Goal: Information Seeking & Learning: Learn about a topic

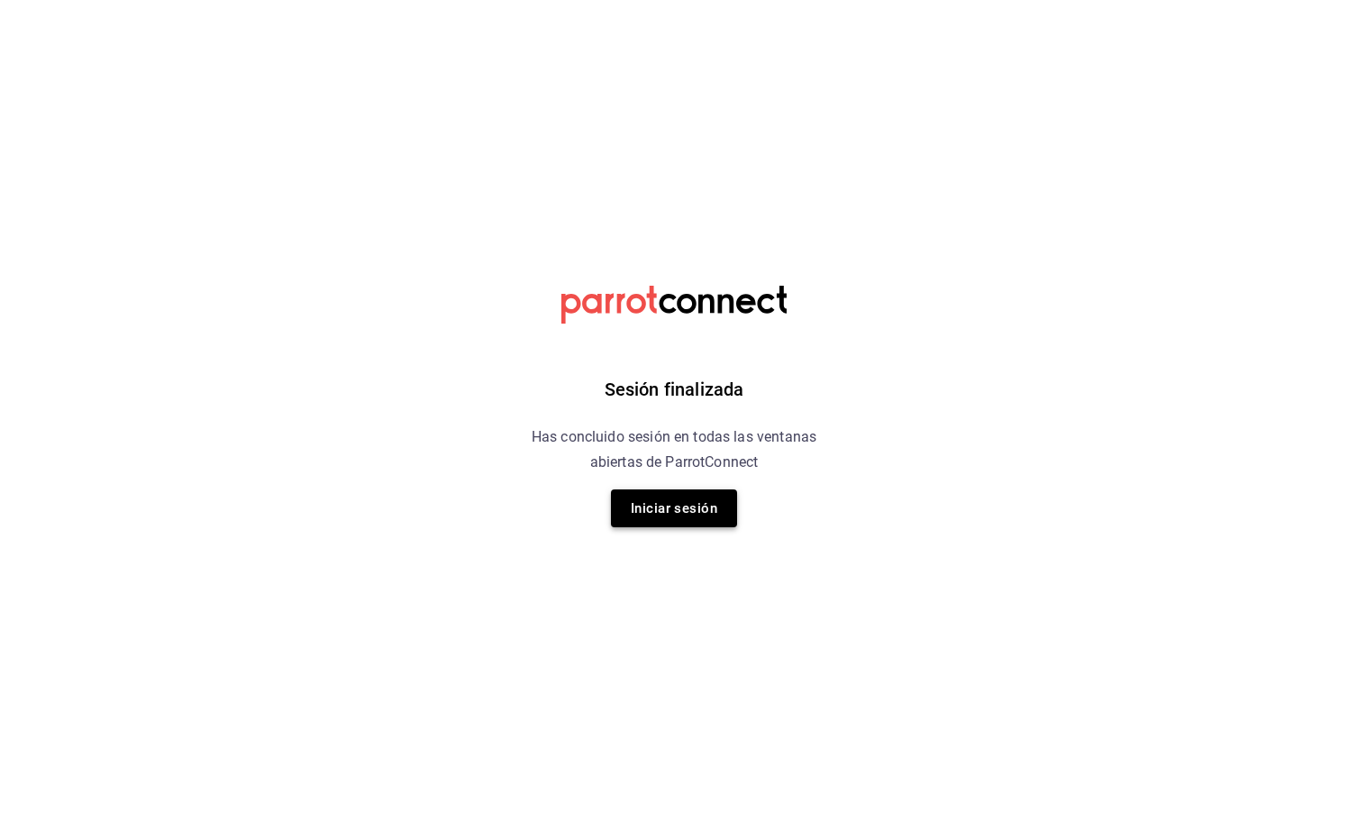
click at [696, 525] on button "Iniciar sesión" at bounding box center [674, 508] width 126 height 38
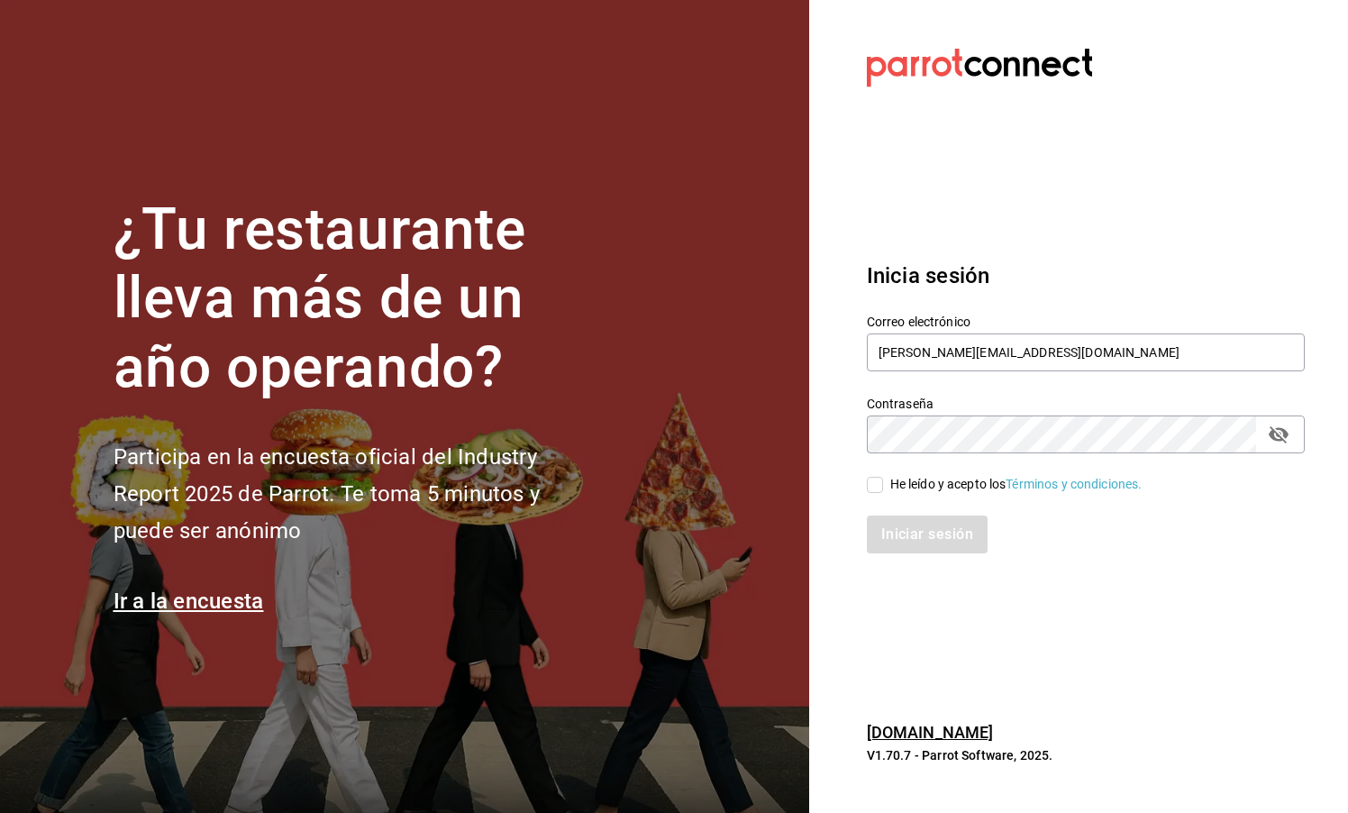
type input "[PERSON_NAME][EMAIL_ADDRESS][DOMAIN_NAME]"
click at [865, 492] on div "He leído y acepto los Términos y condiciones." at bounding box center [1075, 473] width 460 height 41
click at [879, 492] on input "He leído y acepto los Términos y condiciones." at bounding box center [875, 485] width 16 height 16
checkbox input "true"
click at [912, 559] on div "Inicia sesión Correo electrónico carlos.rb@airepaz.com Contraseña Contraseña He…" at bounding box center [1086, 407] width 438 height 338
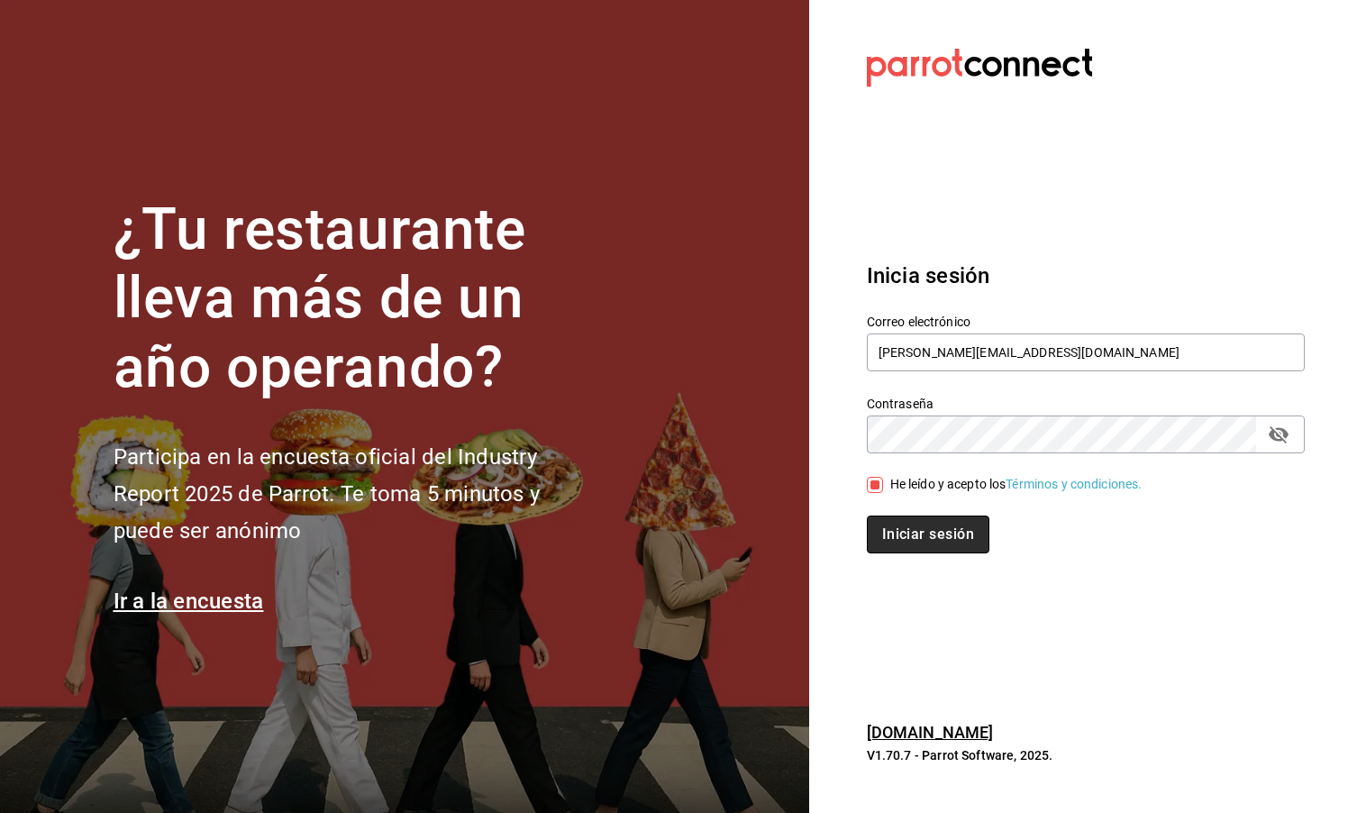
click at [912, 539] on button "Iniciar sesión" at bounding box center [928, 534] width 123 height 38
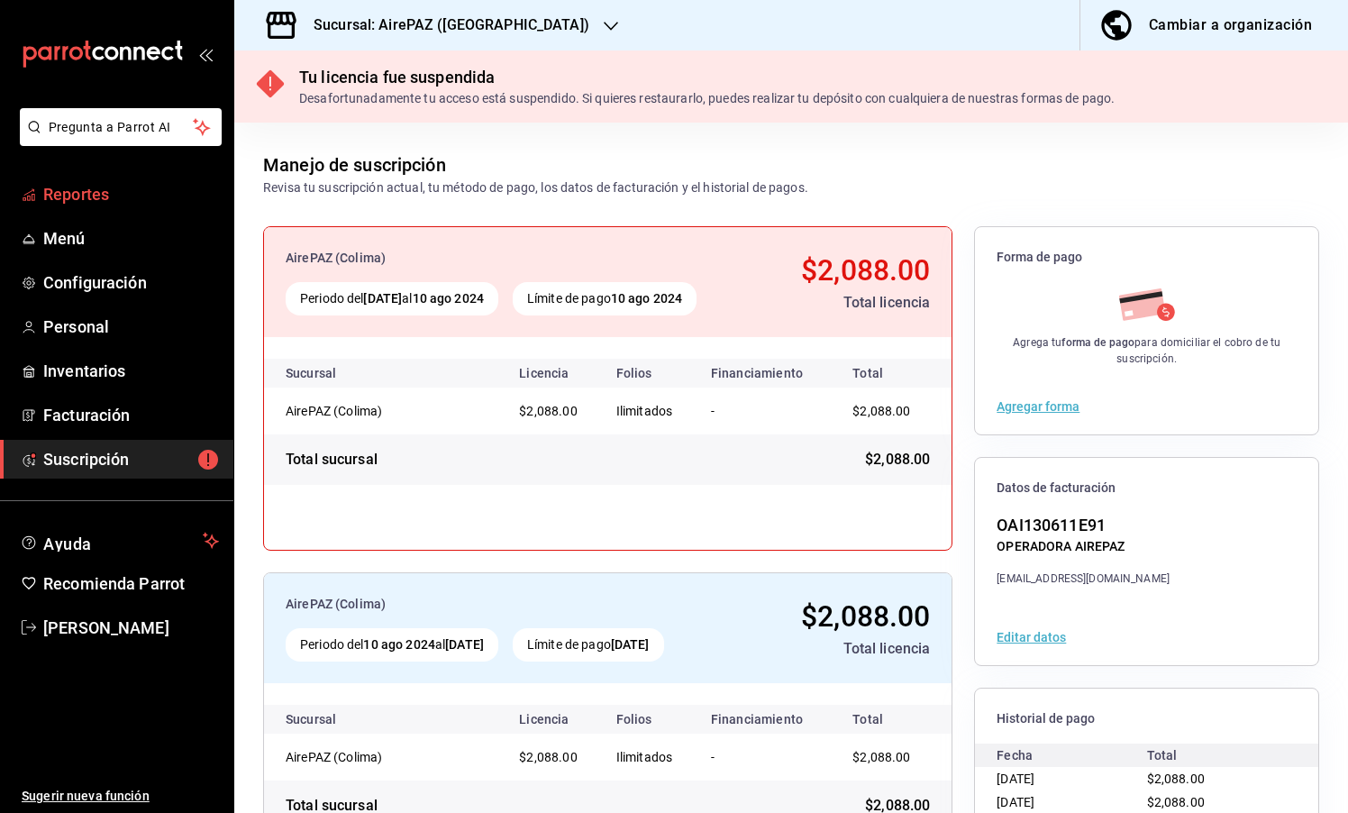
click at [76, 199] on span "Reportes" at bounding box center [131, 194] width 176 height 24
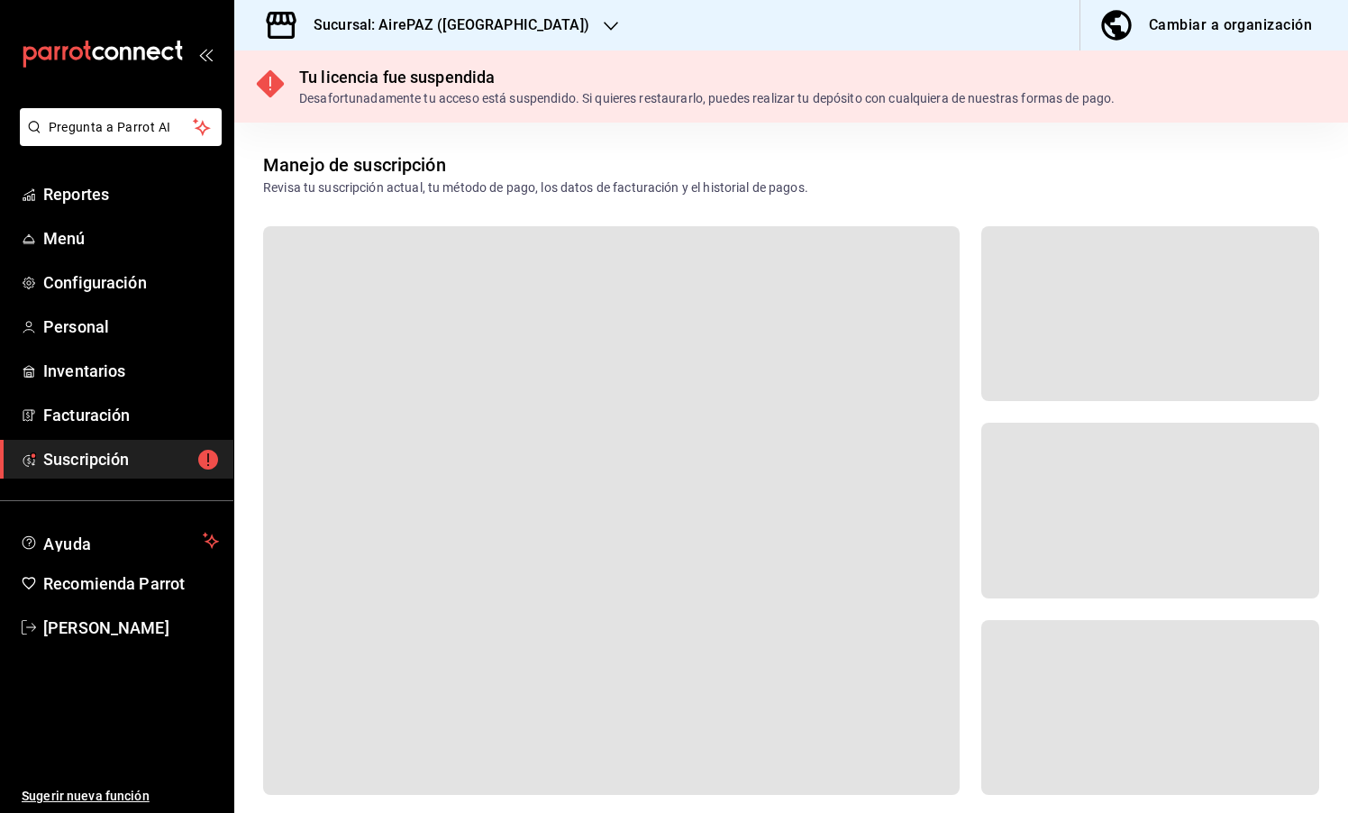
click at [443, 17] on h3 "Sucursal: AirePAZ ([GEOGRAPHIC_DATA])" at bounding box center [444, 25] width 290 height 22
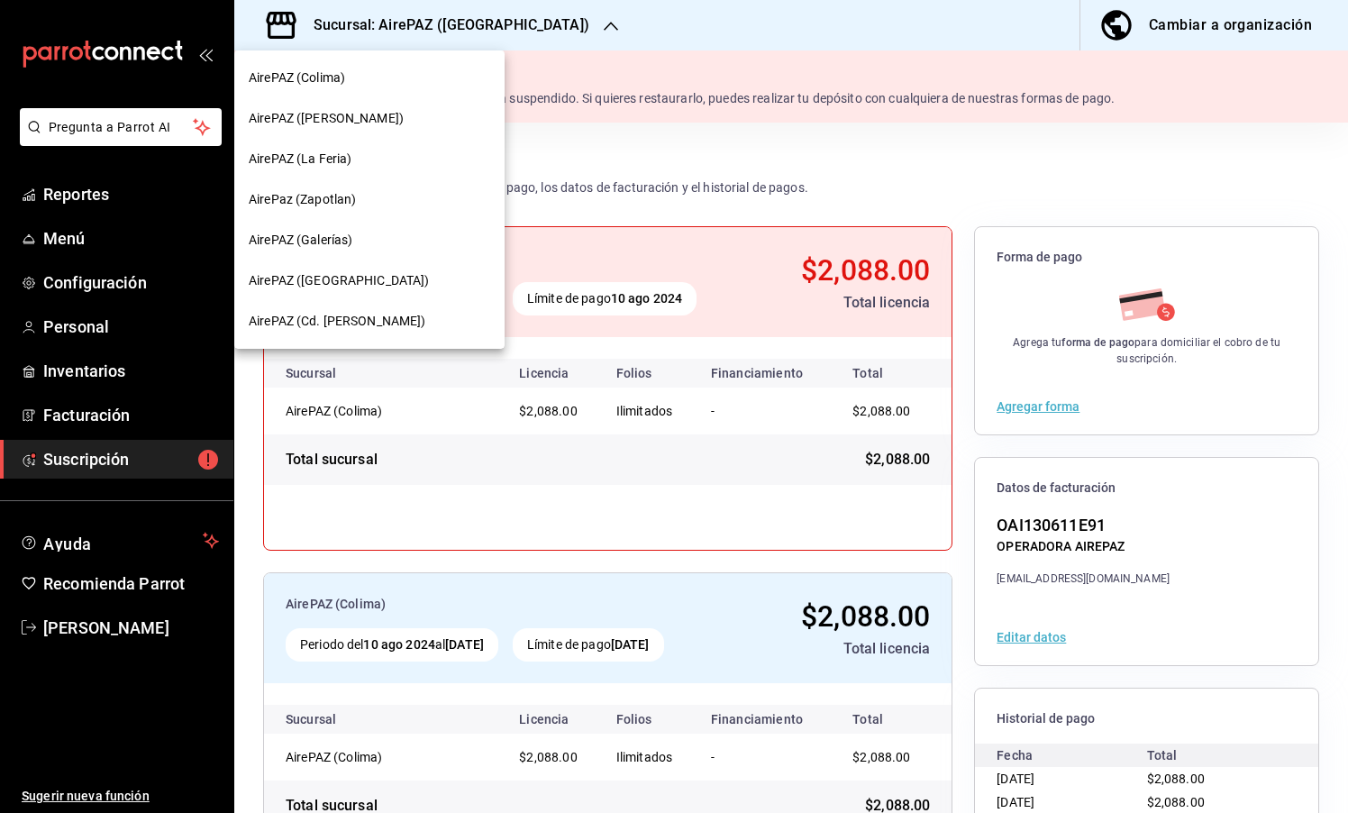
click at [367, 111] on span "AirePAZ ([PERSON_NAME])" at bounding box center [326, 118] width 155 height 19
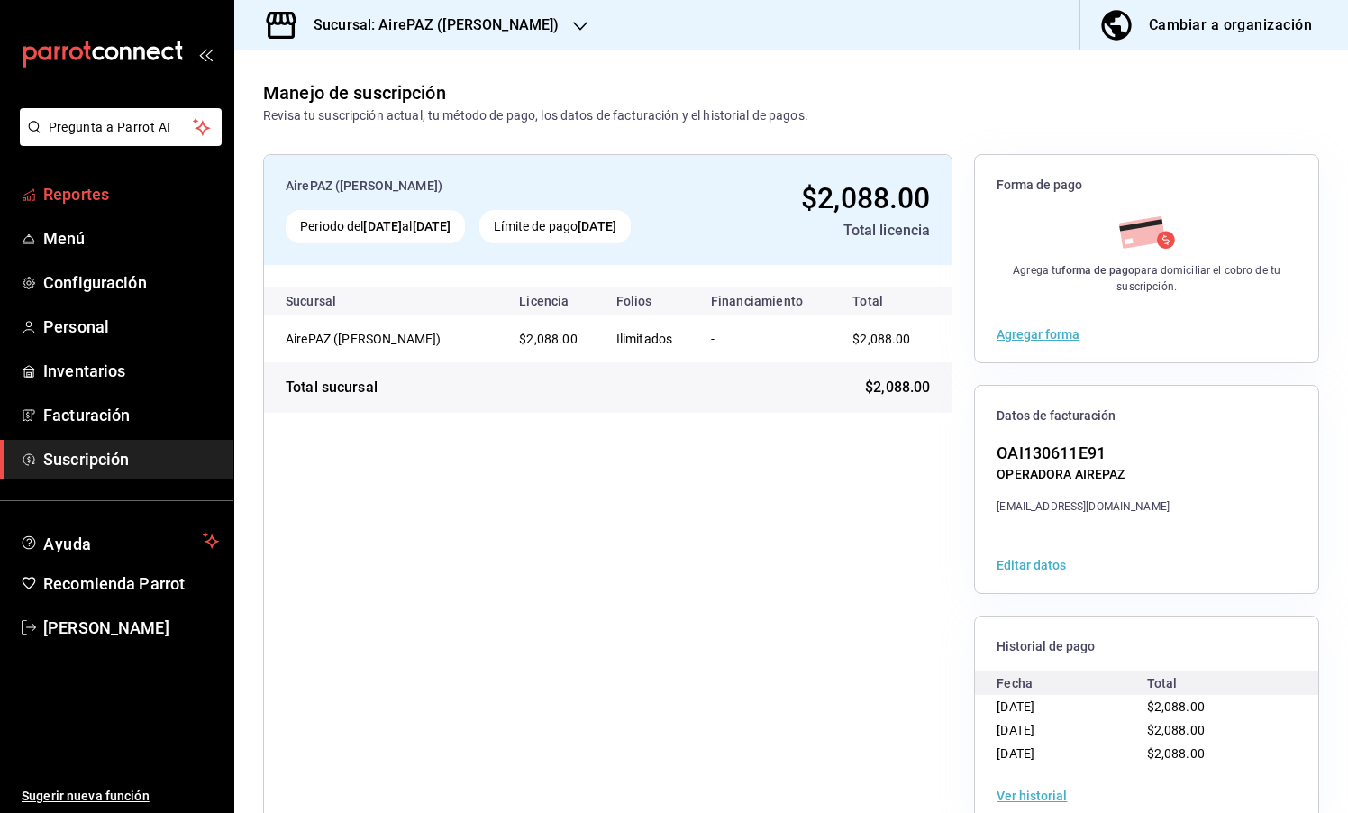
click at [105, 195] on span "Reportes" at bounding box center [131, 194] width 176 height 24
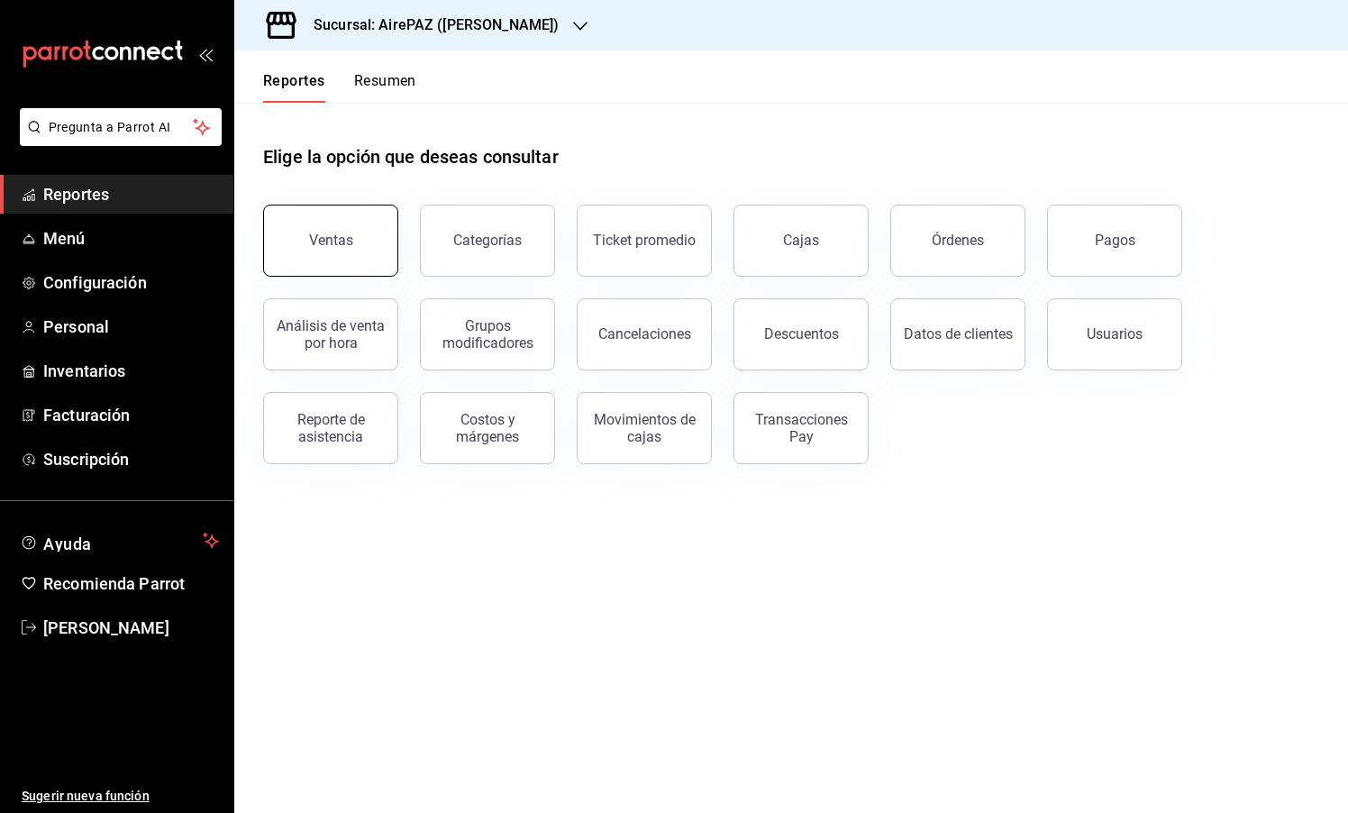
click at [387, 245] on button "Ventas" at bounding box center [330, 241] width 135 height 72
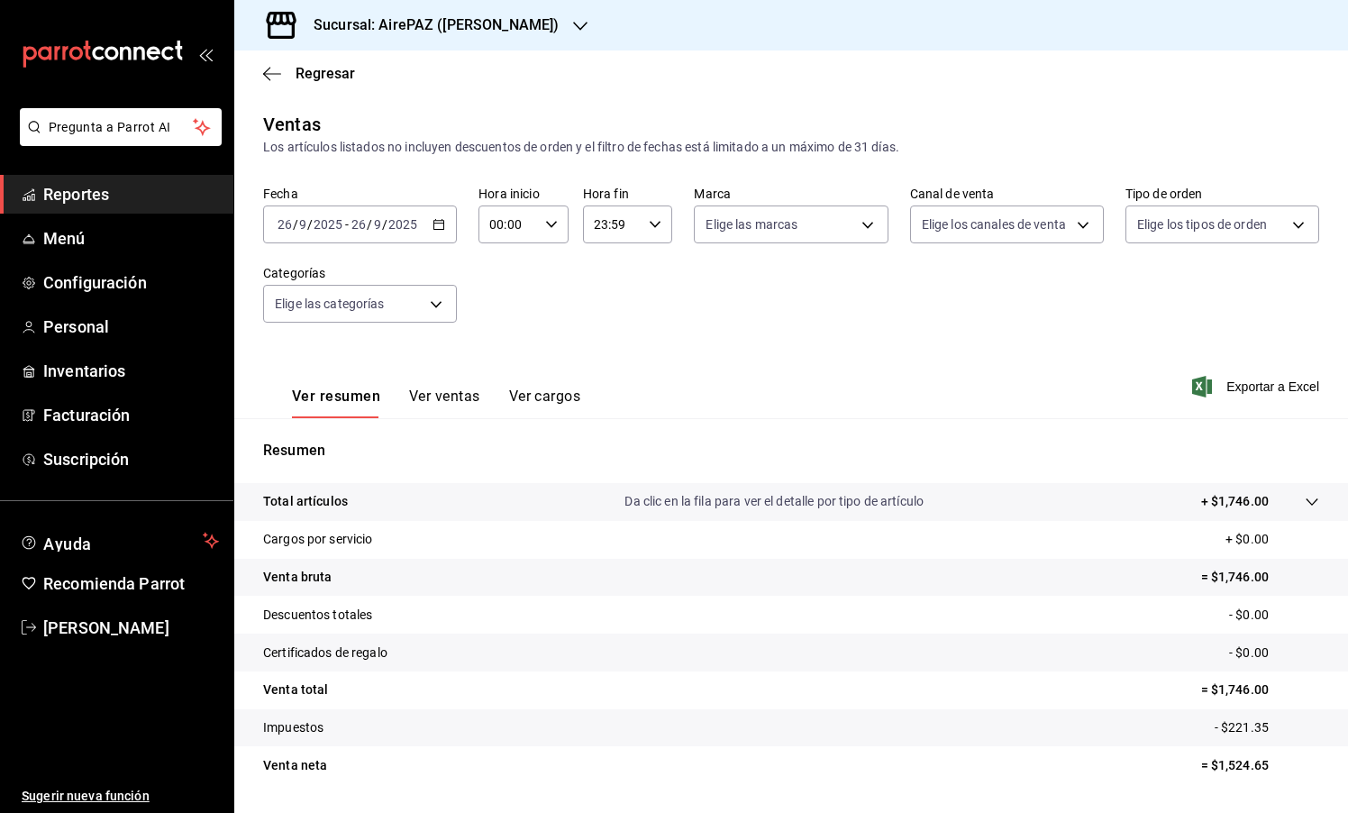
click at [442, 224] on icon "button" at bounding box center [439, 224] width 13 height 13
click at [350, 367] on span "Semana actual" at bounding box center [348, 360] width 140 height 19
click at [455, 387] on div "Ver resumen Ver ventas Ver cargos" at bounding box center [421, 392] width 317 height 52
click at [455, 396] on button "Ver ventas" at bounding box center [444, 402] width 71 height 31
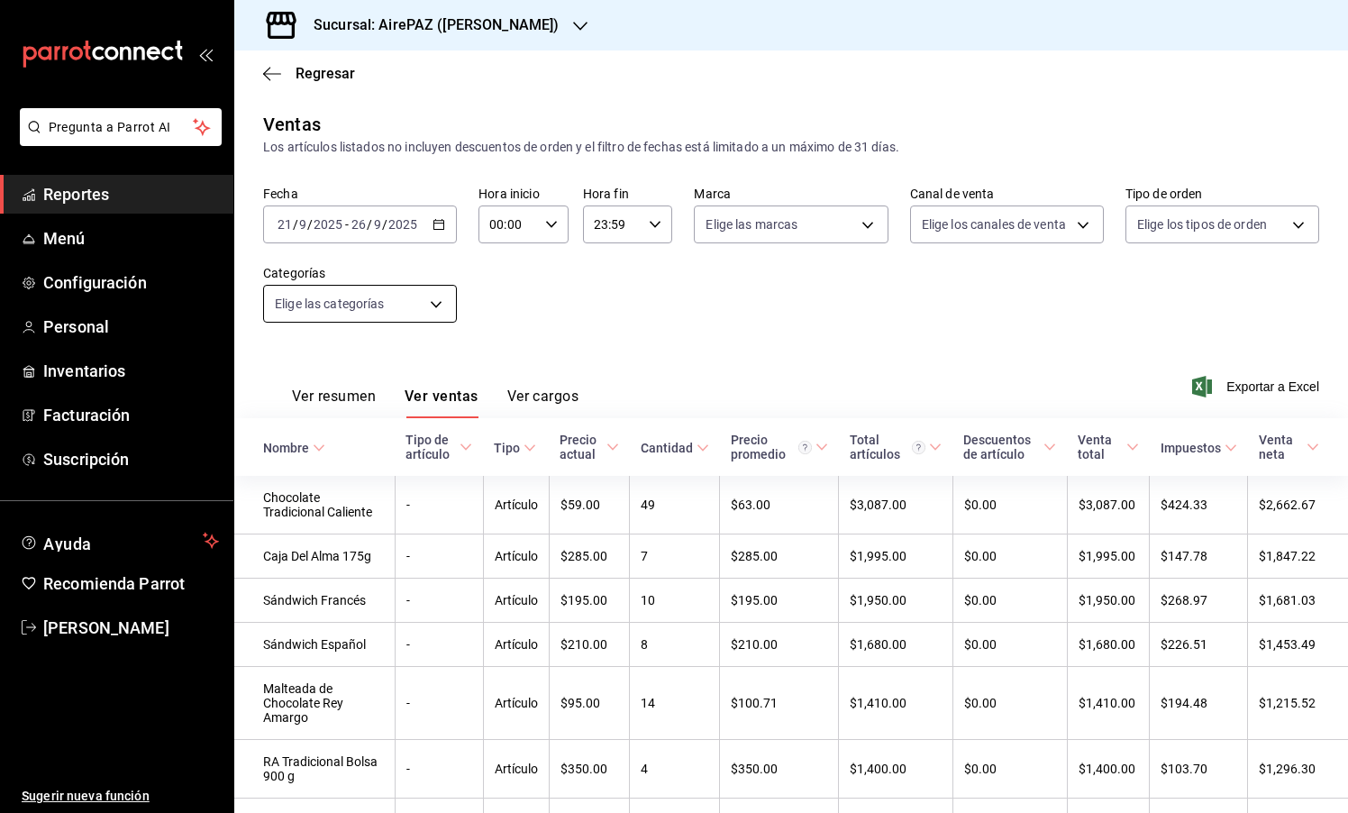
click at [426, 295] on body "Pregunta a Parrot AI Reportes Menú Configuración Personal Inventarios Facturaci…" at bounding box center [674, 406] width 1348 height 813
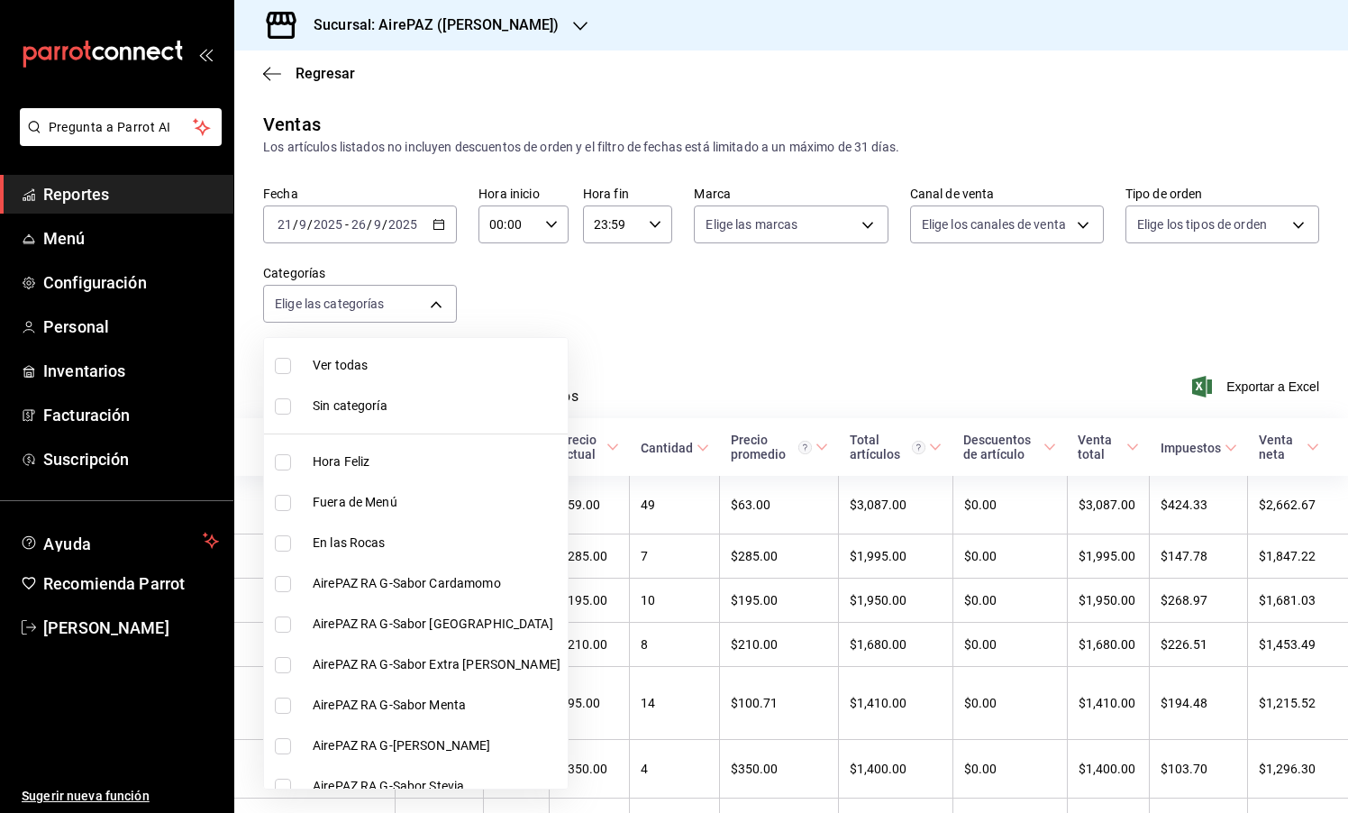
click at [369, 461] on span "Hora Feliz" at bounding box center [437, 461] width 248 height 19
type input "f3d9cd1a-f4e2-48d1-85b0-11726094c74e"
checkbox input "true"
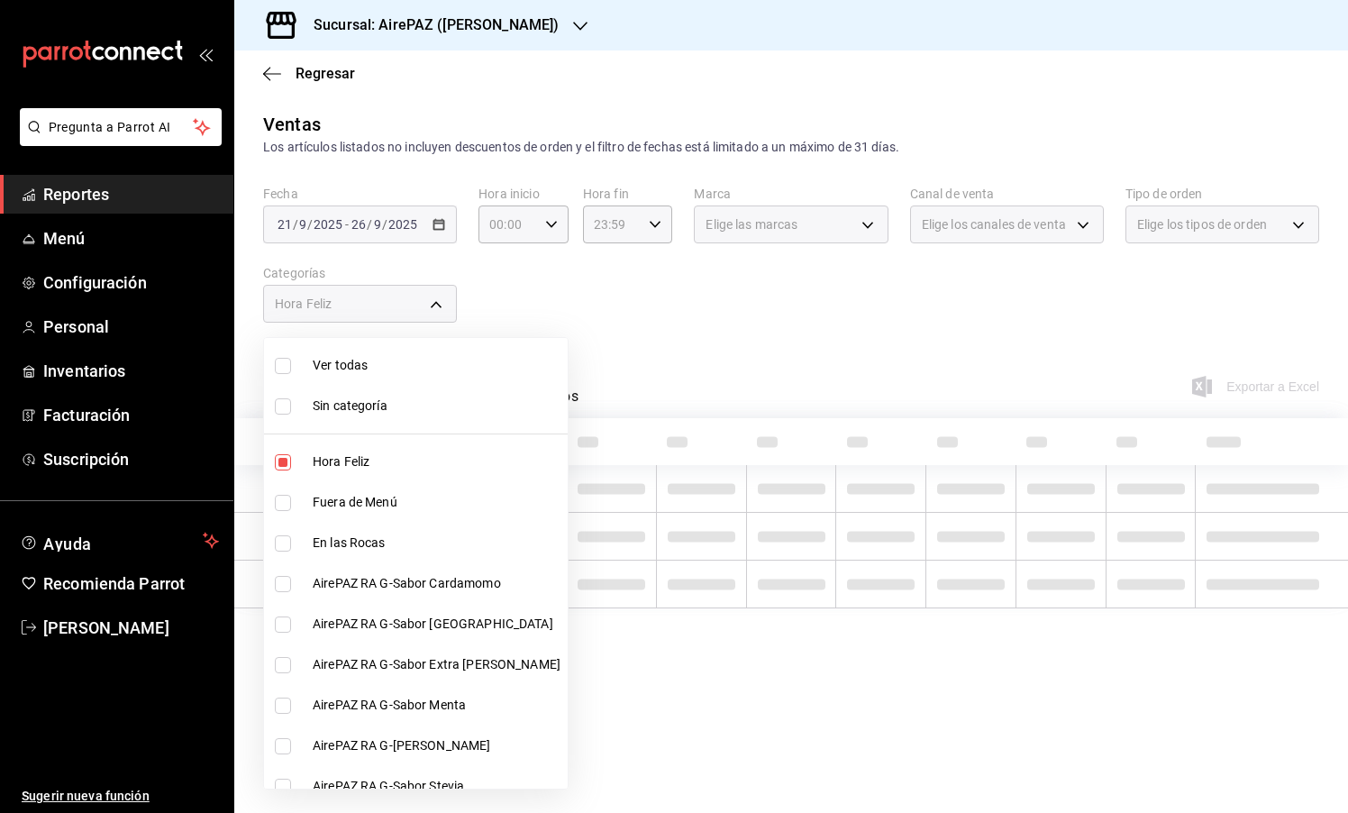
click at [645, 296] on div at bounding box center [674, 406] width 1348 height 813
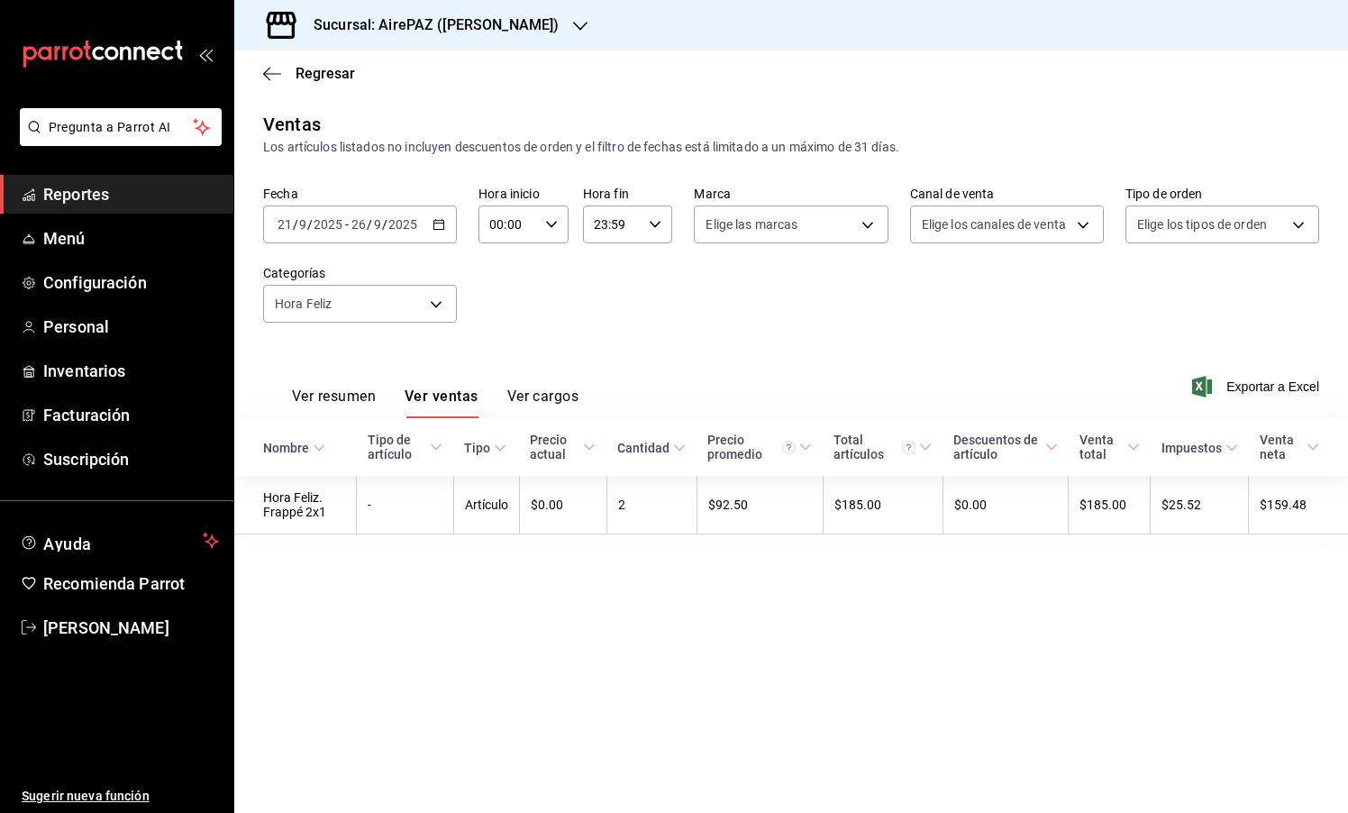
click at [488, 33] on h3 "Sucursal: AirePAZ ([PERSON_NAME])" at bounding box center [429, 25] width 260 height 22
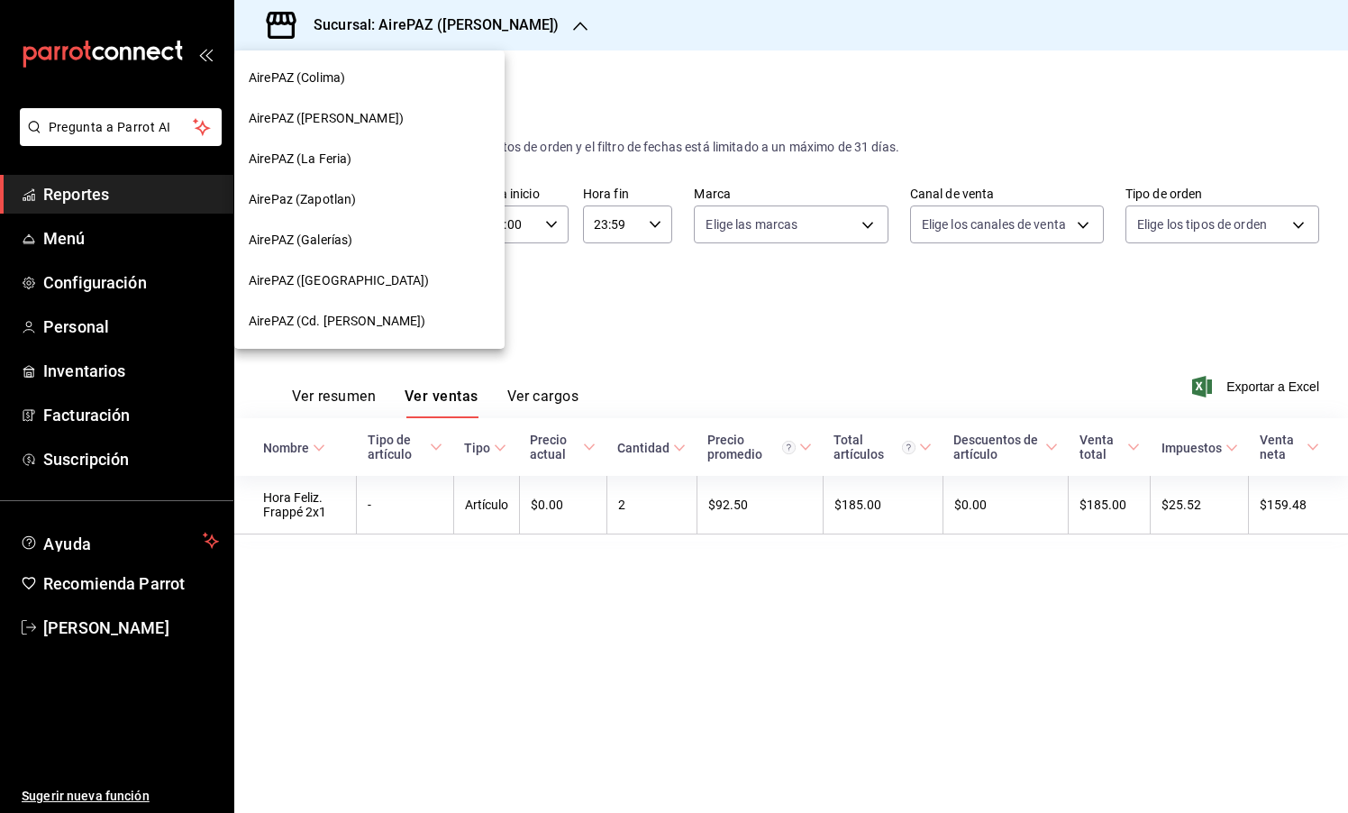
click at [428, 172] on div "AirePAZ (La Feria)" at bounding box center [369, 159] width 270 height 41
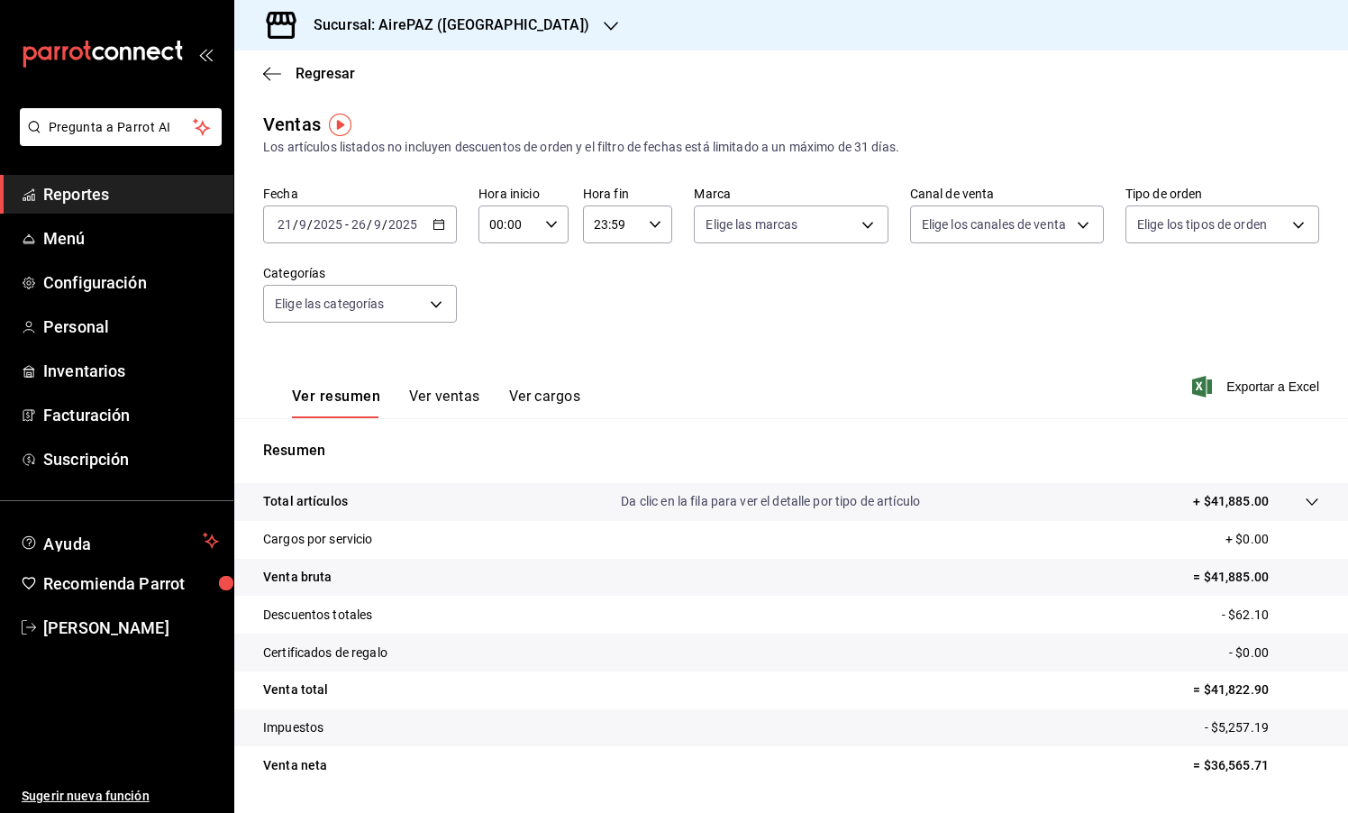
click at [439, 394] on button "Ver ventas" at bounding box center [444, 402] width 71 height 31
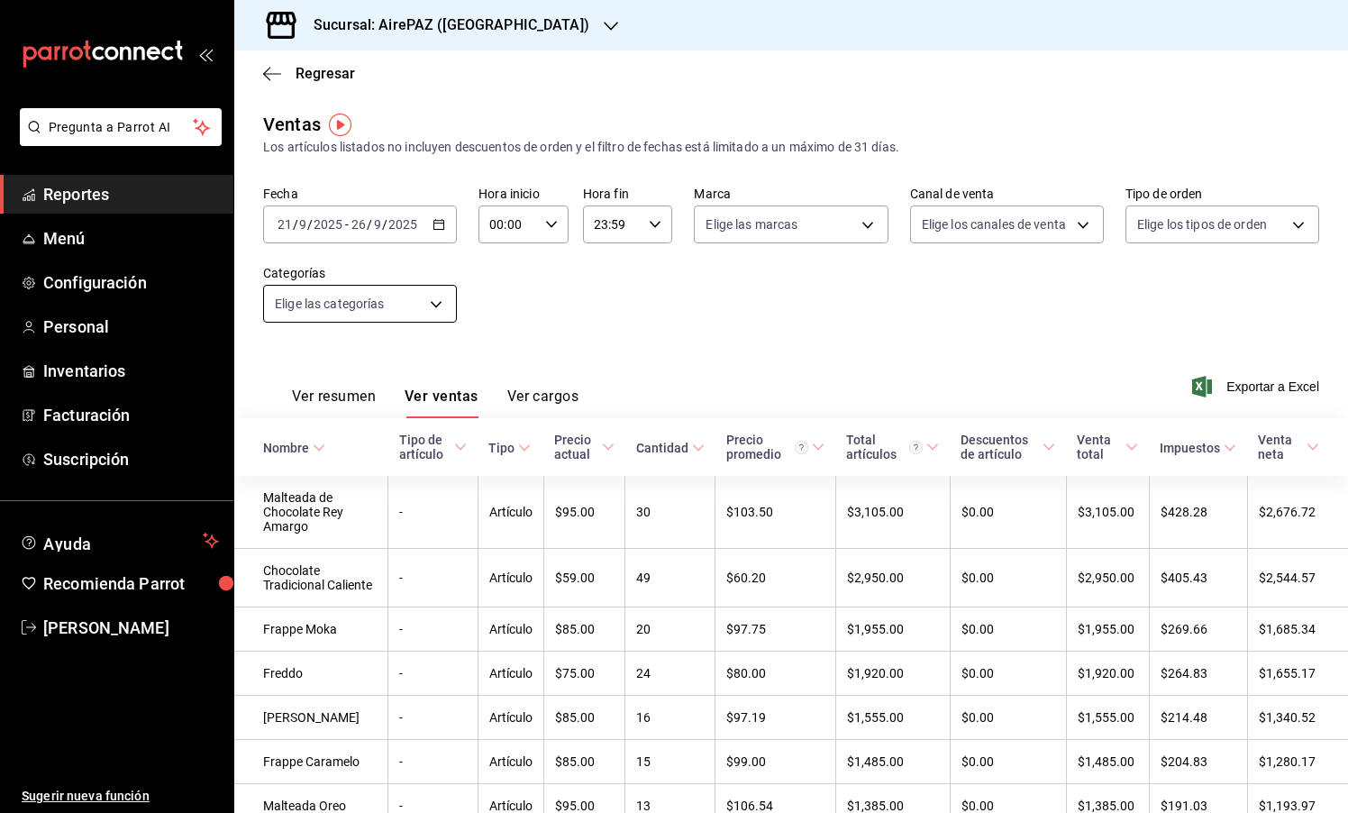
click at [387, 306] on body "Pregunta a Parrot AI Reportes Menú Configuración Personal Inventarios Facturaci…" at bounding box center [674, 406] width 1348 height 813
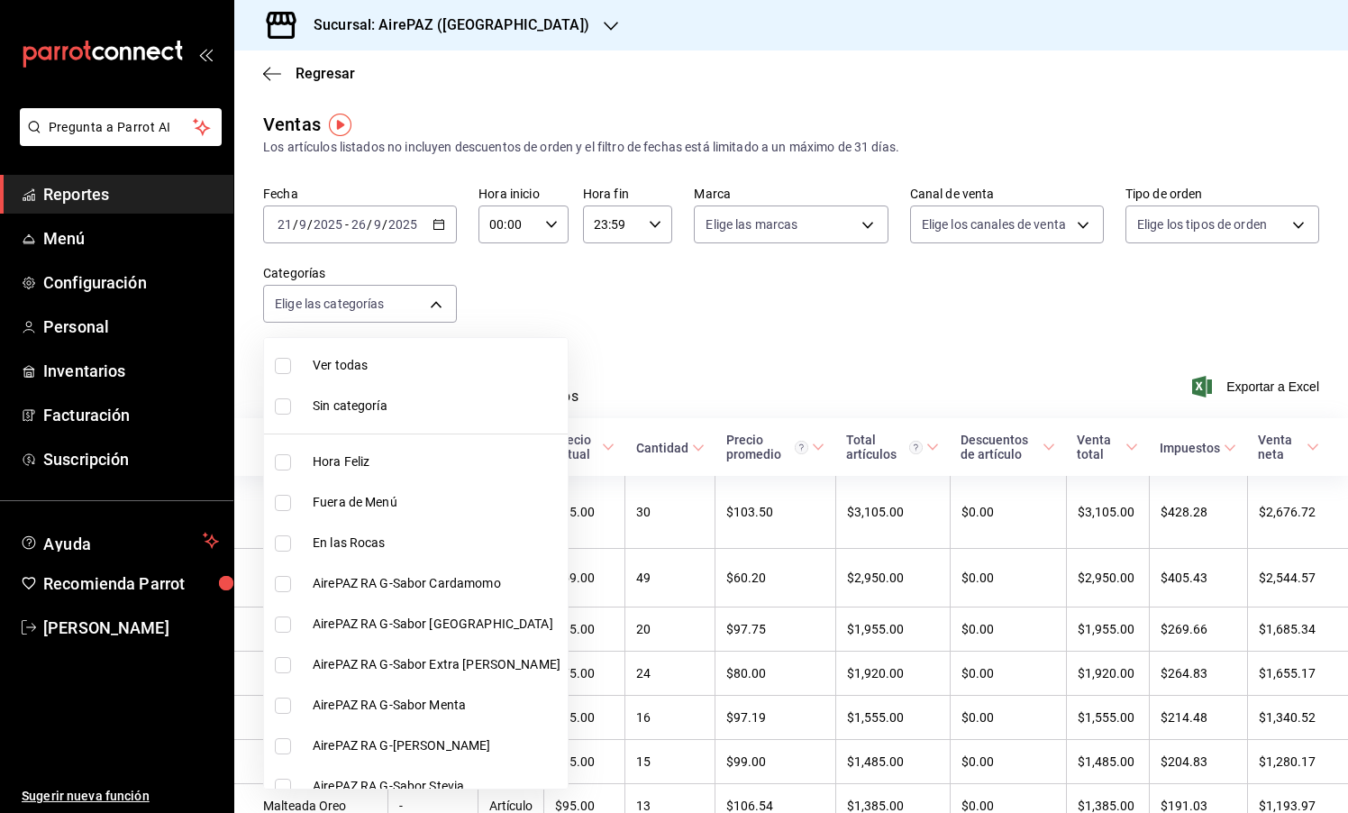
click at [368, 466] on span "Hora Feliz" at bounding box center [437, 461] width 248 height 19
type input "f039f0ca-94d8-470f-9b35-f7e62e0d5ba6"
checkbox input "true"
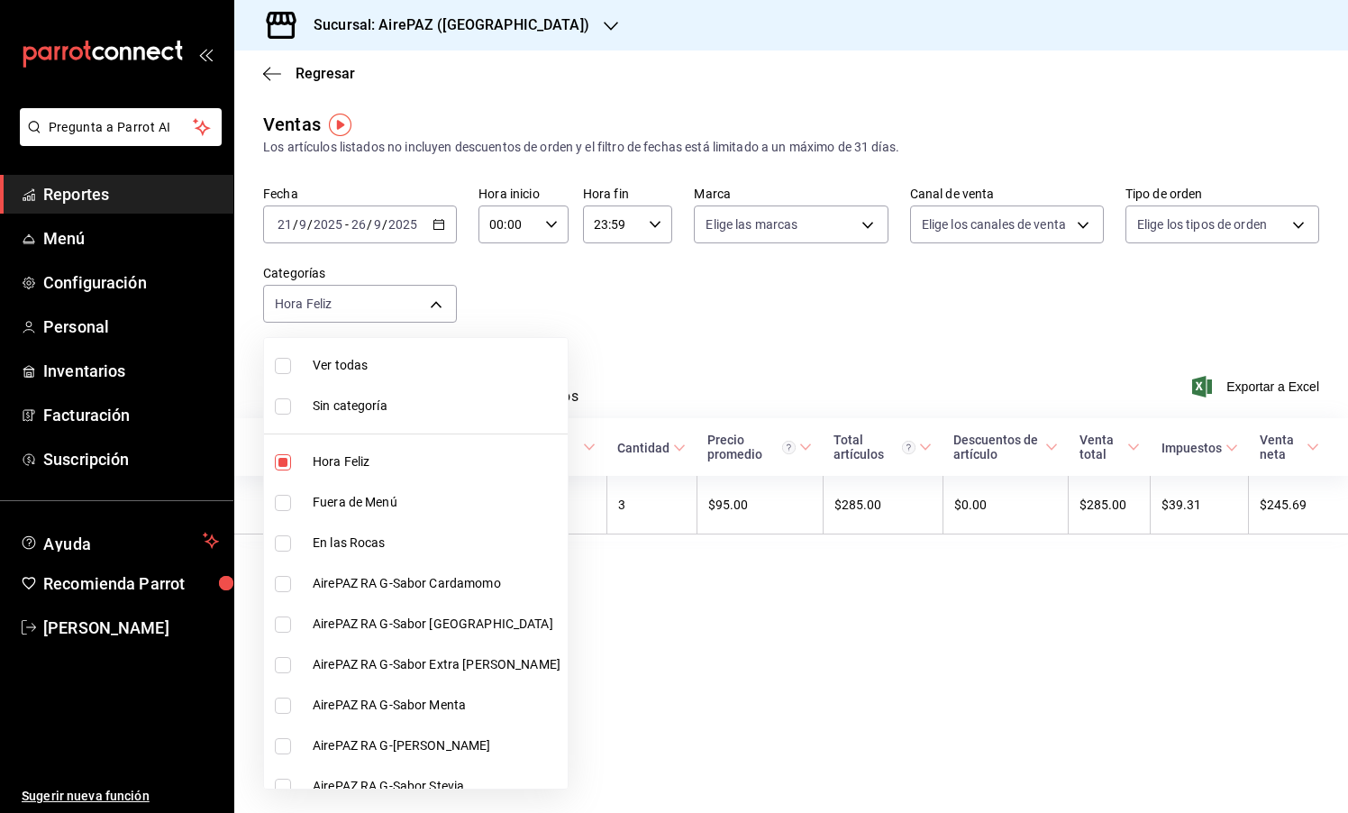
click at [688, 405] on div at bounding box center [674, 406] width 1348 height 813
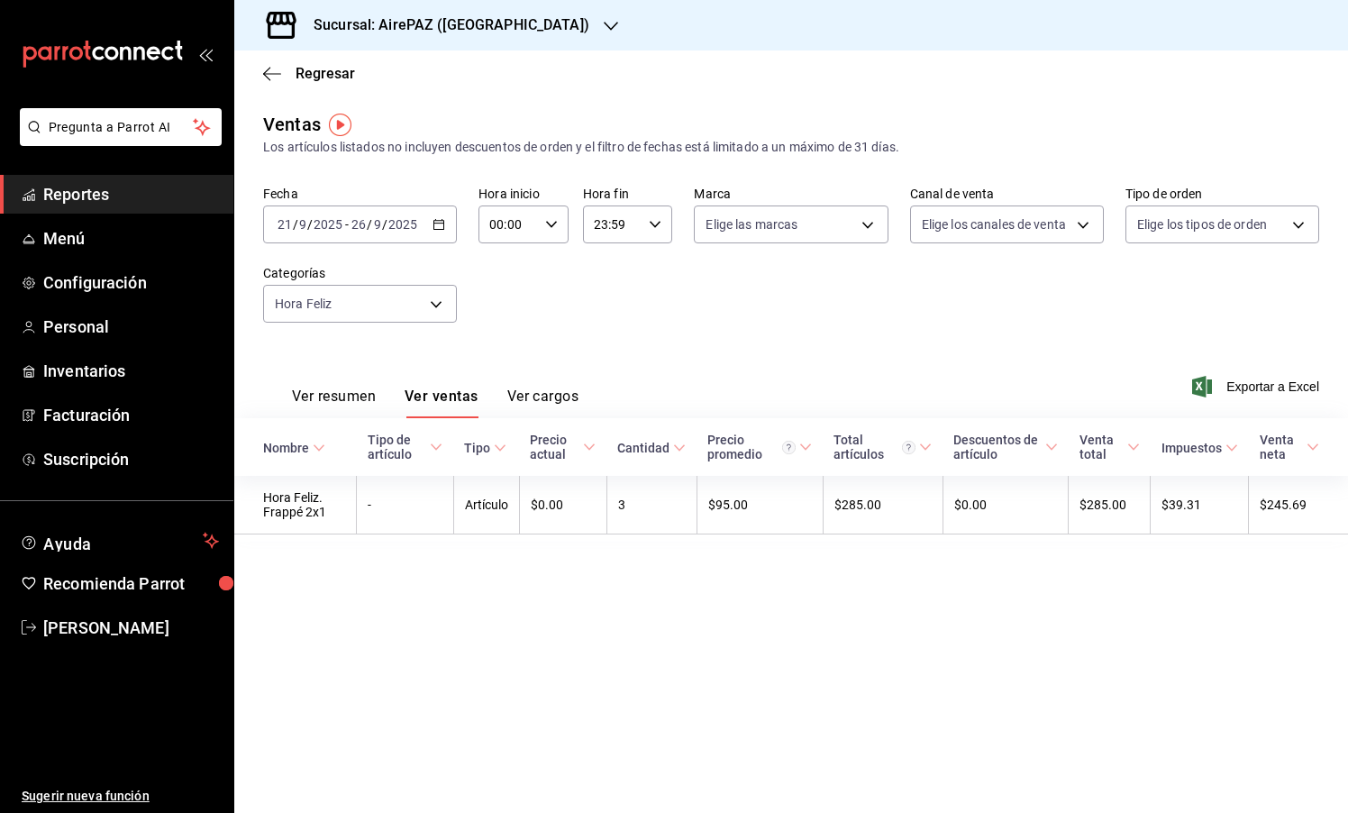
click at [445, 21] on h3 "Sucursal: AirePAZ ([GEOGRAPHIC_DATA])" at bounding box center [444, 25] width 290 height 22
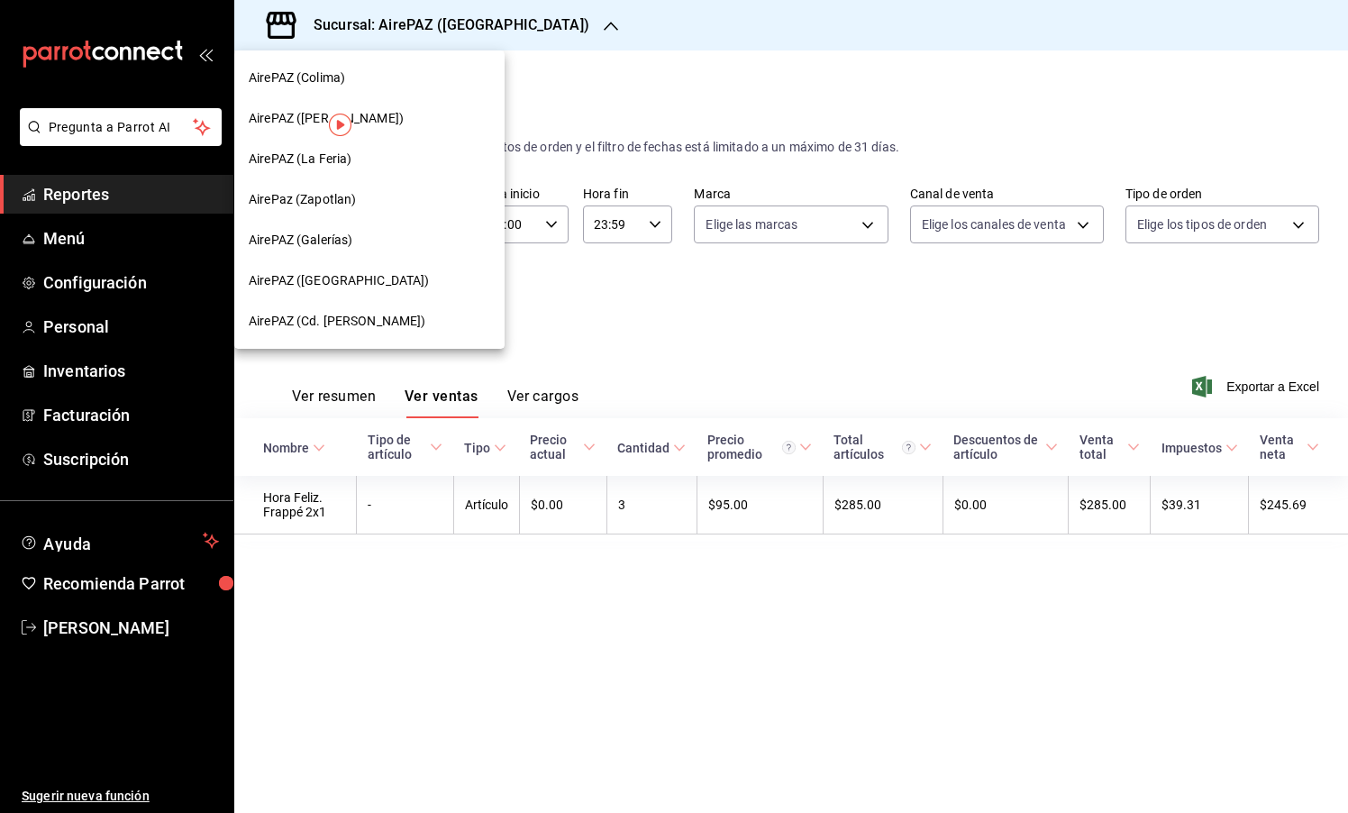
click at [331, 205] on span "AirePaz (Zapotlan)" at bounding box center [302, 199] width 107 height 19
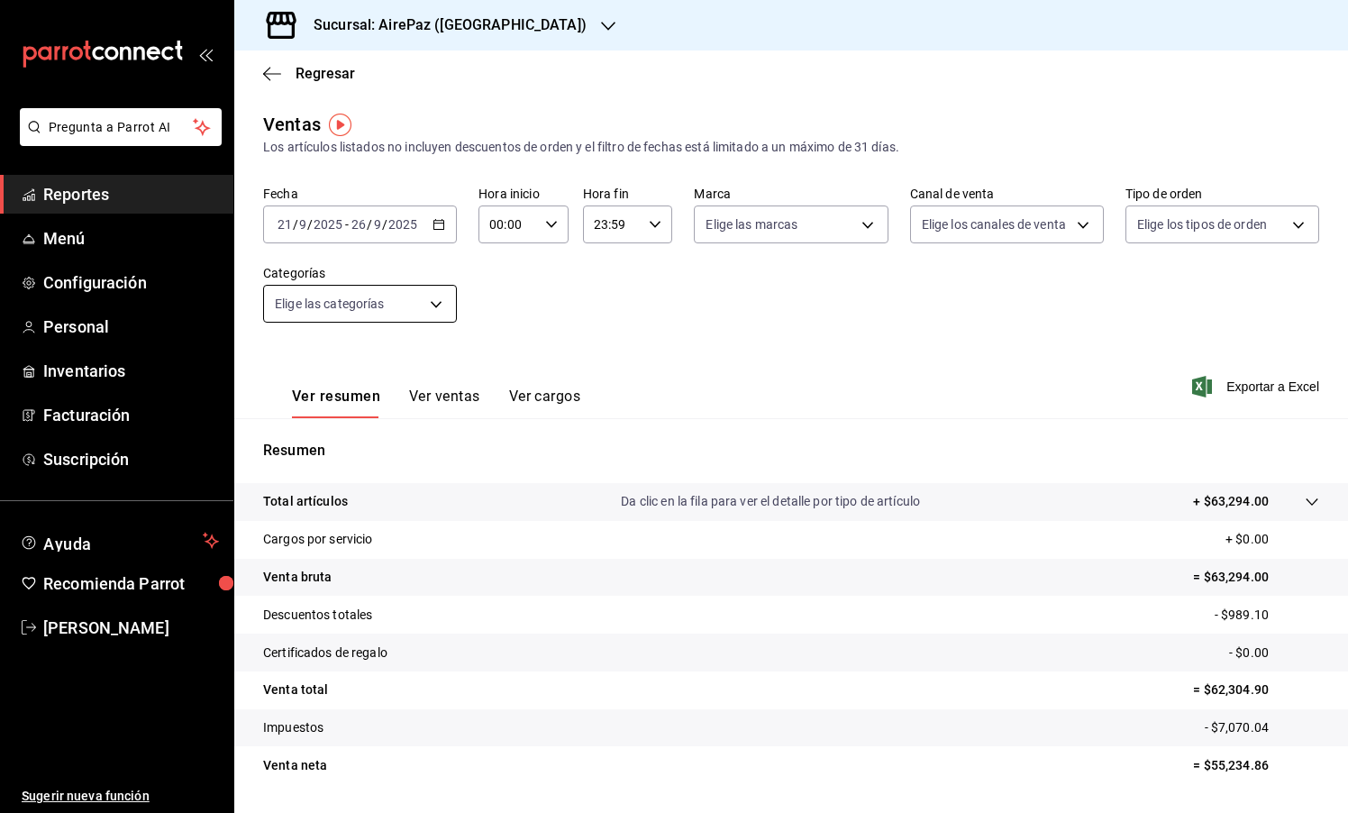
click at [421, 305] on body "Pregunta a Parrot AI Reportes Menú Configuración Personal Inventarios Facturaci…" at bounding box center [674, 406] width 1348 height 813
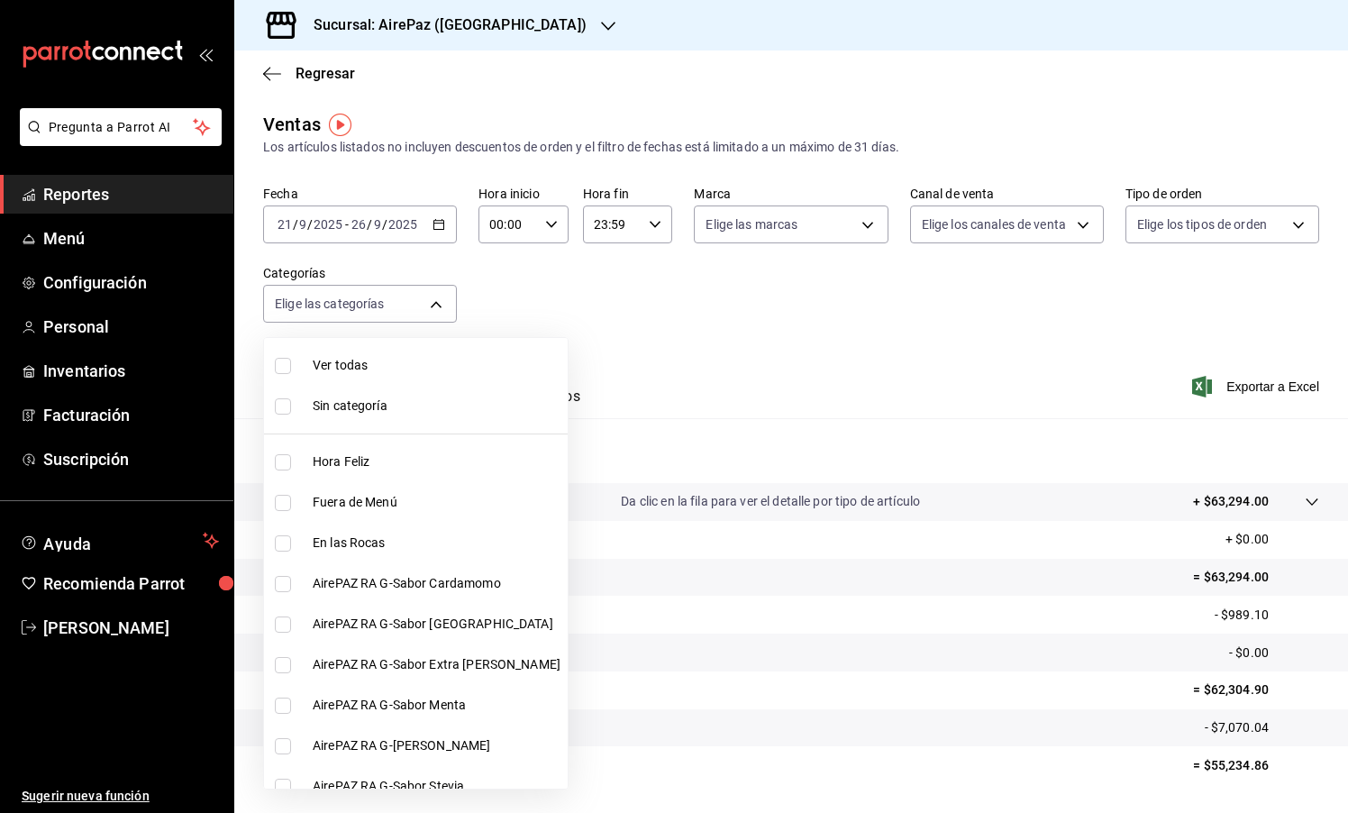
click at [410, 465] on span "Hora Feliz" at bounding box center [437, 461] width 248 height 19
type input "615acf57-f542-482b-8ff0-47a94d108a6c"
checkbox input "true"
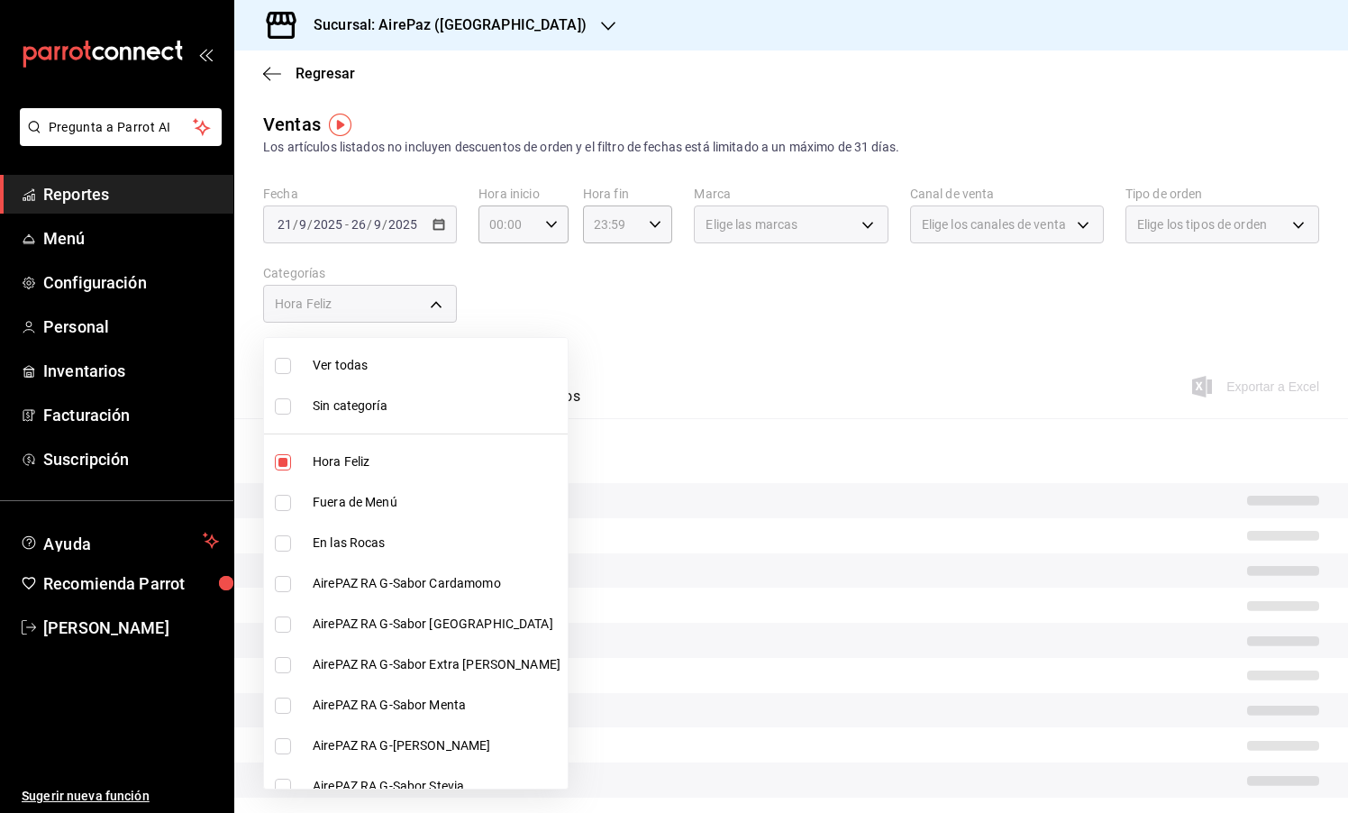
click at [620, 333] on div at bounding box center [674, 406] width 1348 height 813
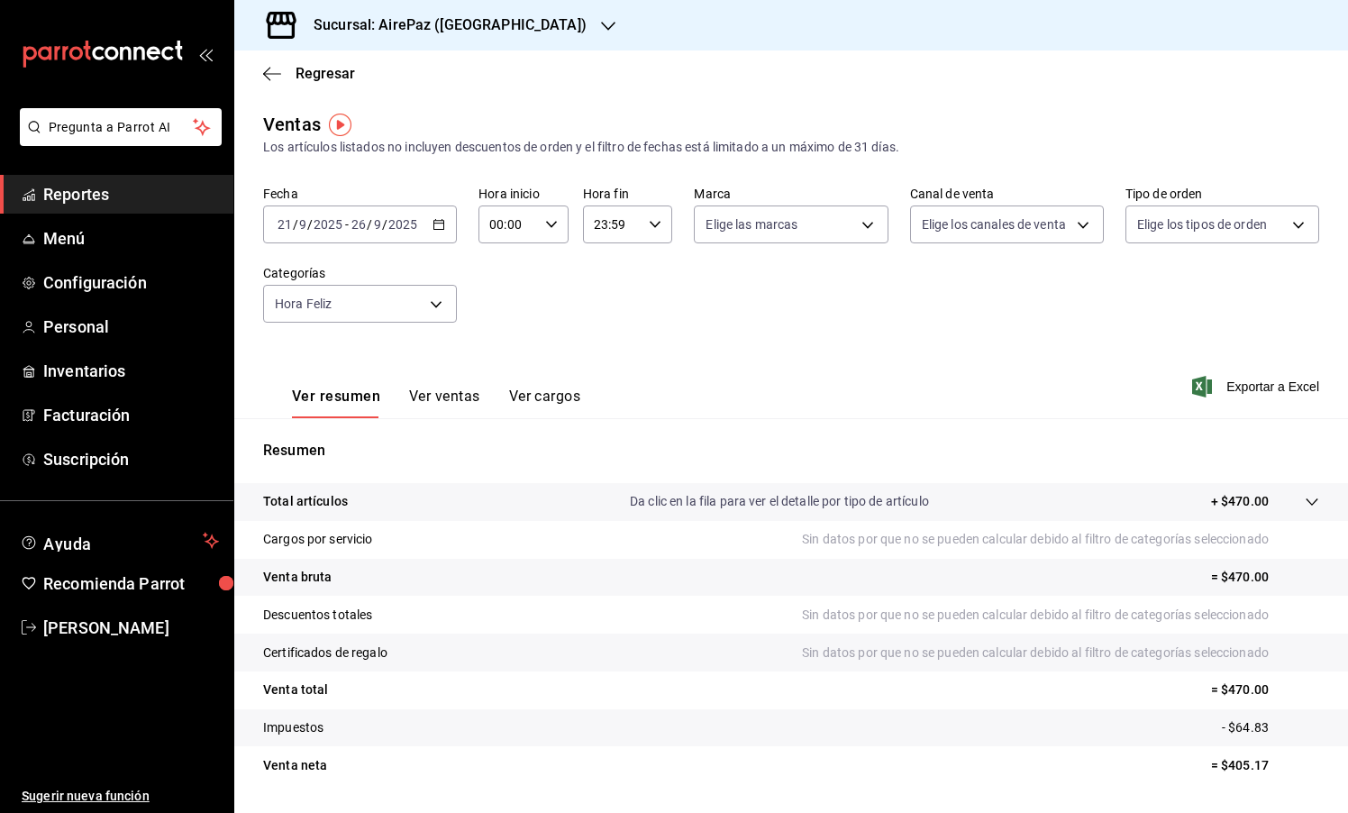
click at [620, 333] on div "Fecha [DATE] [DATE] - [DATE] [DATE] Hora inicio 00:00 Hora inicio Hora fin 23:5…" at bounding box center [791, 265] width 1056 height 159
click at [611, 325] on div "Fecha [DATE] [DATE] - [DATE] [DATE] Hora inicio 00:00 Hora inicio Hora fin 23:5…" at bounding box center [791, 265] width 1056 height 159
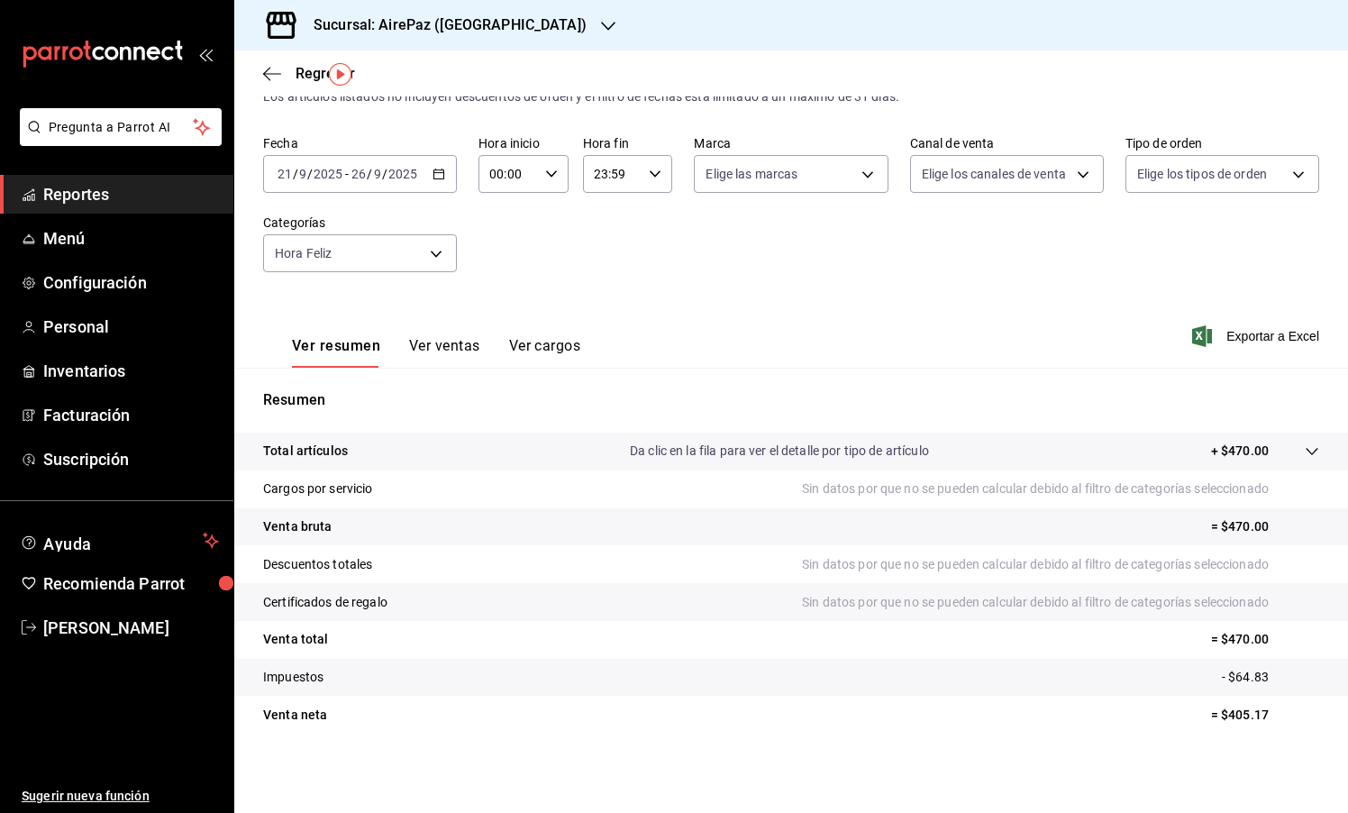
click at [444, 348] on button "Ver ventas" at bounding box center [444, 352] width 71 height 31
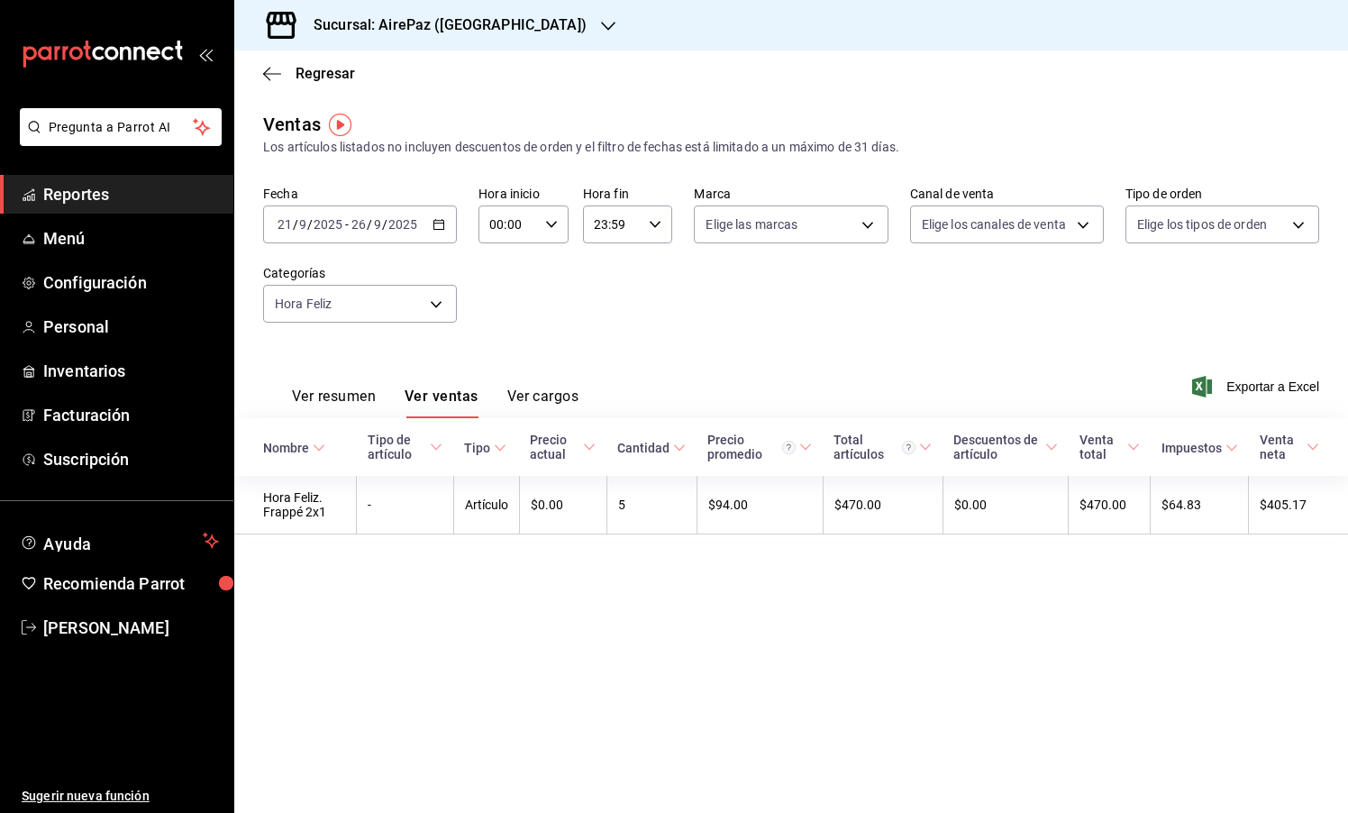
click at [452, 33] on h3 "Sucursal: AirePaz ([GEOGRAPHIC_DATA])" at bounding box center [442, 25] width 287 height 22
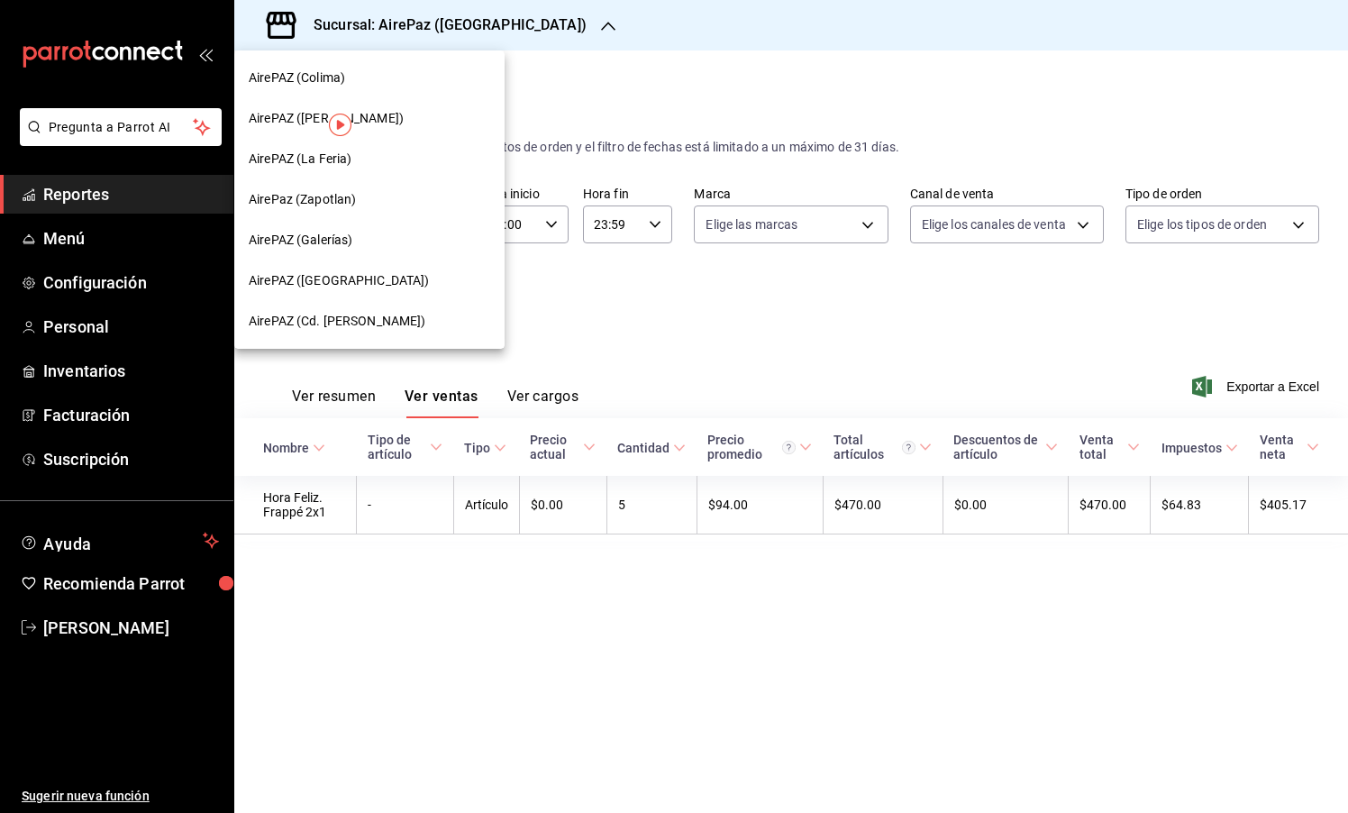
click at [374, 250] on div "AirePAZ (Galerías)" at bounding box center [369, 240] width 270 height 41
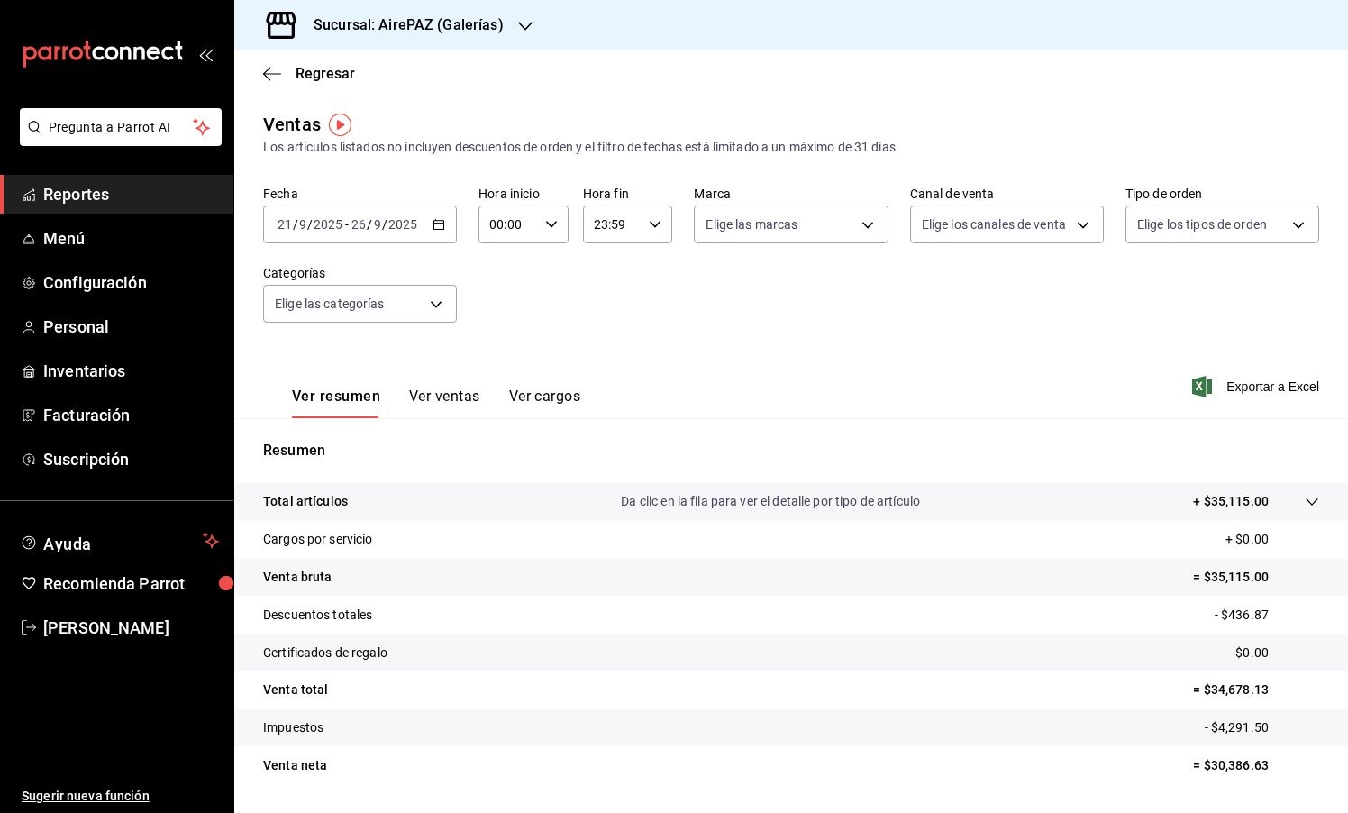
click at [439, 391] on button "Ver ventas" at bounding box center [444, 402] width 71 height 31
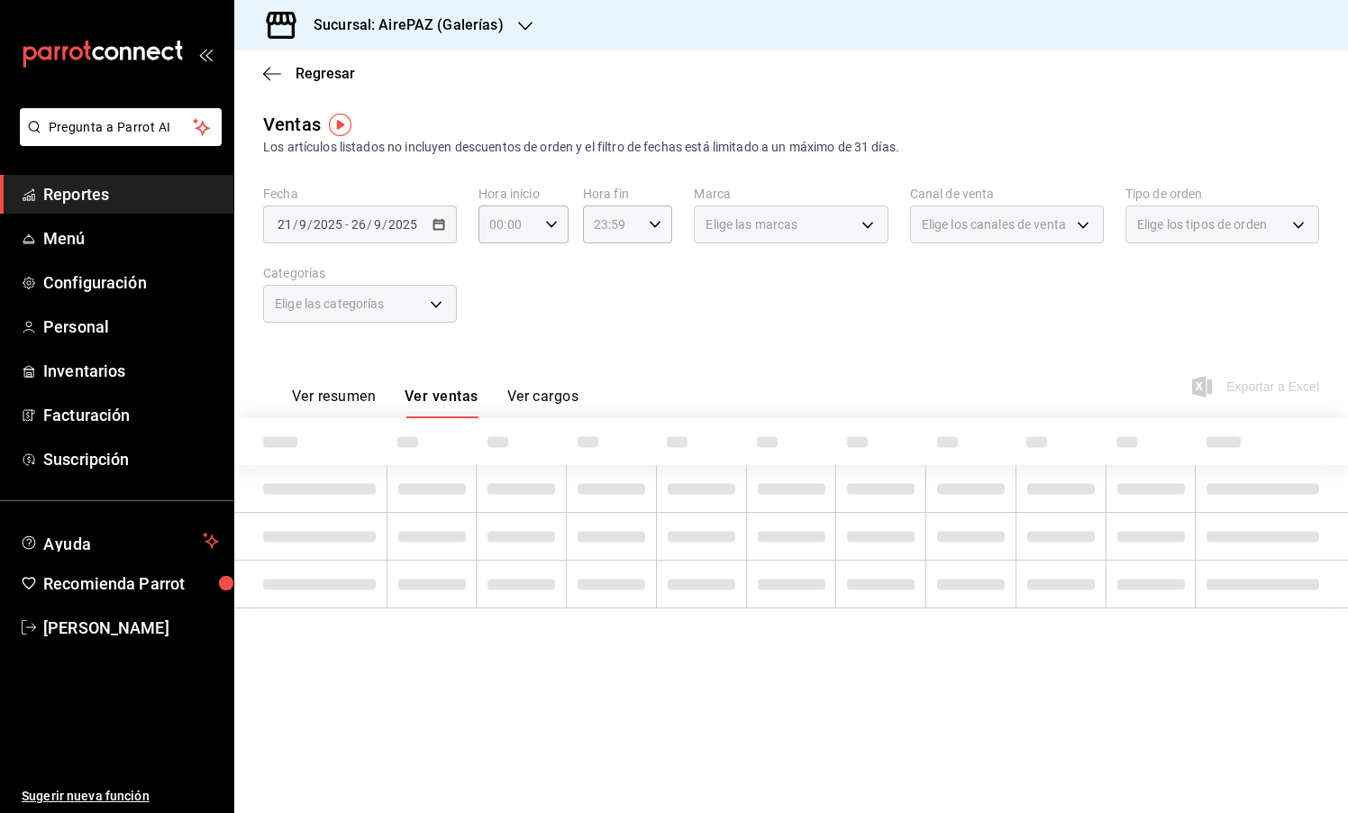
click at [433, 306] on div "Elige las categorías" at bounding box center [360, 304] width 194 height 38
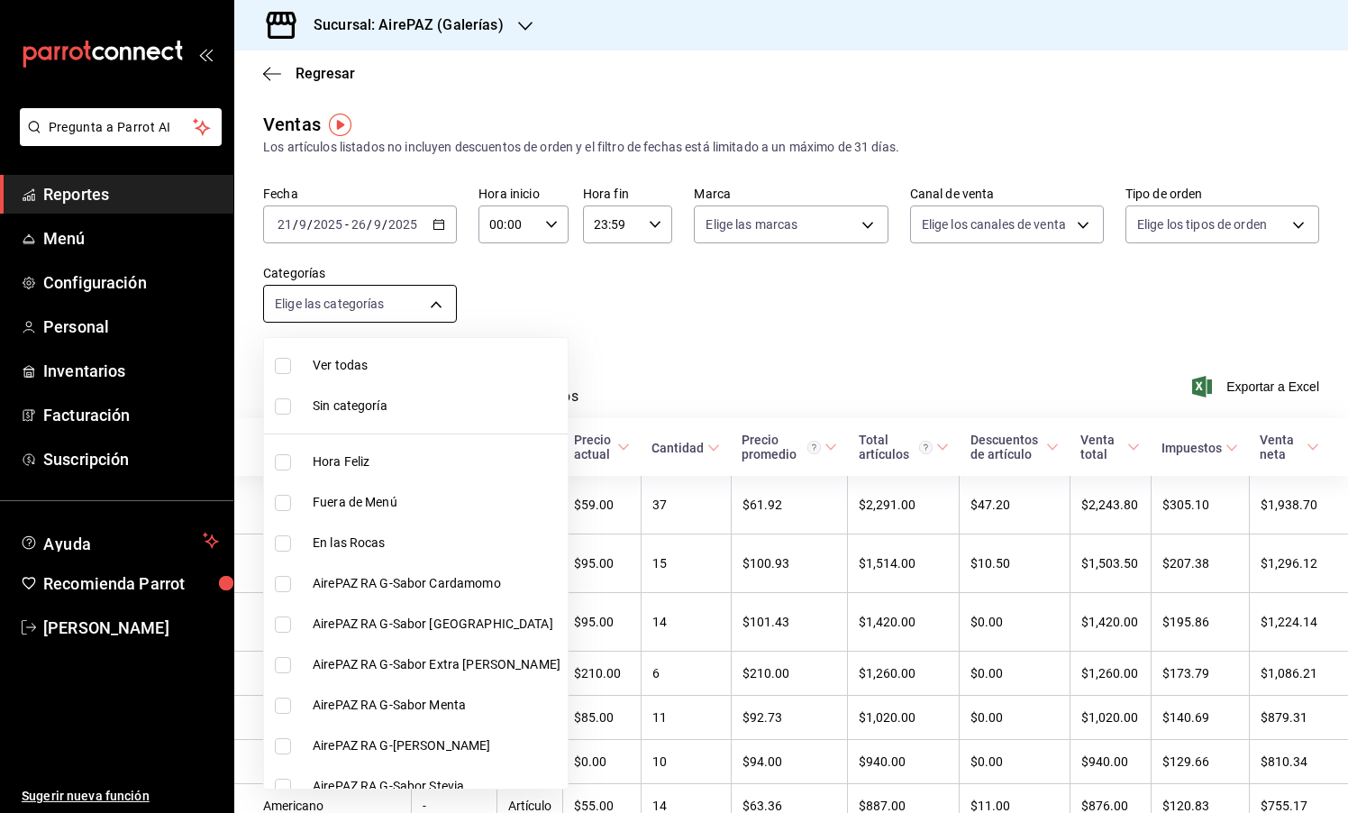
click at [433, 301] on body "Pregunta a Parrot AI Reportes Menú Configuración Personal Inventarios Facturaci…" at bounding box center [674, 406] width 1348 height 813
click at [389, 457] on span "Hora Feliz" at bounding box center [437, 461] width 248 height 19
type input "a59e294d-04f4-4018-85a8-52df472823cf"
checkbox input "true"
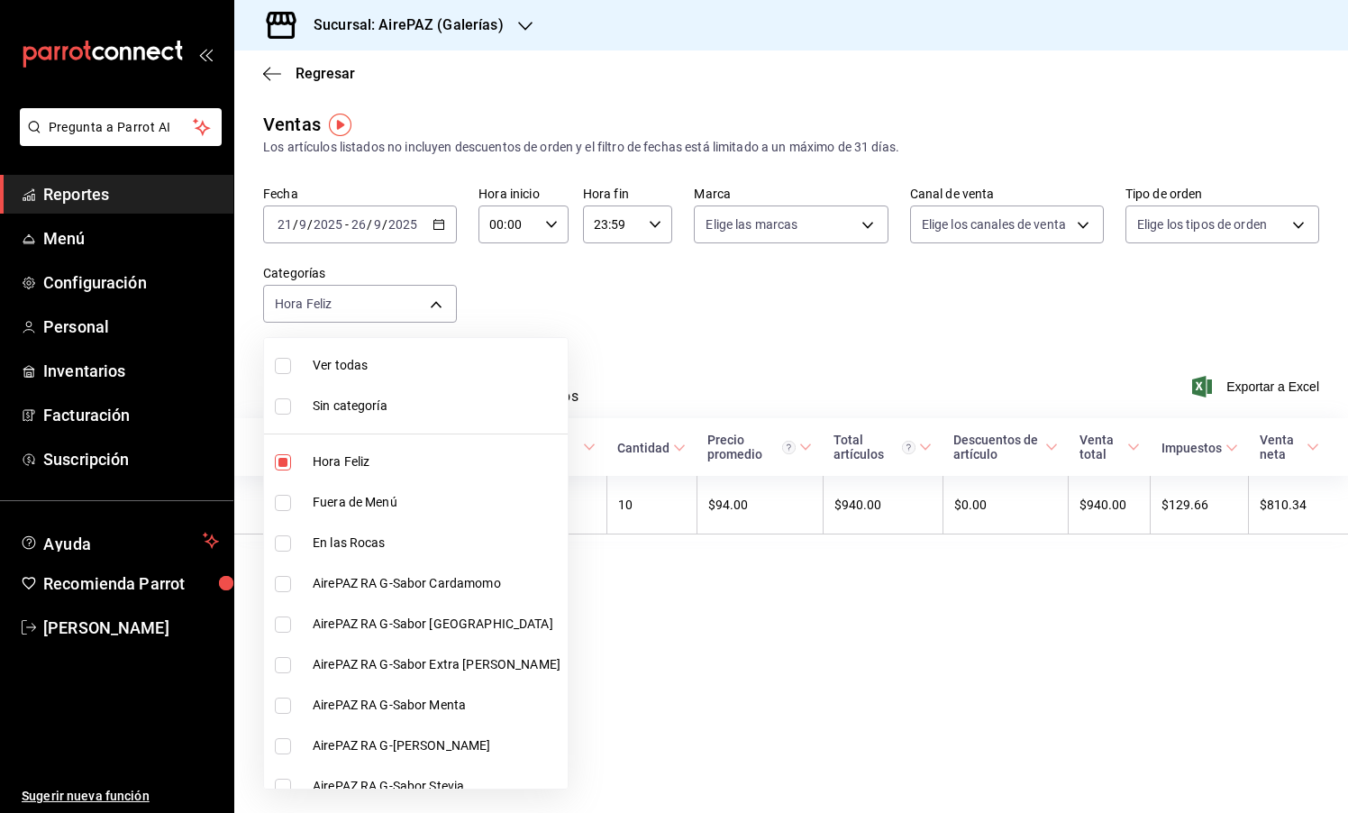
click at [549, 291] on div at bounding box center [674, 406] width 1348 height 813
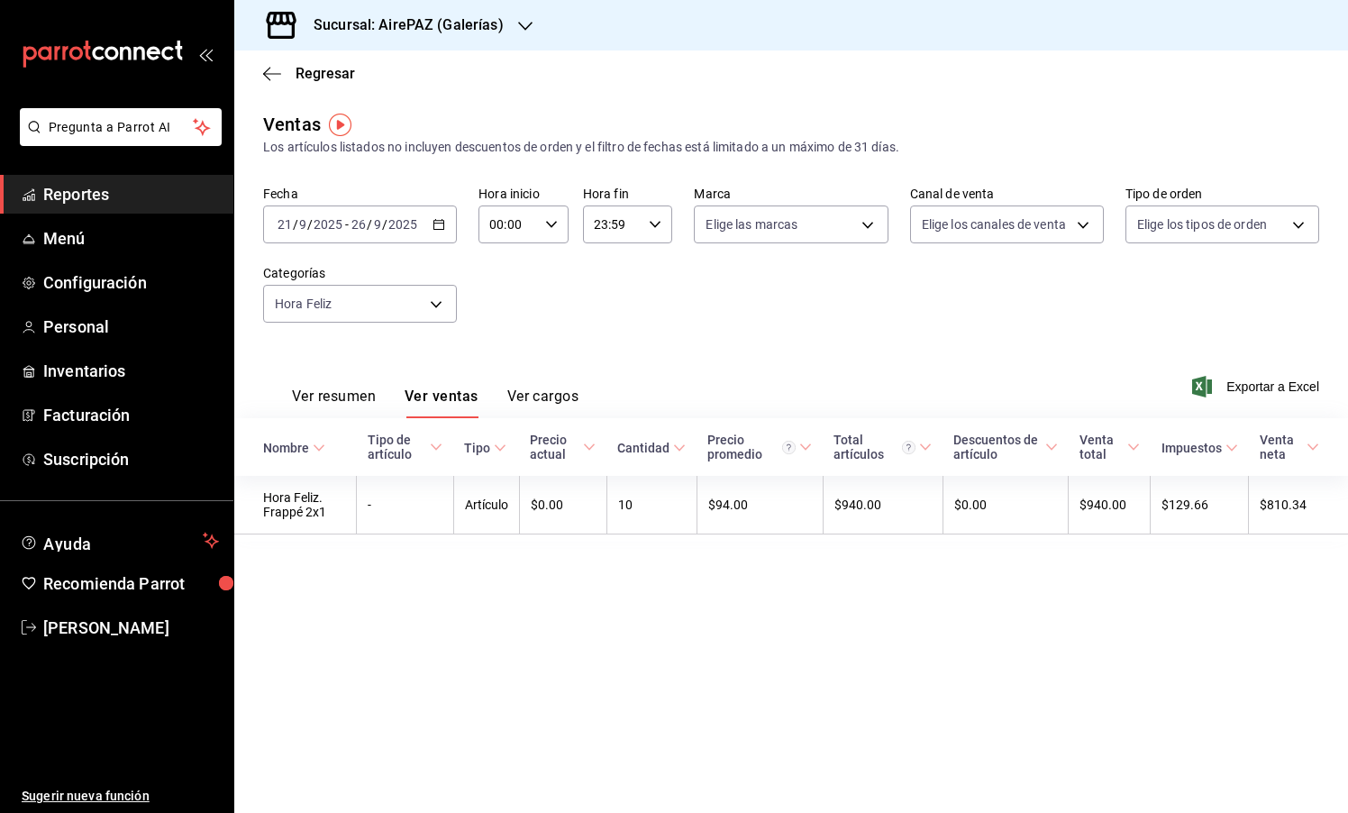
click at [424, 231] on div "[DATE] [DATE] - [DATE] [DATE]" at bounding box center [360, 224] width 194 height 38
click at [497, 287] on div "Fecha [DATE] [DATE] - [DATE] [DATE] [DATE] [DATE] Semana actual Mes actual Rang…" at bounding box center [791, 265] width 1056 height 159
click at [459, 14] on h3 "Sucursal: AirePAZ (Galerías)" at bounding box center [401, 25] width 205 height 22
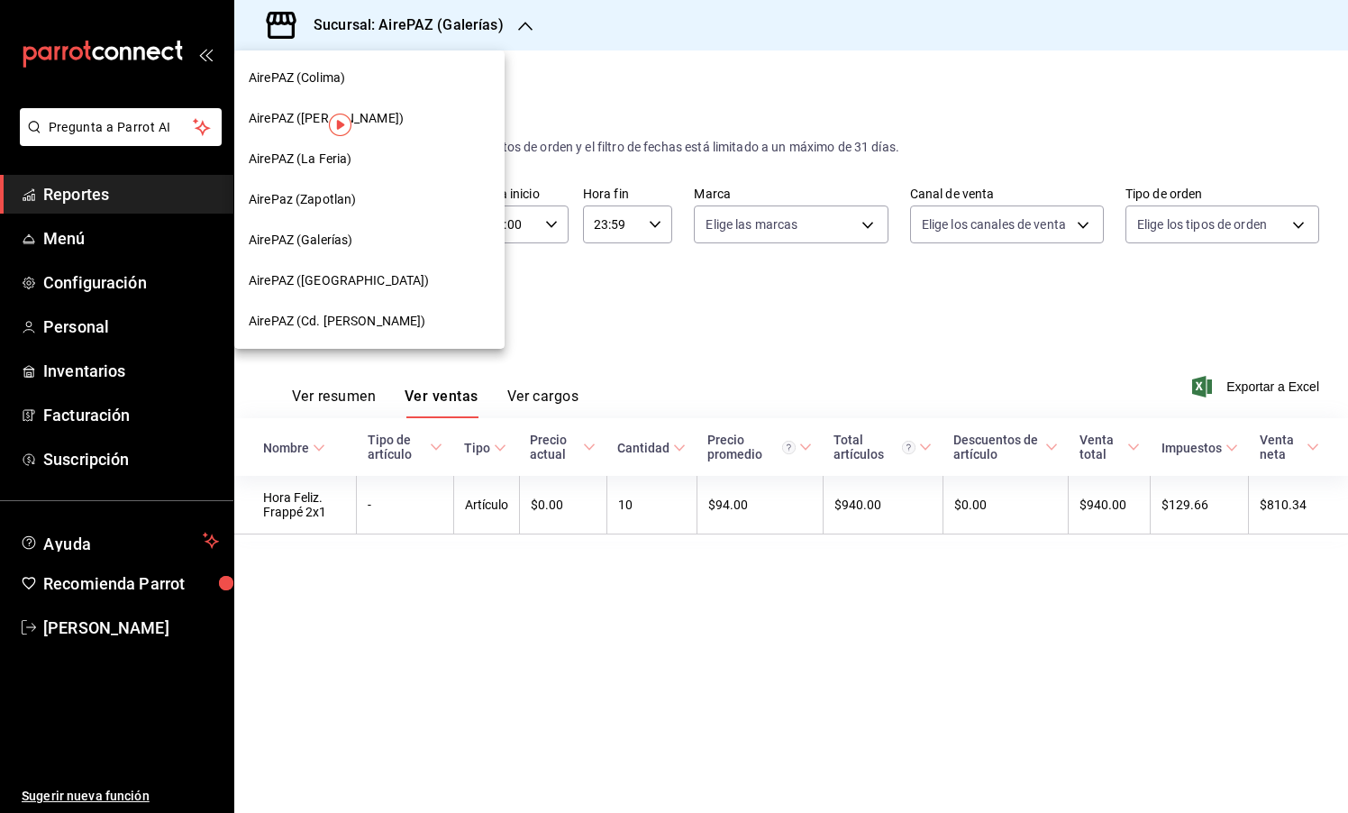
click at [351, 287] on span "AirePAZ ([GEOGRAPHIC_DATA])" at bounding box center [339, 280] width 181 height 19
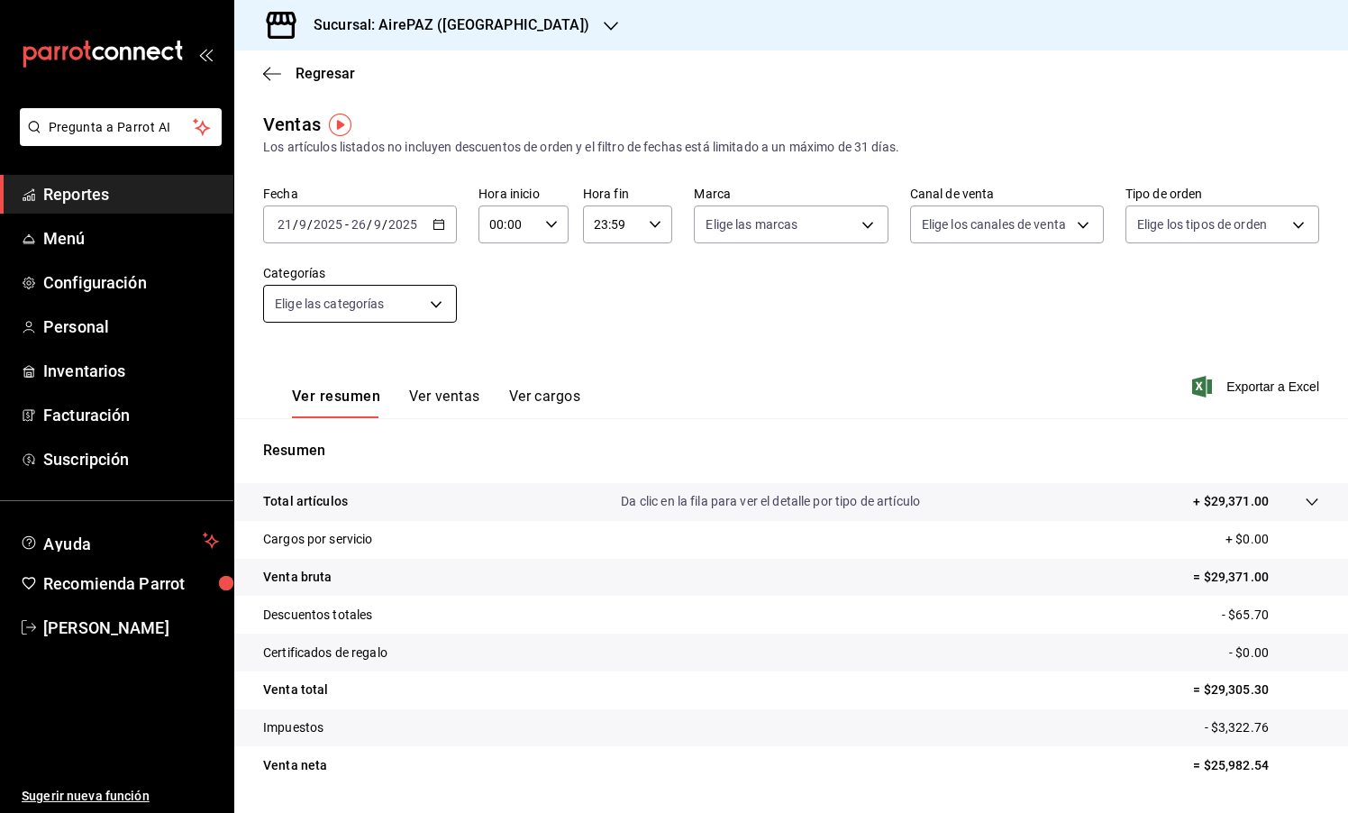
click at [429, 287] on body "Pregunta a Parrot AI Reportes Menú Configuración Personal Inventarios Facturaci…" at bounding box center [674, 406] width 1348 height 813
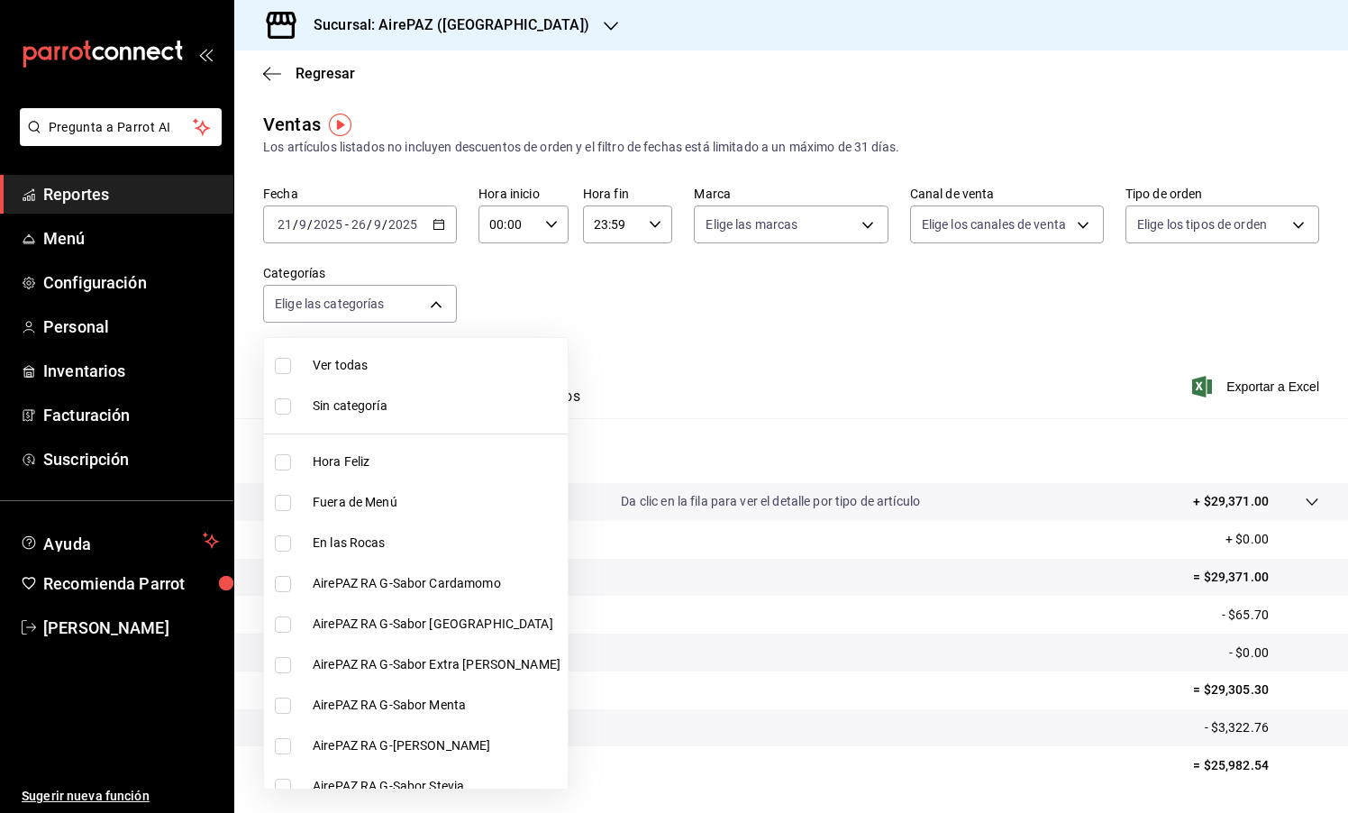
click at [362, 473] on li "Hora Feliz" at bounding box center [416, 462] width 304 height 41
type input "eaec1906-a6a4-4260-964a-3a4e5dc2935b"
checkbox input "true"
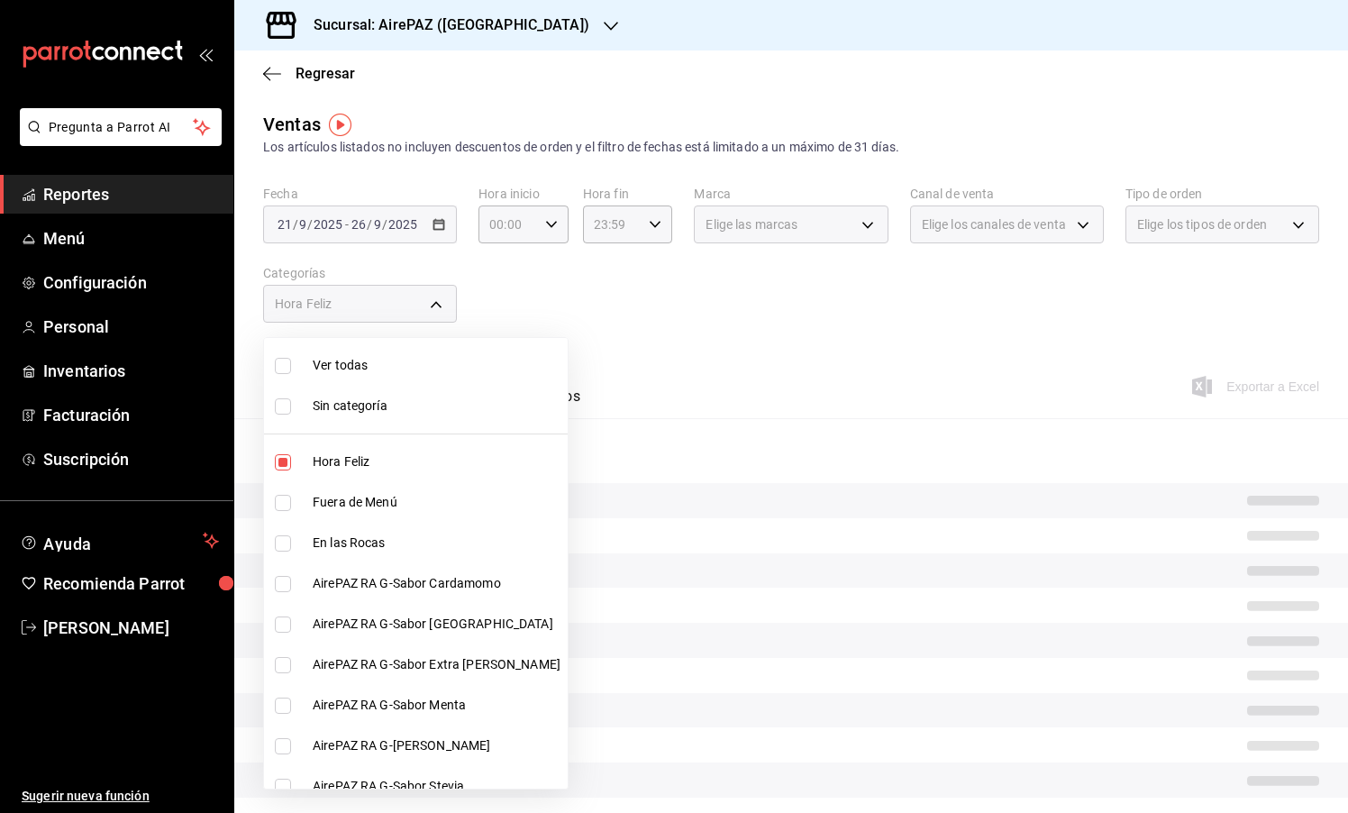
click at [568, 351] on div at bounding box center [674, 406] width 1348 height 813
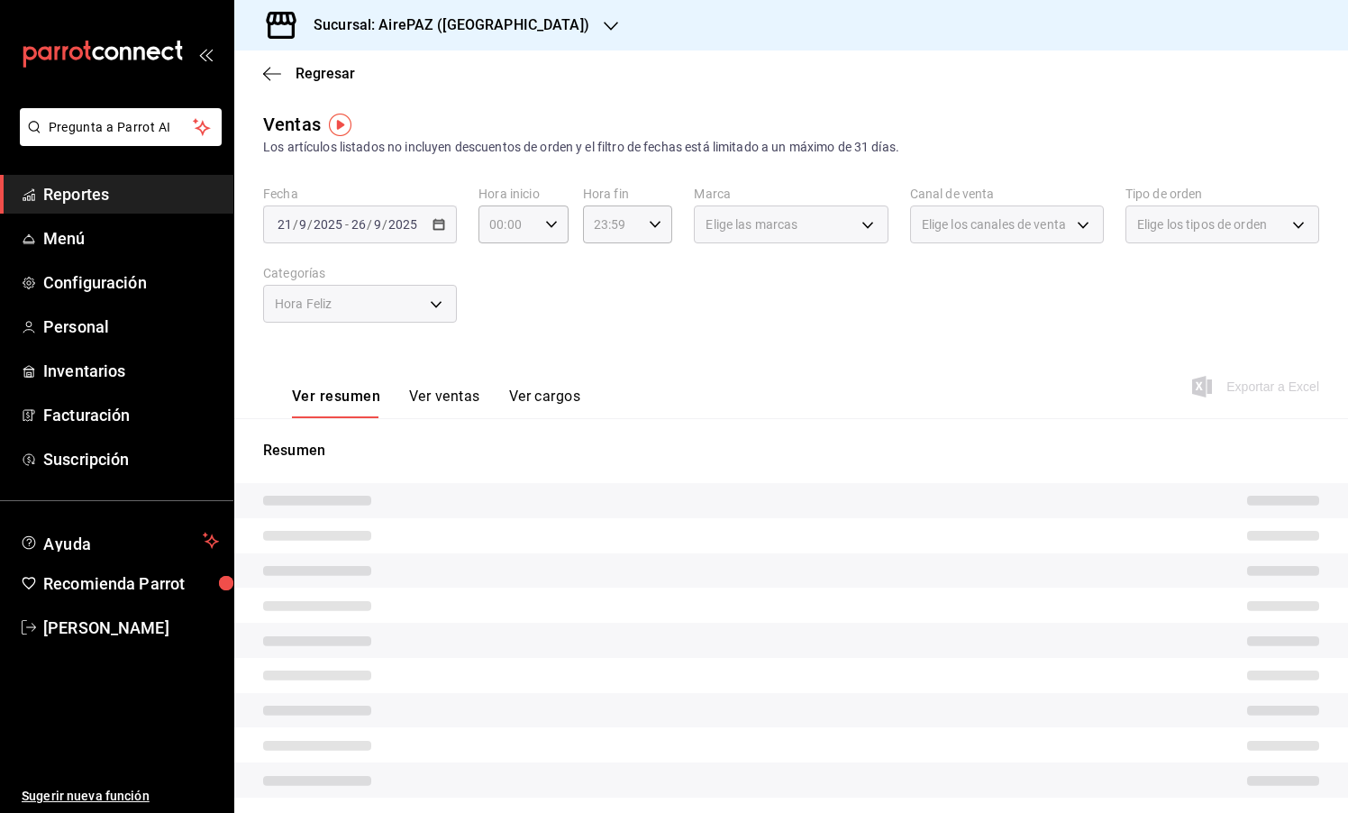
click at [469, 408] on button "Ver ventas" at bounding box center [444, 402] width 71 height 31
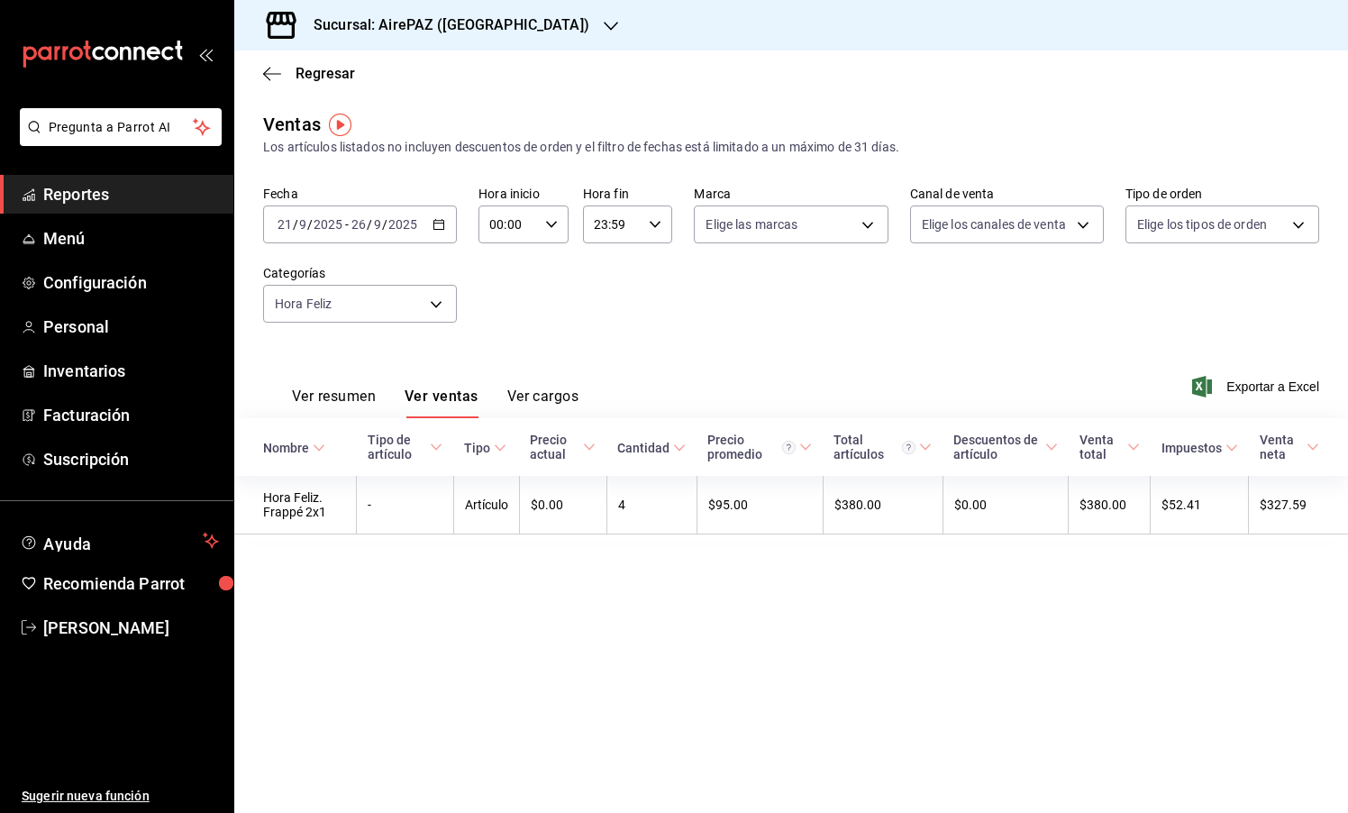
click at [441, 217] on div "[DATE] [DATE] - [DATE] [DATE]" at bounding box center [360, 224] width 194 height 38
click at [533, 269] on div "Fecha [DATE] [DATE] - [DATE] [DATE] [DATE] [DATE] Semana actual Mes actual Rang…" at bounding box center [791, 265] width 1056 height 159
click at [457, 294] on body "Pregunta a Parrot AI Reportes Menú Configuración Personal Inventarios Facturaci…" at bounding box center [674, 406] width 1348 height 813
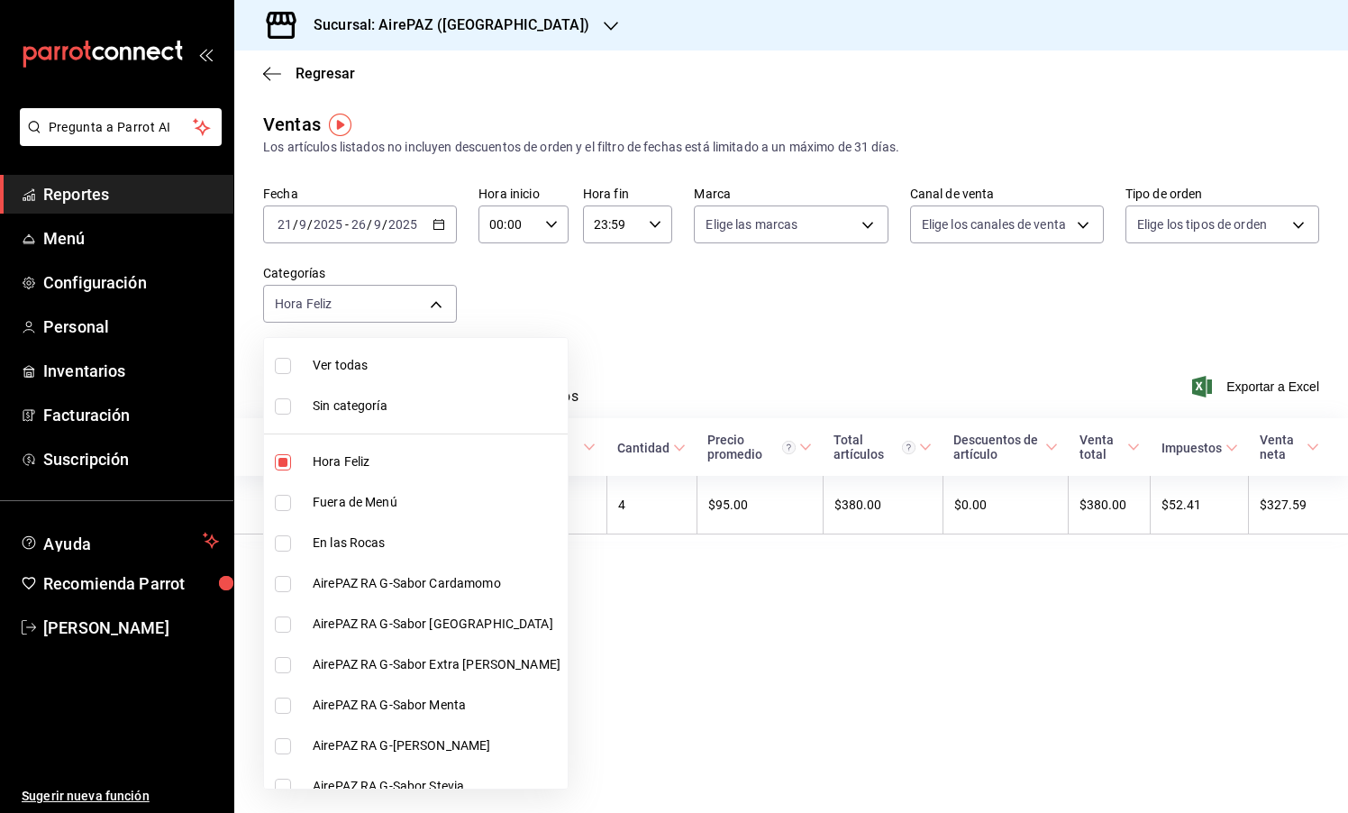
click at [535, 268] on div at bounding box center [674, 406] width 1348 height 813
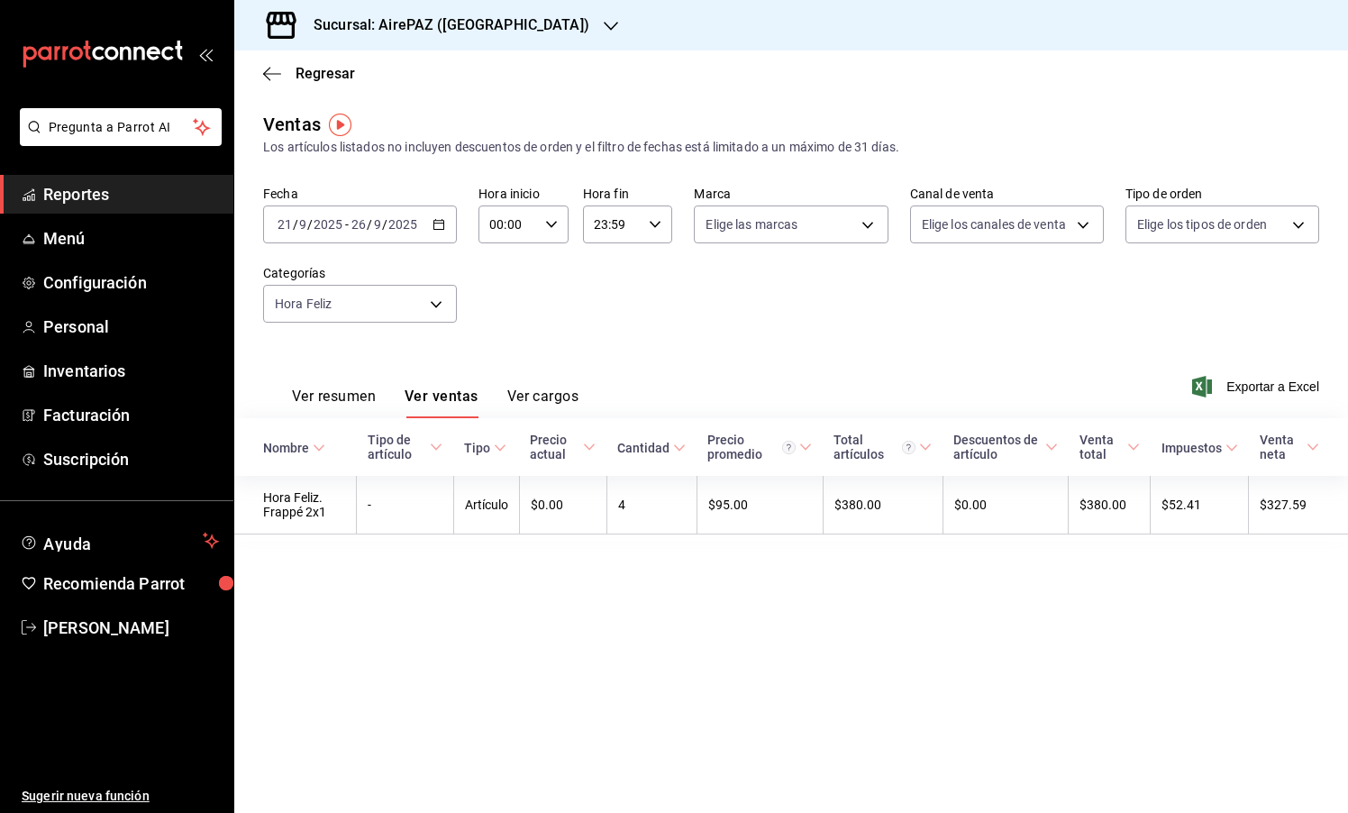
click at [438, 30] on h3 "Sucursal: AirePAZ ([GEOGRAPHIC_DATA])" at bounding box center [444, 25] width 290 height 22
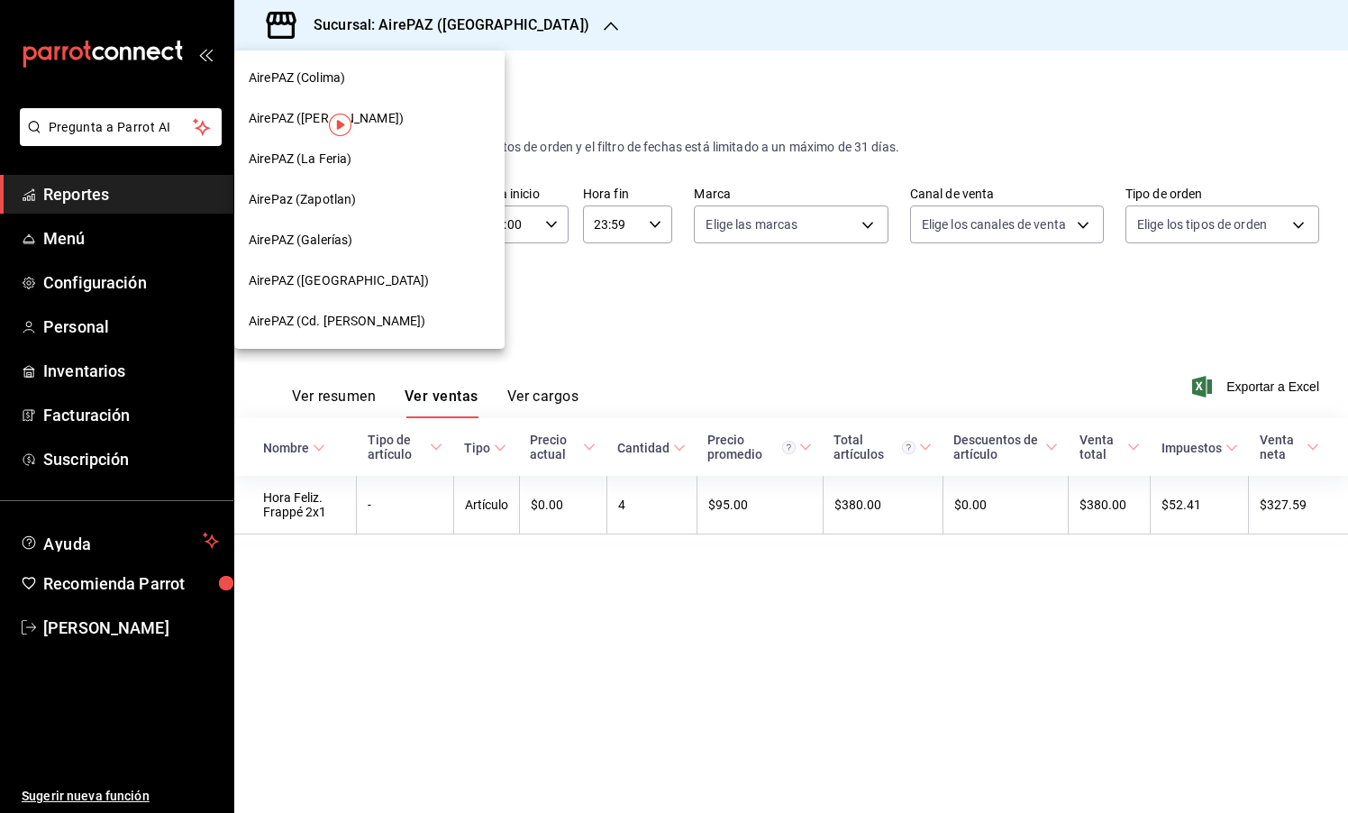
click at [389, 323] on div "AirePAZ (Cd. [PERSON_NAME])" at bounding box center [370, 321] width 242 height 19
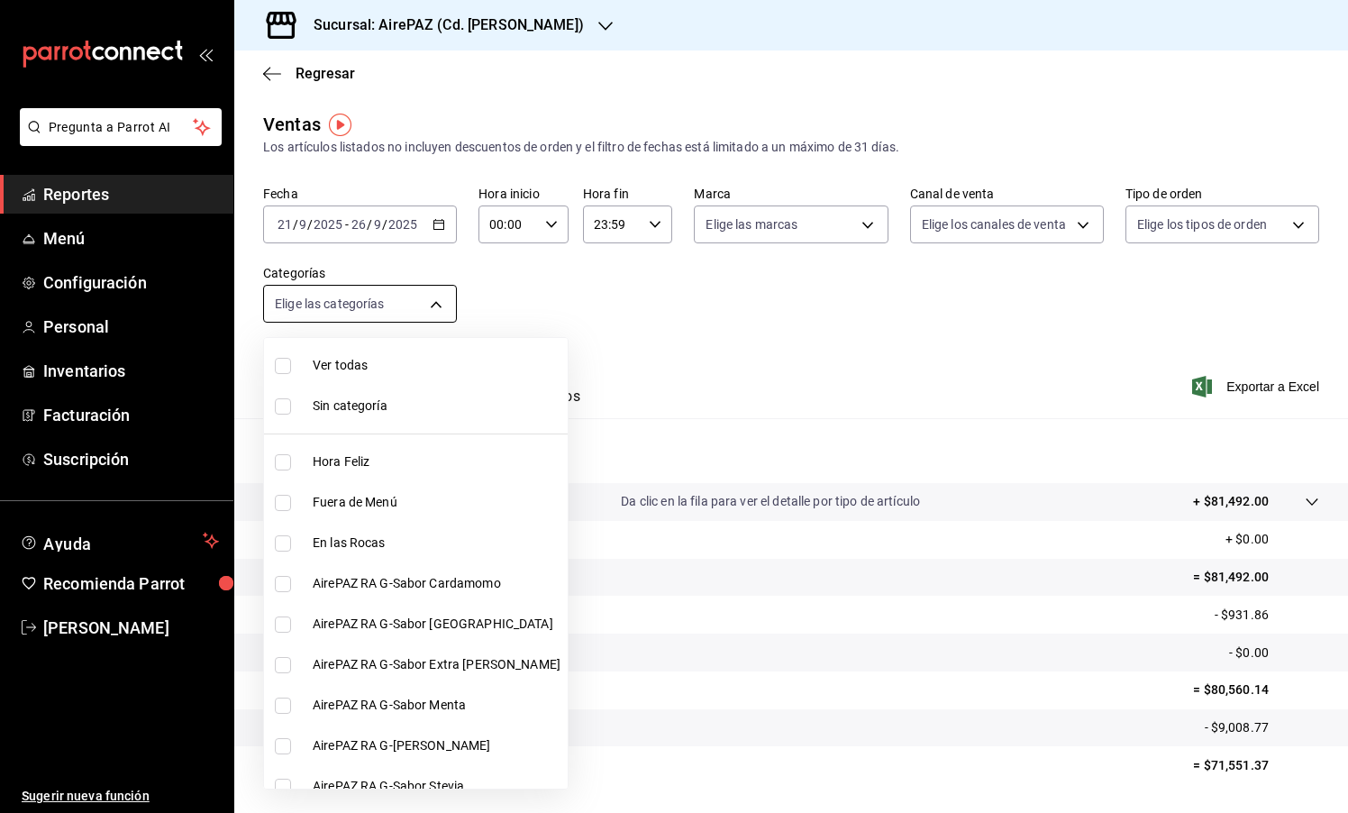
click at [438, 305] on body "Pregunta a Parrot AI Reportes Menú Configuración Personal Inventarios Facturaci…" at bounding box center [674, 406] width 1348 height 813
click at [385, 460] on span "Hora Feliz" at bounding box center [437, 461] width 248 height 19
type input "565cbe38-112c-4a68-96da-93ce7ae67eee"
checkbox input "true"
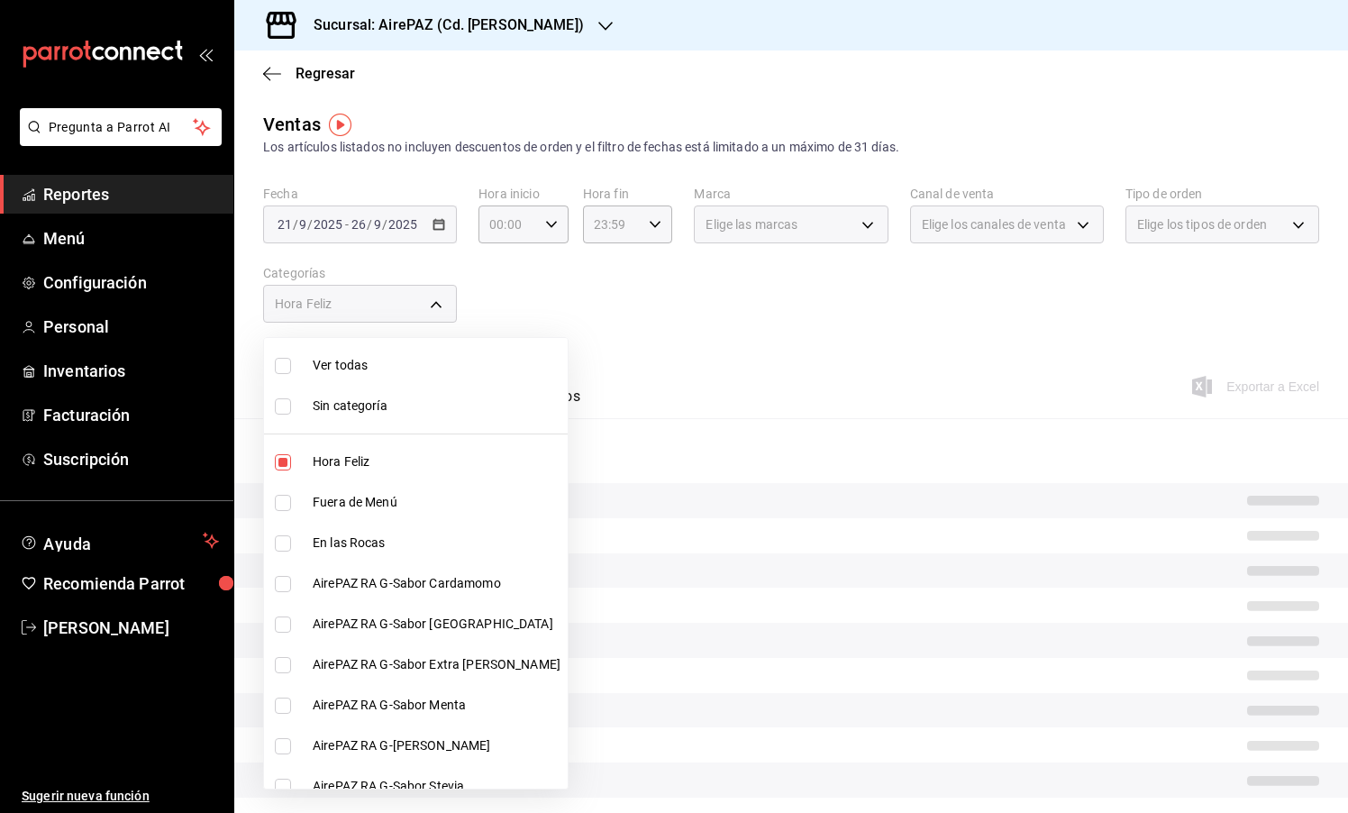
click at [532, 314] on div at bounding box center [674, 406] width 1348 height 813
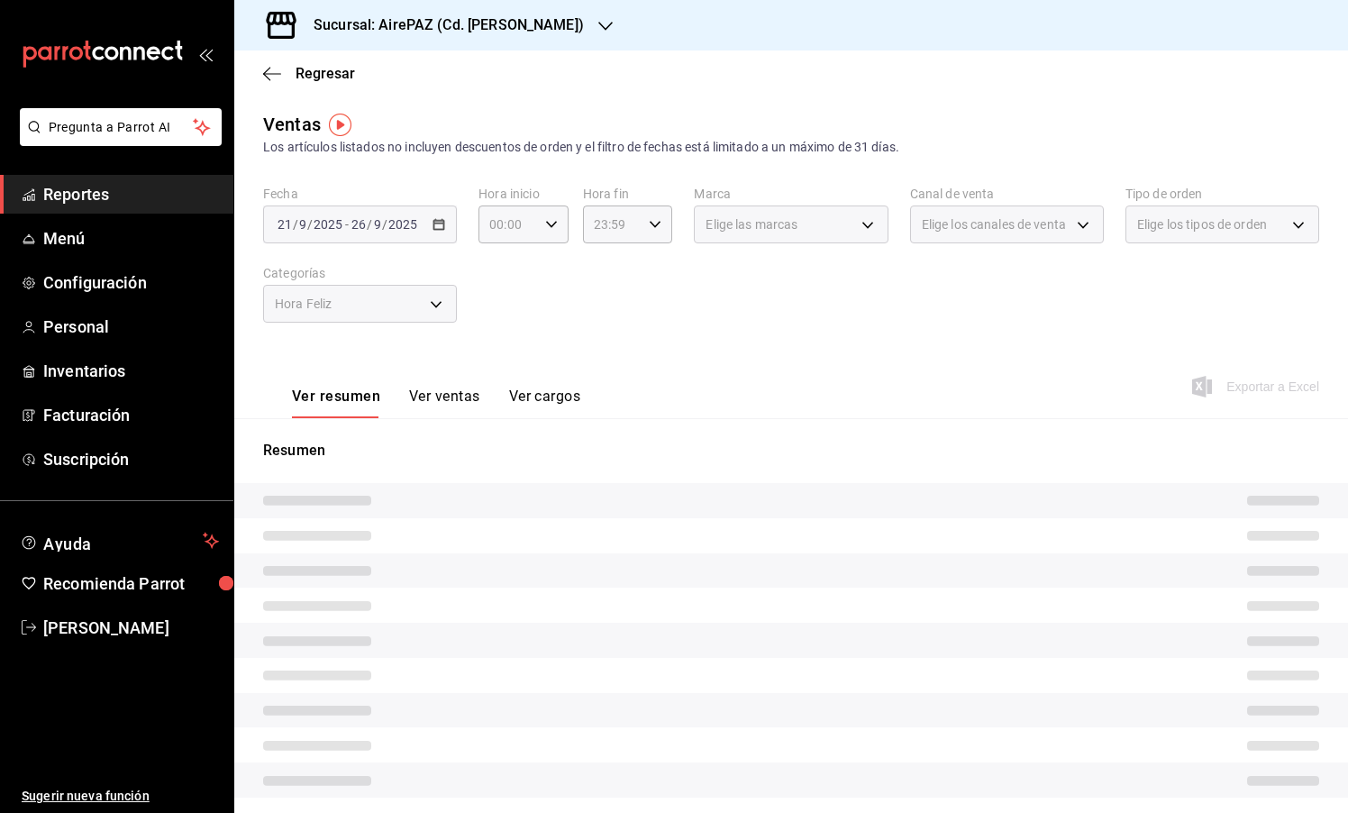
click at [429, 402] on button "Ver ventas" at bounding box center [444, 402] width 71 height 31
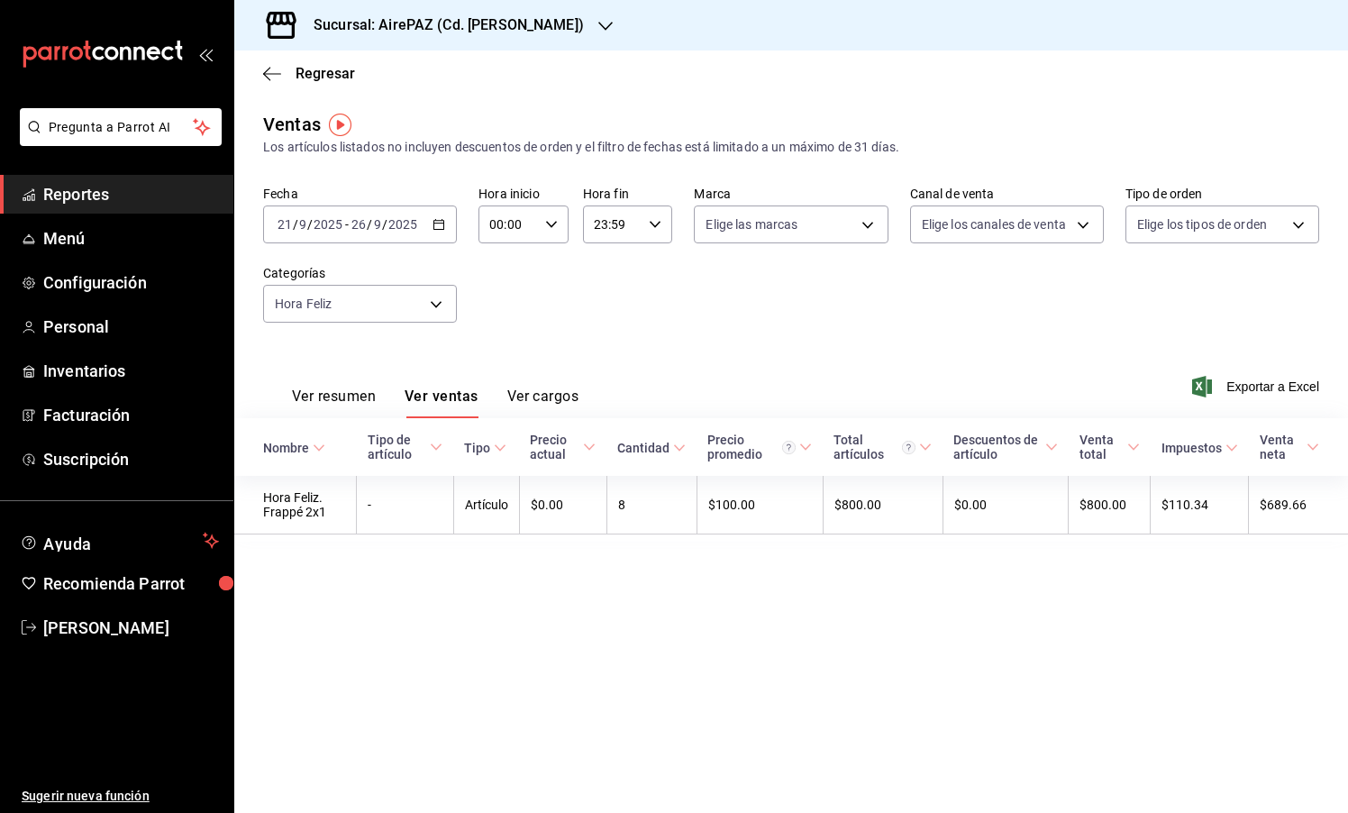
click at [460, 23] on h3 "Sucursal: AirePAZ (Cd. [PERSON_NAME])" at bounding box center [441, 25] width 285 height 22
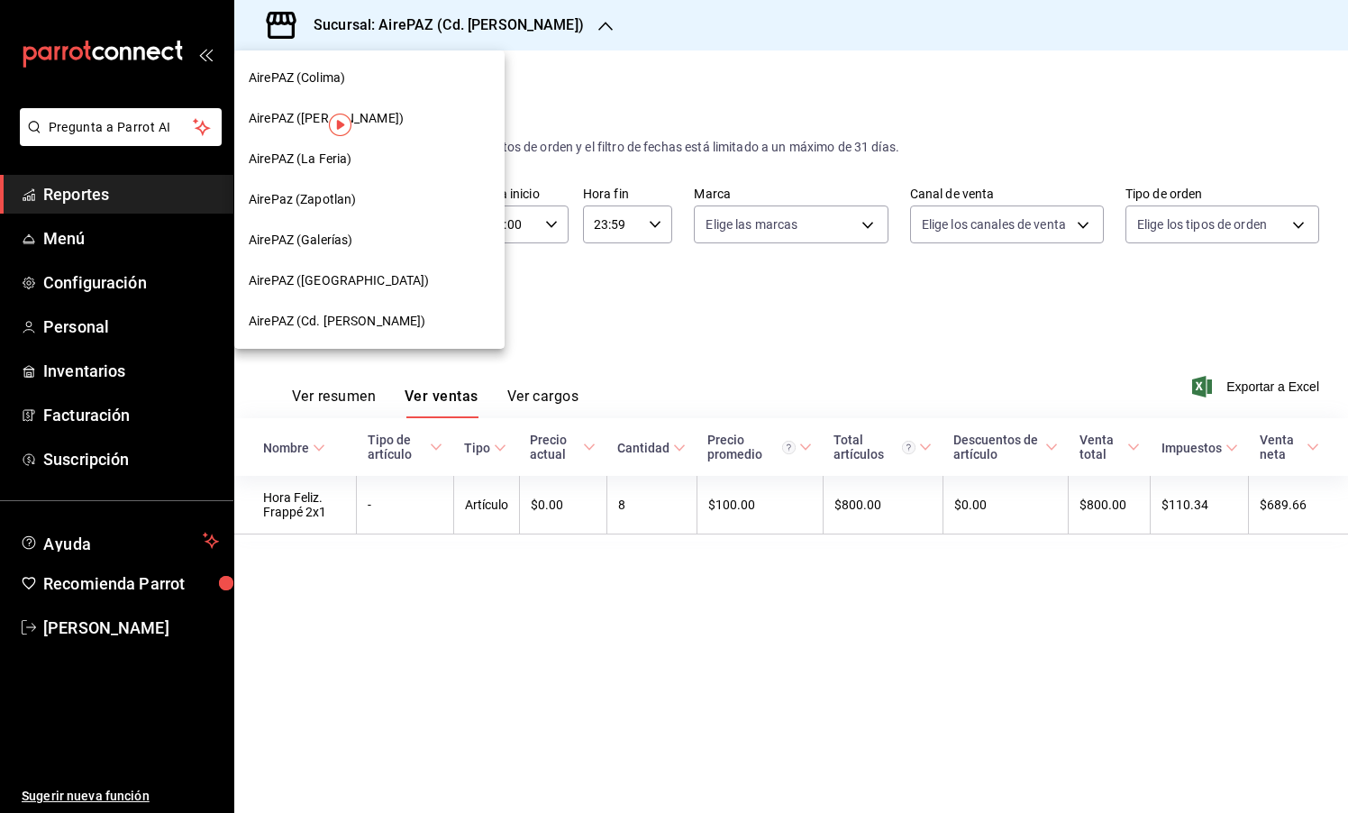
click at [600, 355] on div at bounding box center [674, 406] width 1348 height 813
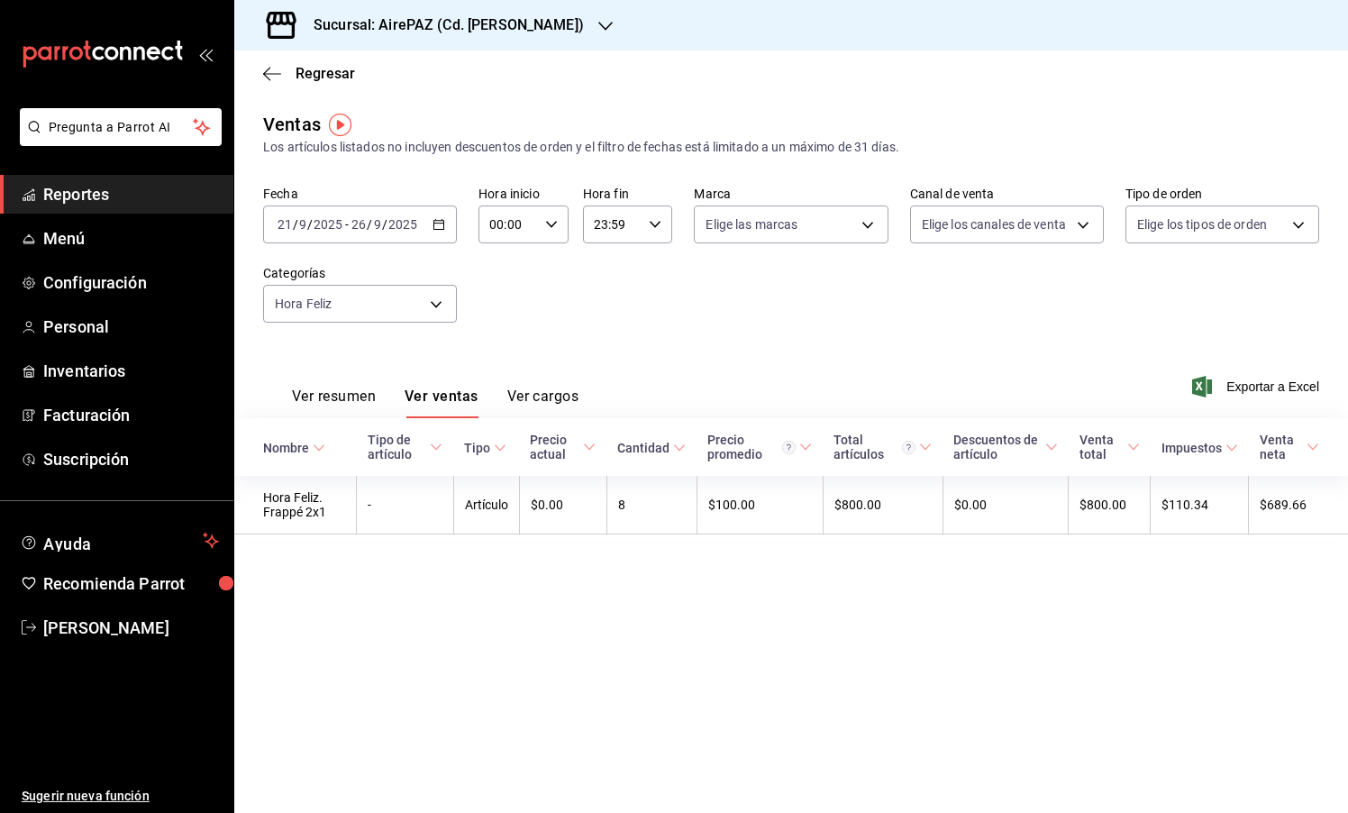
click at [443, 224] on icon "button" at bounding box center [439, 224] width 13 height 13
click at [566, 357] on div "Ver resumen Ver ventas Ver cargos Exportar a Excel" at bounding box center [791, 381] width 1114 height 74
click at [432, 217] on div "[DATE] [DATE] - [DATE] [DATE]" at bounding box center [360, 224] width 194 height 38
click at [345, 411] on li "Mes actual" at bounding box center [348, 400] width 169 height 41
click at [497, 23] on h3 "Sucursal: AirePAZ (Cd. [PERSON_NAME])" at bounding box center [441, 25] width 285 height 22
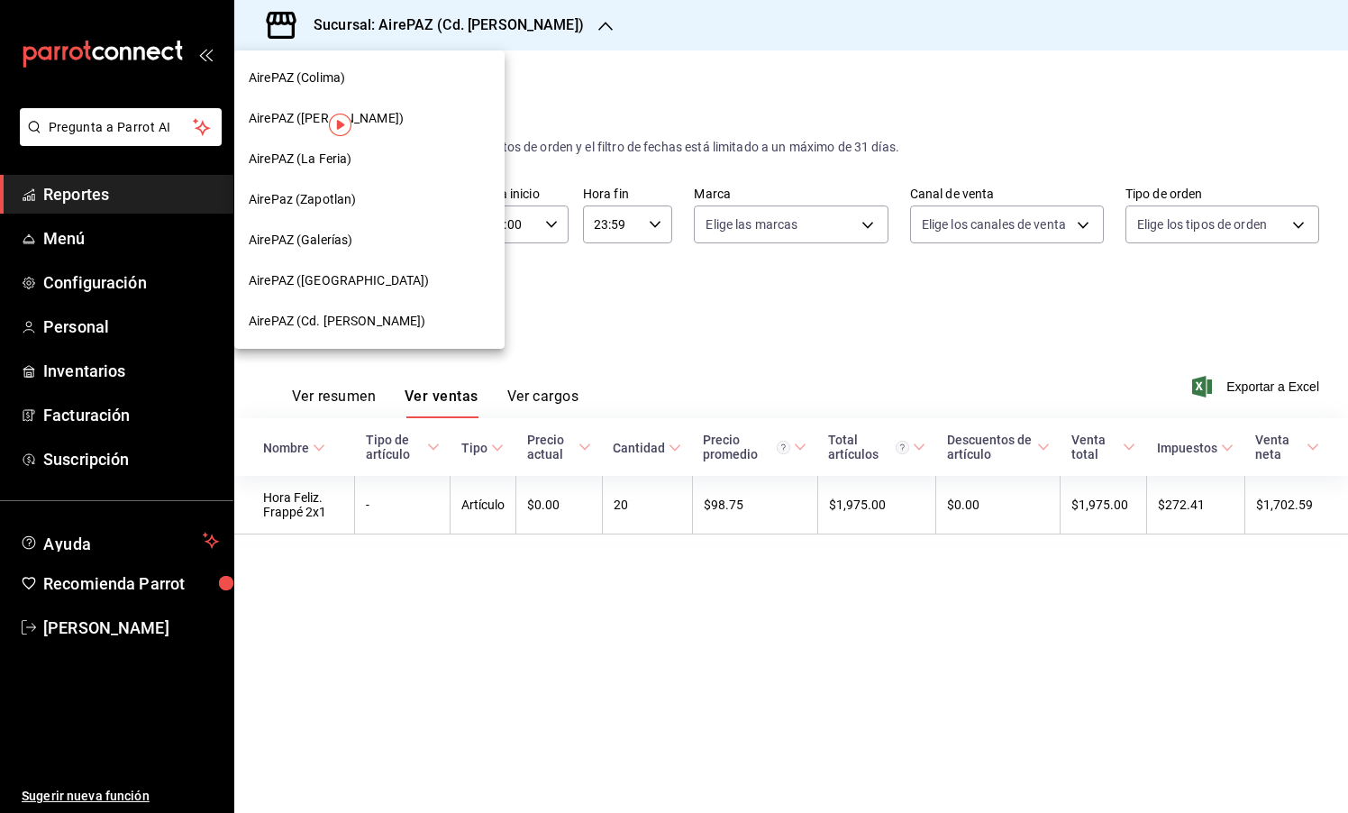
click at [375, 284] on div "AirePAZ ([GEOGRAPHIC_DATA])" at bounding box center [370, 280] width 242 height 19
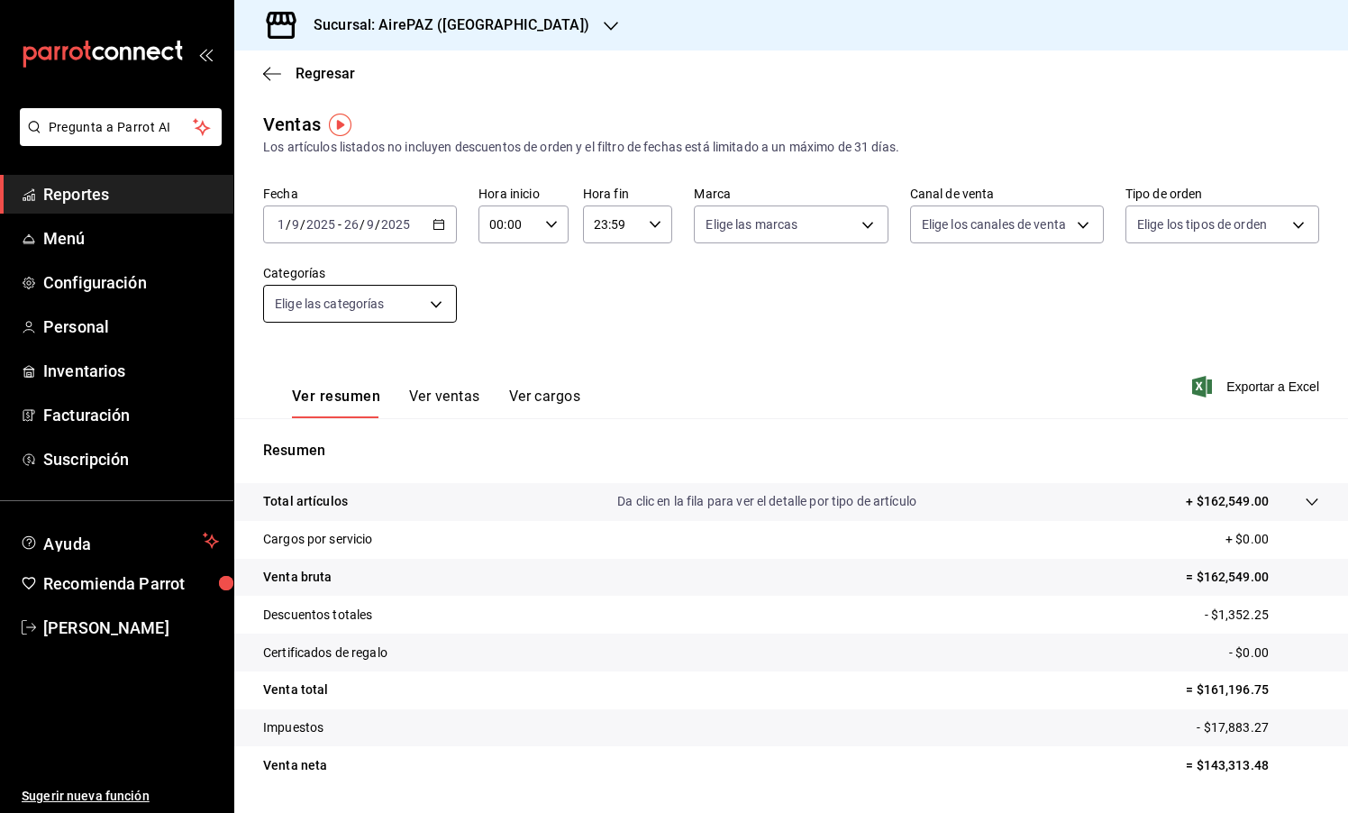
click at [392, 302] on body "Pregunta a Parrot AI Reportes Menú Configuración Personal Inventarios Facturaci…" at bounding box center [674, 406] width 1348 height 813
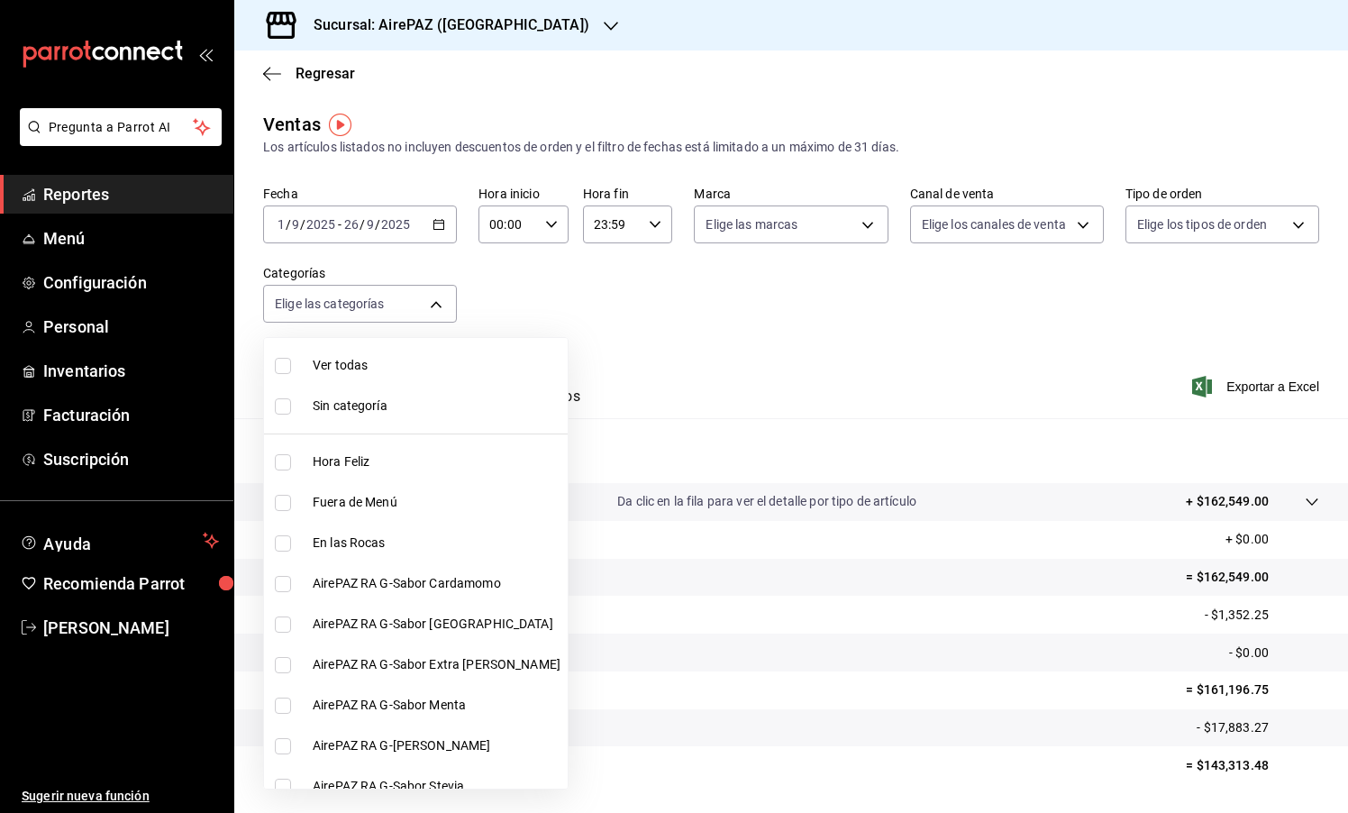
click at [369, 459] on span "Hora Feliz" at bounding box center [437, 461] width 248 height 19
type input "eaec1906-a6a4-4260-964a-3a4e5dc2935b"
checkbox input "true"
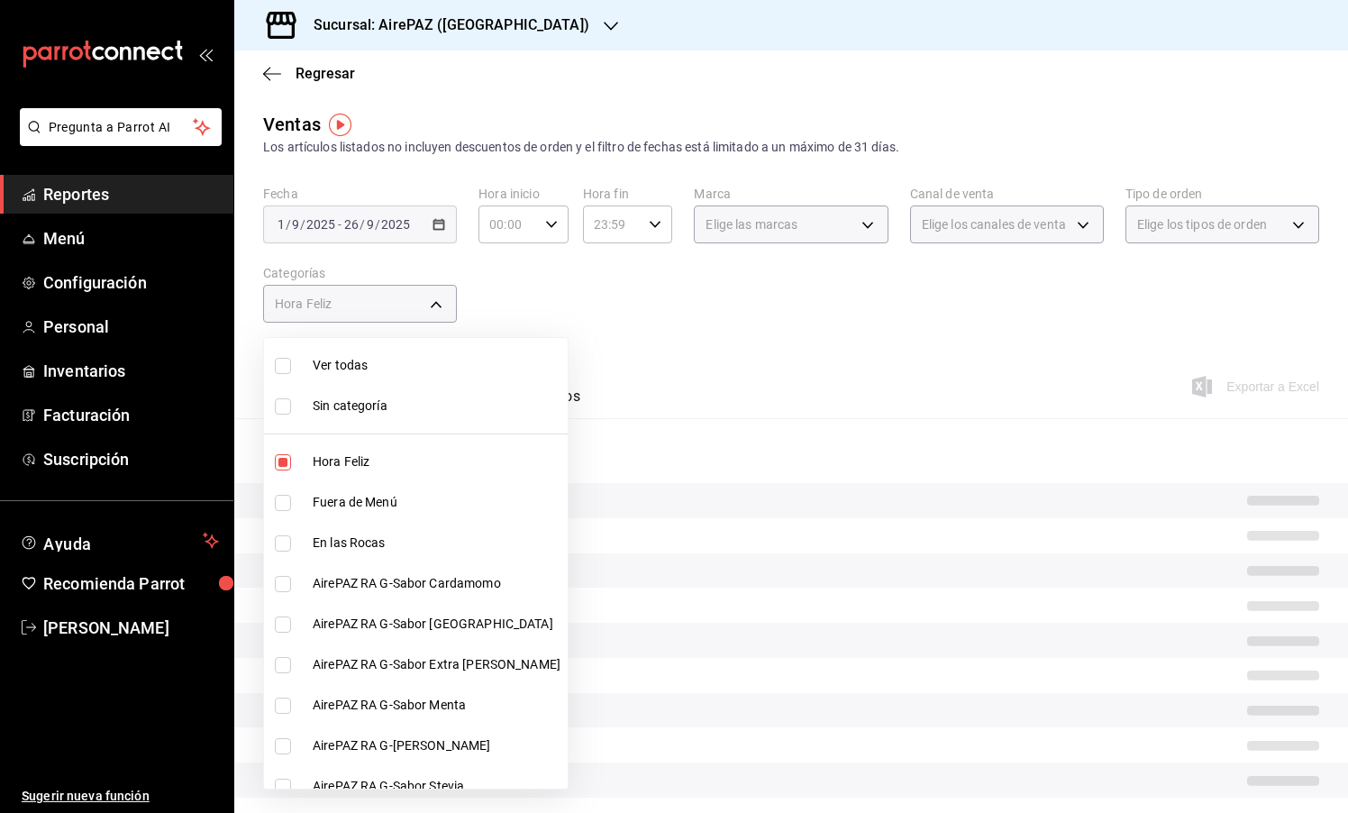
click at [569, 356] on div at bounding box center [674, 406] width 1348 height 813
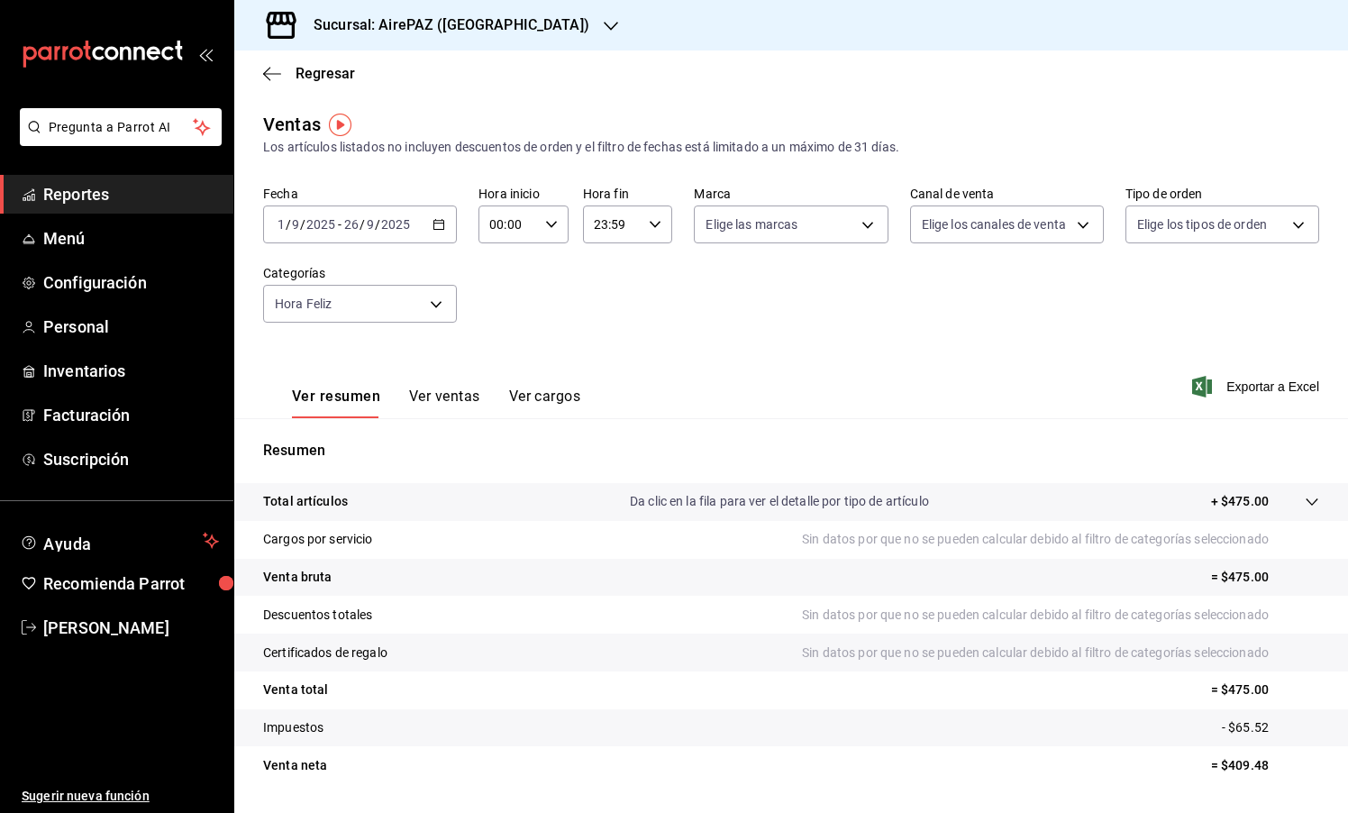
click at [470, 396] on button "Ver ventas" at bounding box center [444, 402] width 71 height 31
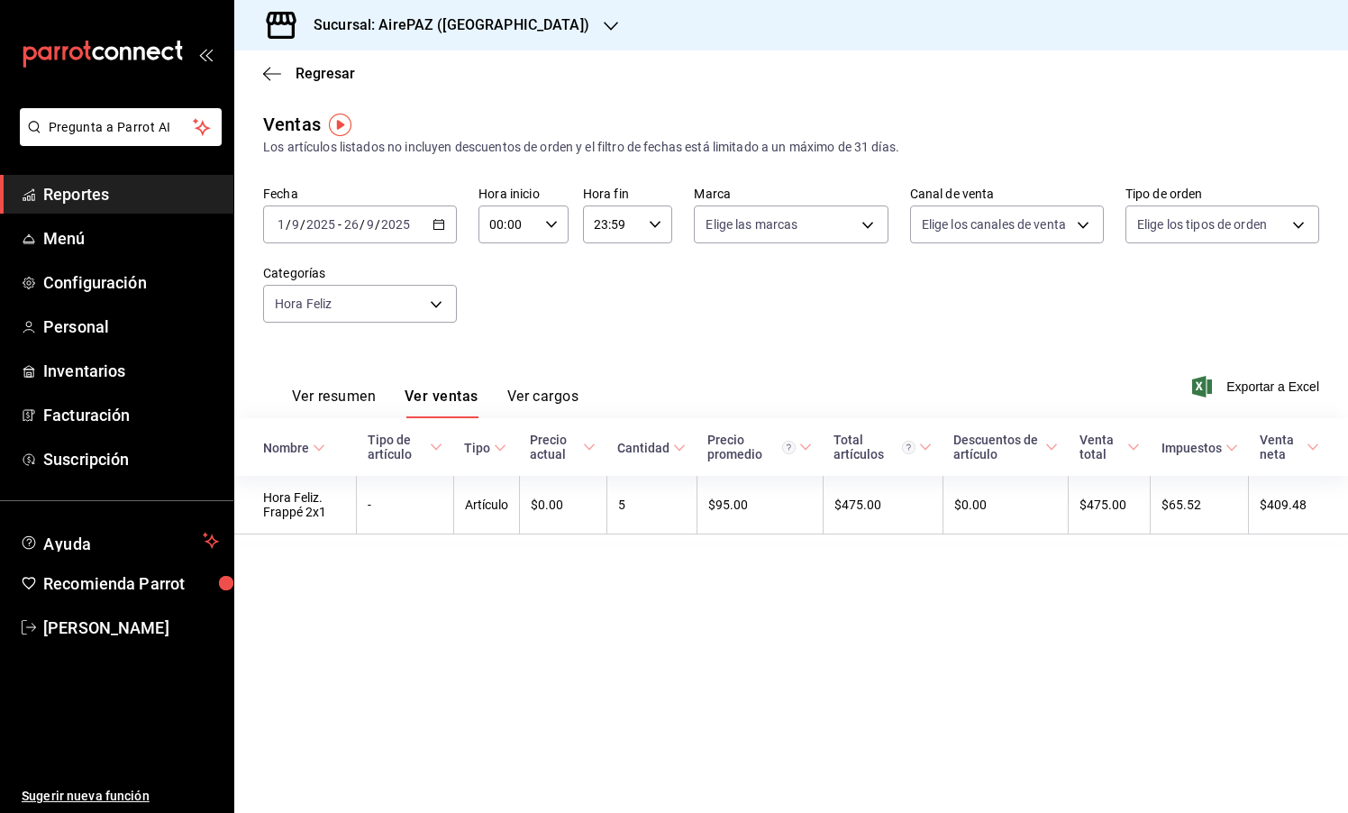
click at [460, 28] on h3 "Sucursal: AirePAZ ([GEOGRAPHIC_DATA])" at bounding box center [444, 25] width 290 height 22
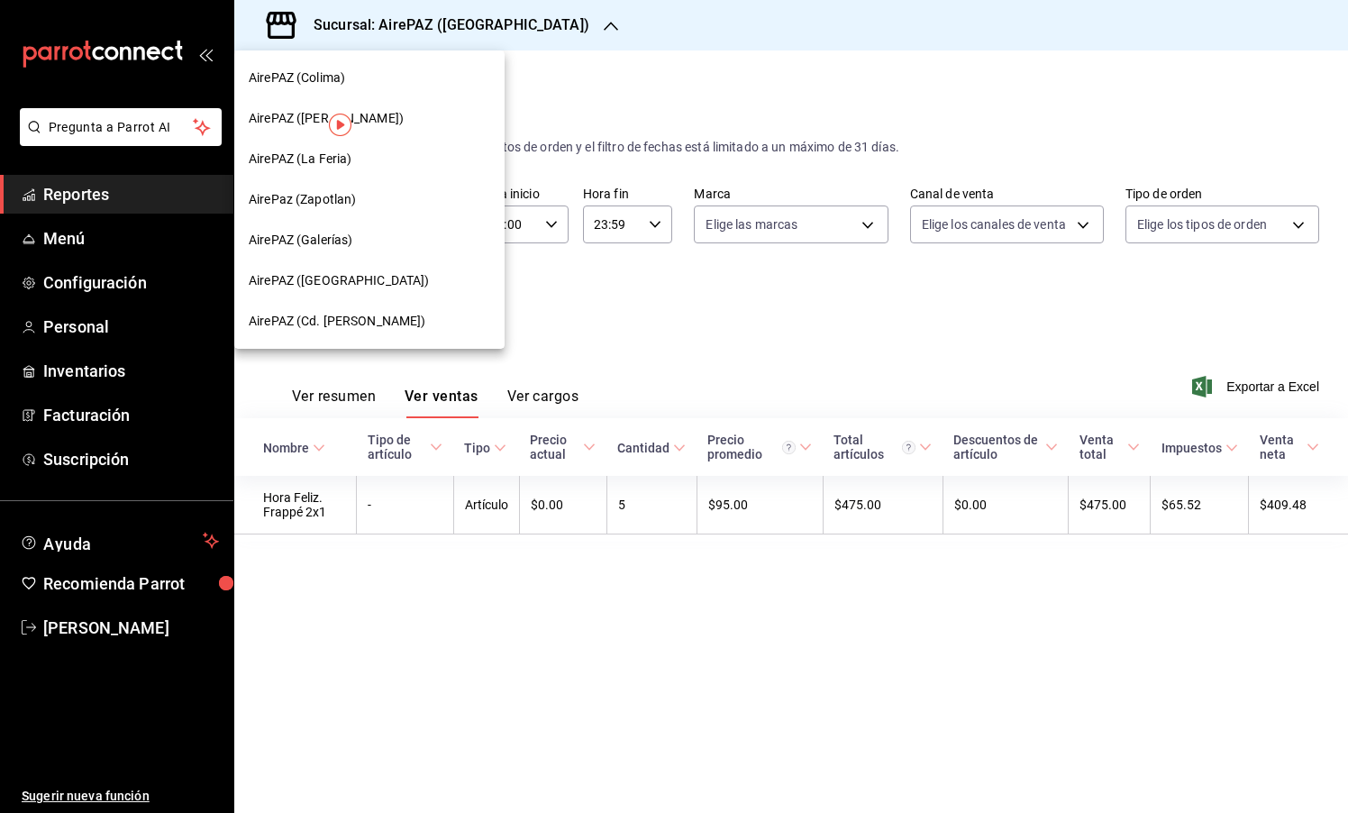
click at [394, 232] on div "AirePAZ (Galerías)" at bounding box center [370, 240] width 242 height 19
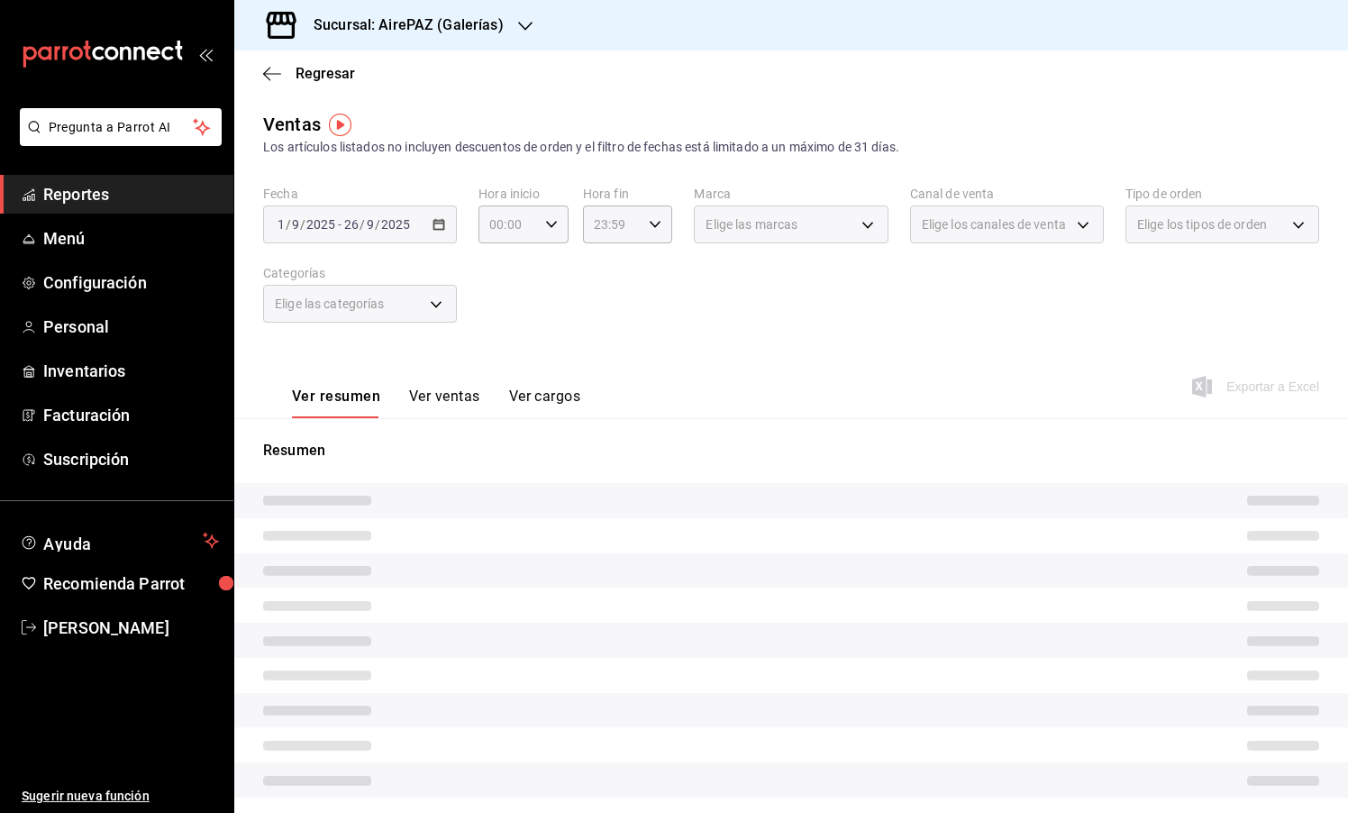
click at [441, 395] on button "Ver ventas" at bounding box center [444, 402] width 71 height 31
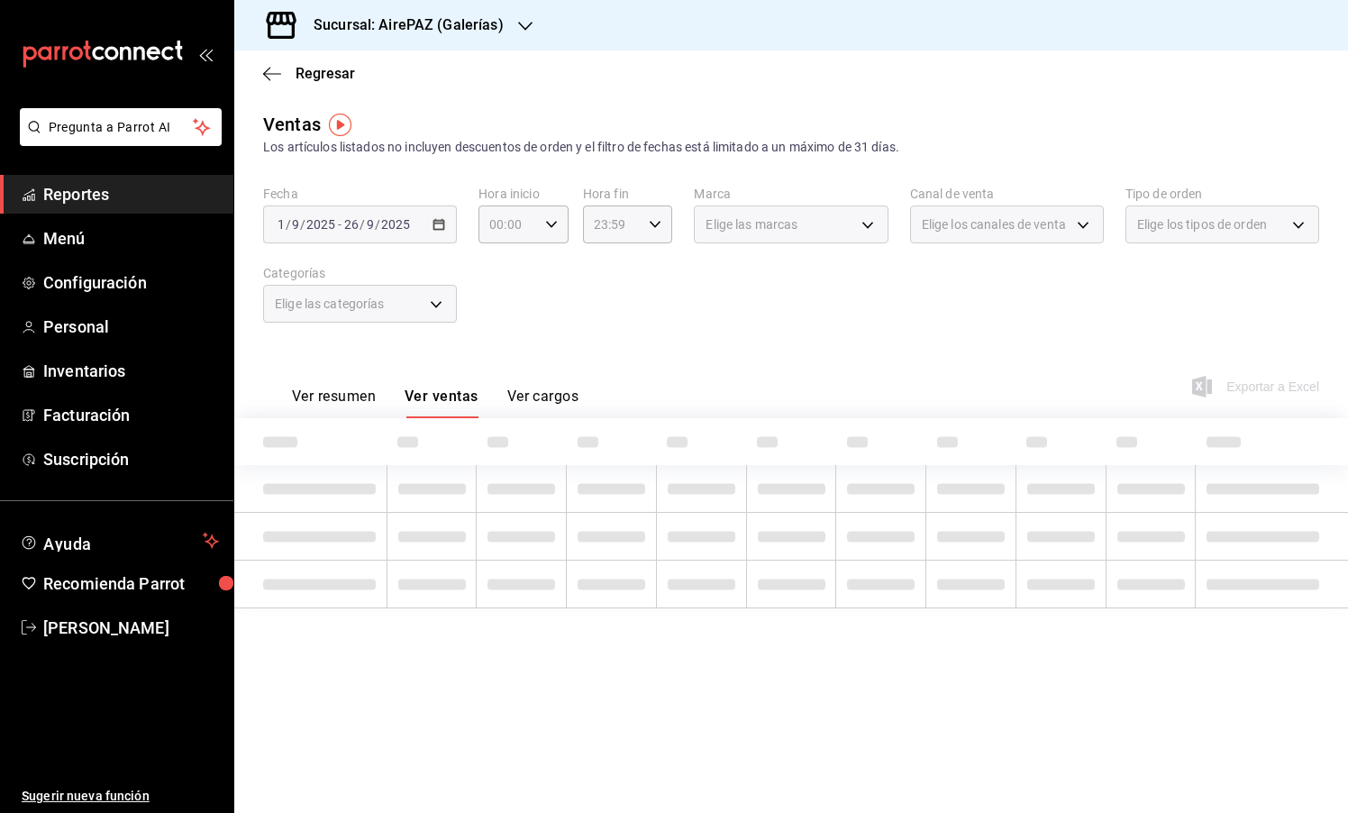
click at [406, 304] on div "Elige las categorías" at bounding box center [360, 304] width 194 height 38
click at [435, 304] on div "Elige las categorías" at bounding box center [360, 304] width 194 height 38
click at [433, 308] on div "Elige las categorías" at bounding box center [360, 304] width 194 height 38
click at [439, 305] on div "Elige las categorías" at bounding box center [360, 304] width 194 height 38
click at [432, 301] on div "Elige las categorías" at bounding box center [360, 304] width 194 height 38
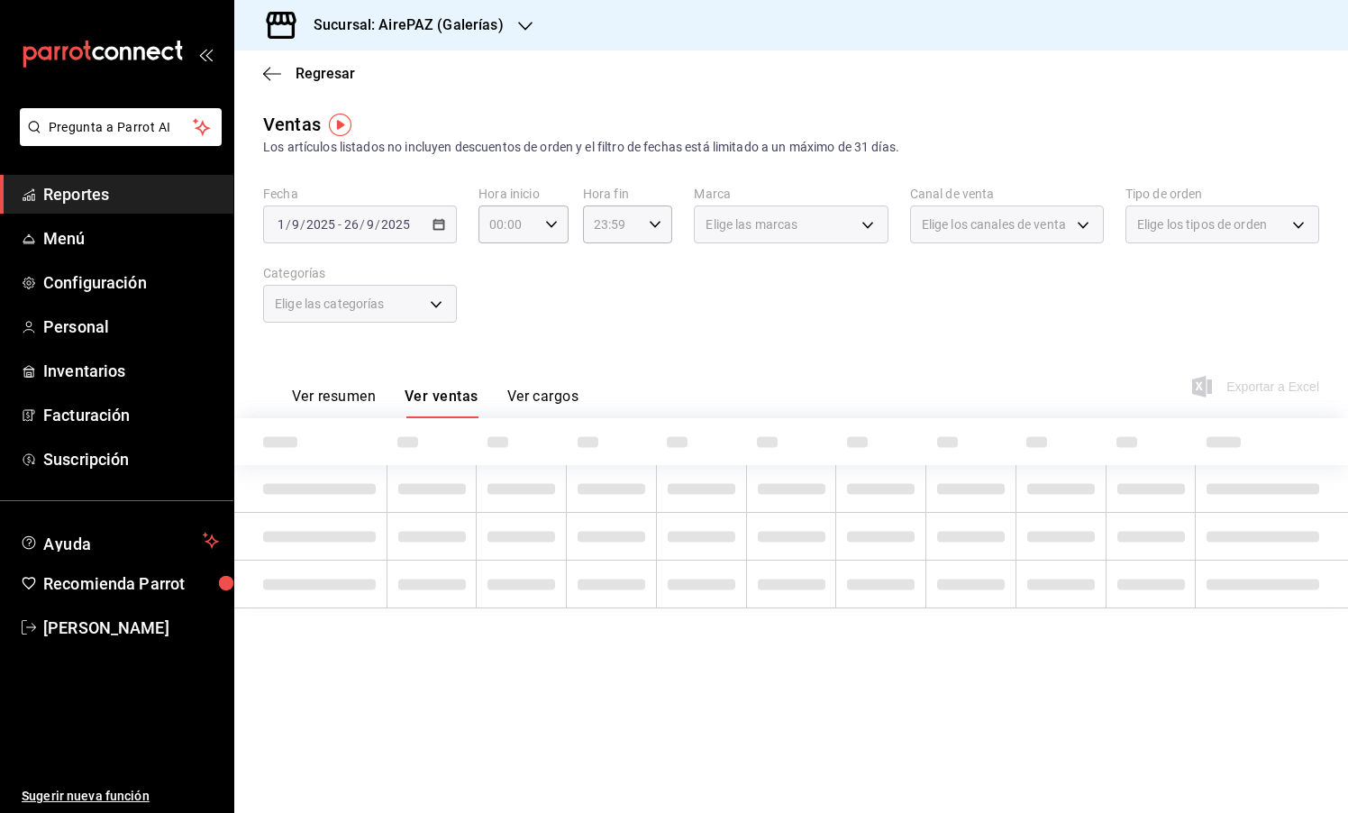
click at [432, 301] on div "Elige las categorías" at bounding box center [360, 304] width 194 height 38
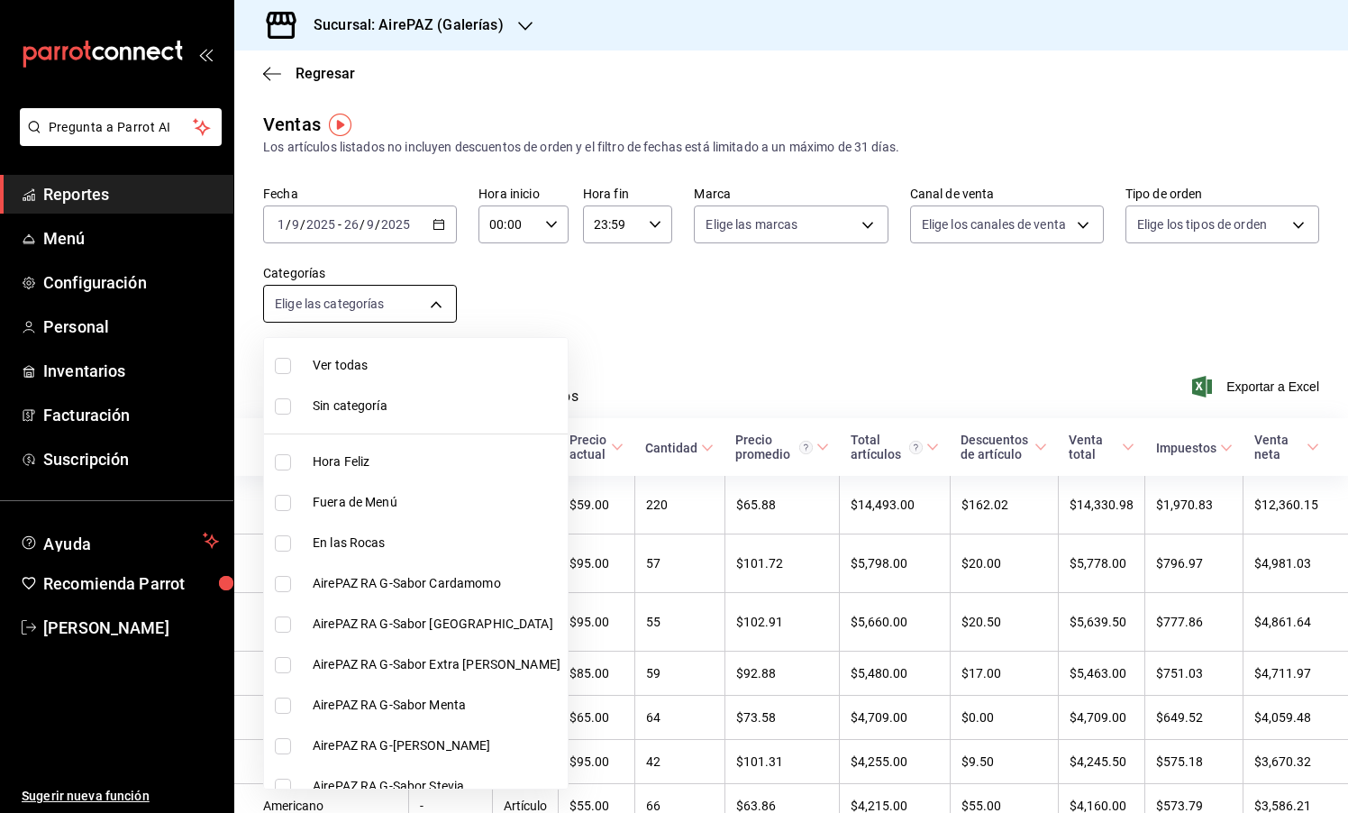
click at [412, 301] on body "Pregunta a Parrot AI Reportes Menú Configuración Personal Inventarios Facturaci…" at bounding box center [674, 406] width 1348 height 813
click at [363, 463] on span "Hora Feliz" at bounding box center [437, 461] width 248 height 19
type input "a59e294d-04f4-4018-85a8-52df472823cf"
checkbox input "true"
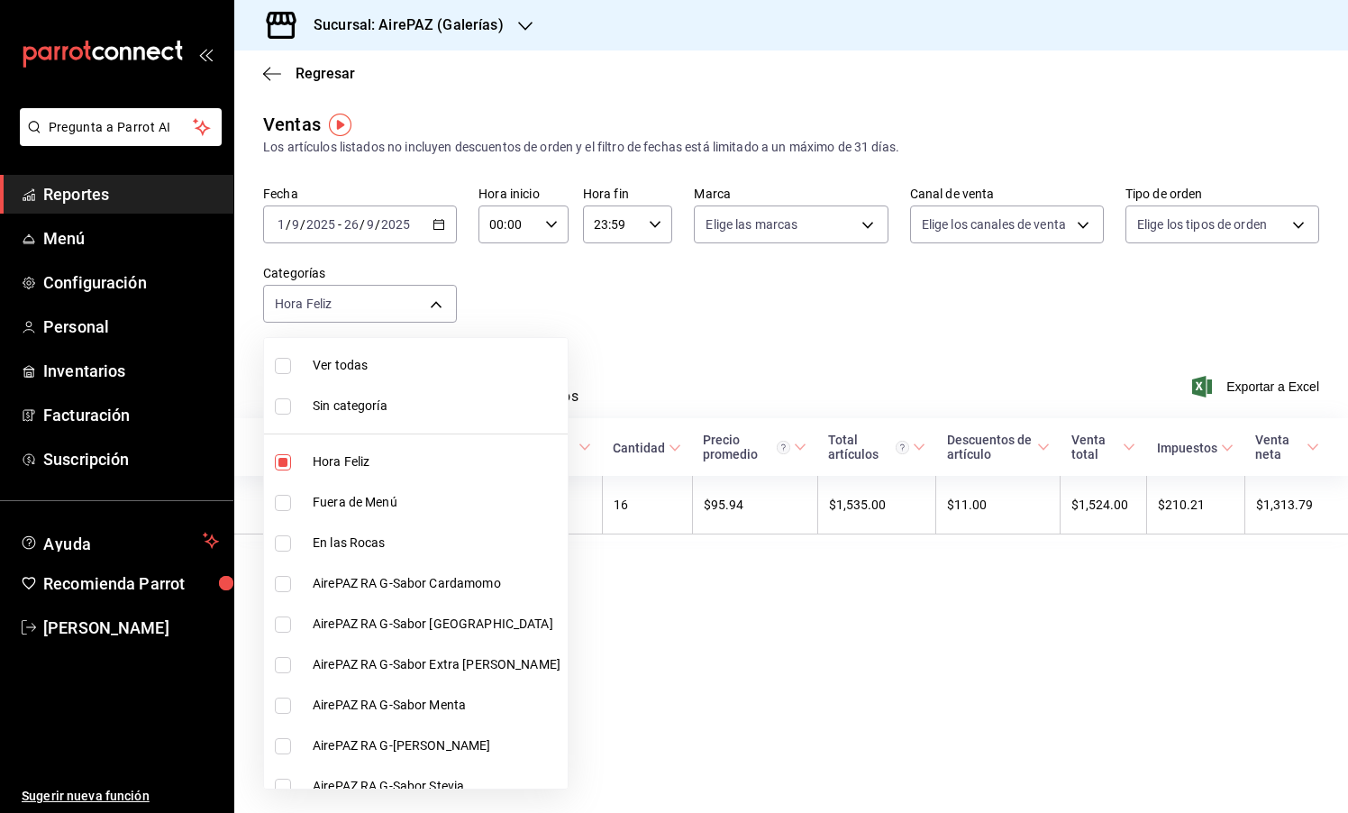
click at [583, 311] on div at bounding box center [674, 406] width 1348 height 813
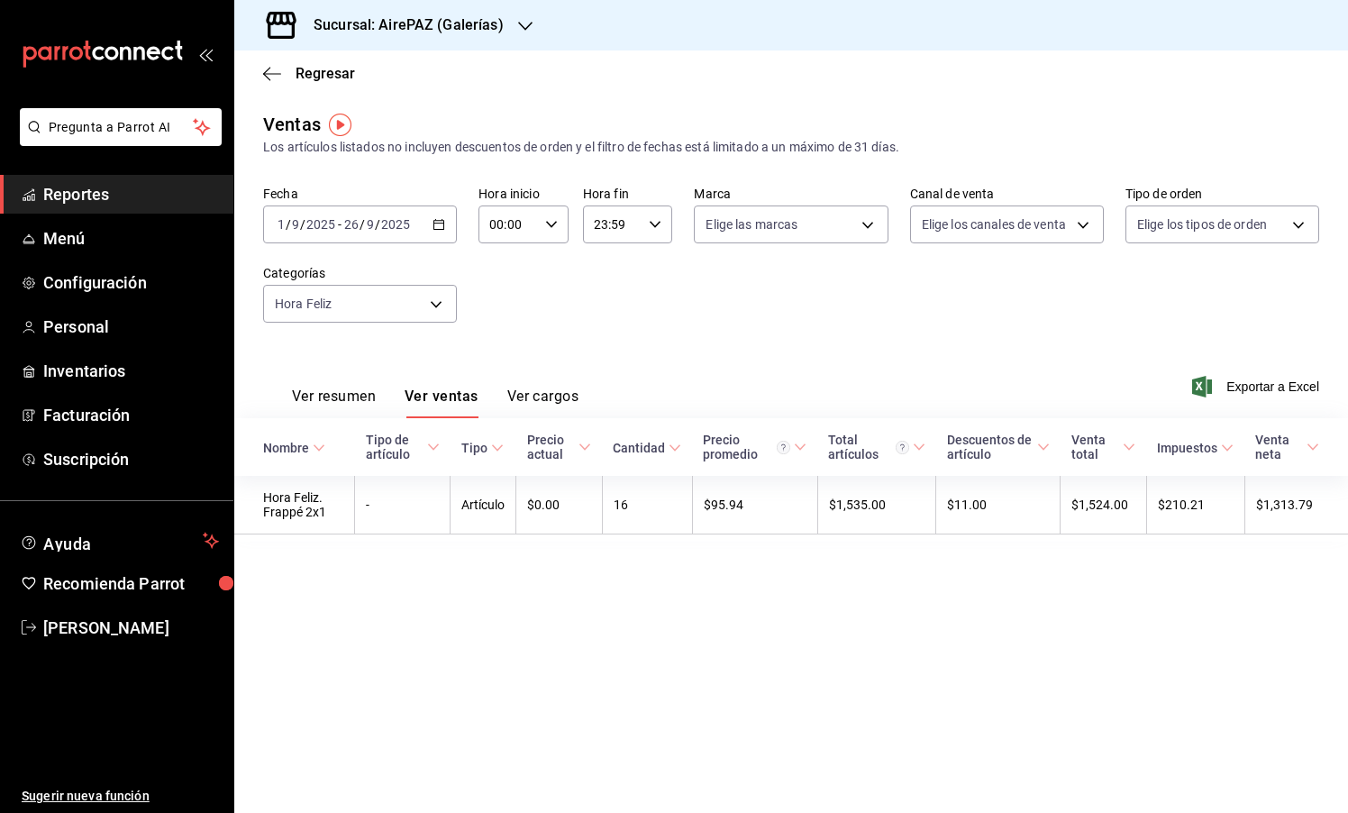
click at [506, 6] on div "Sucursal: AirePAZ (Galerías)" at bounding box center [394, 25] width 291 height 50
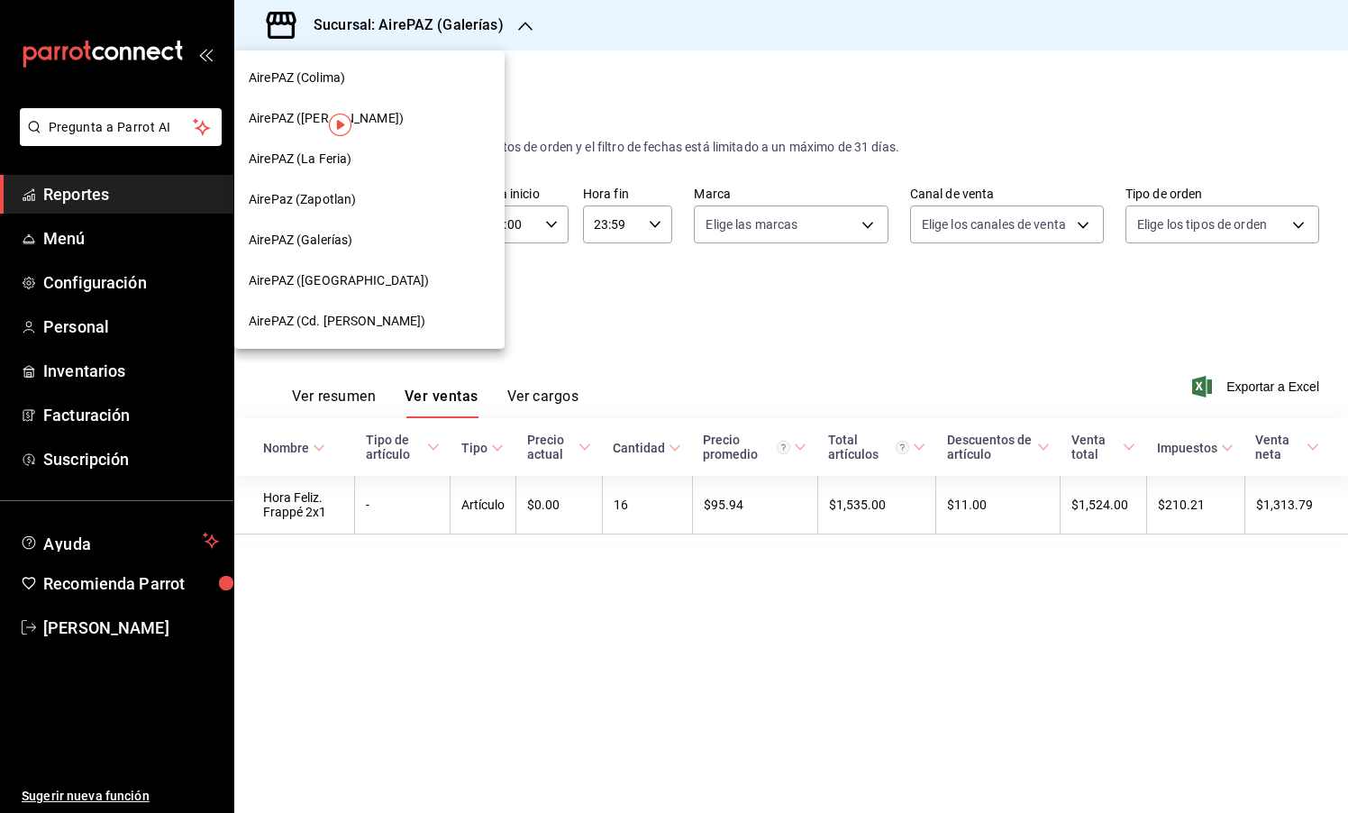
click at [368, 196] on div "AirePaz (Zapotlan)" at bounding box center [370, 199] width 242 height 19
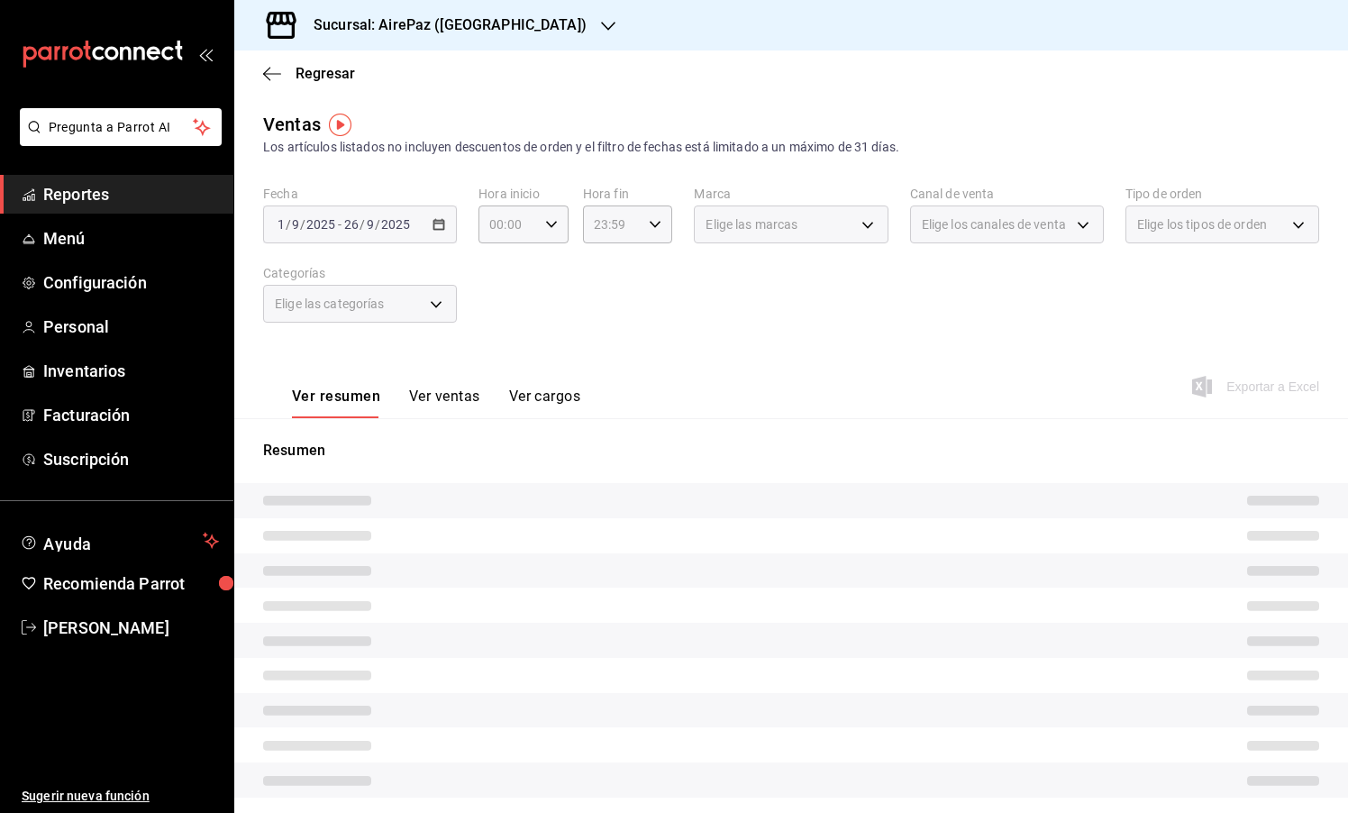
click at [461, 394] on button "Ver ventas" at bounding box center [444, 402] width 71 height 31
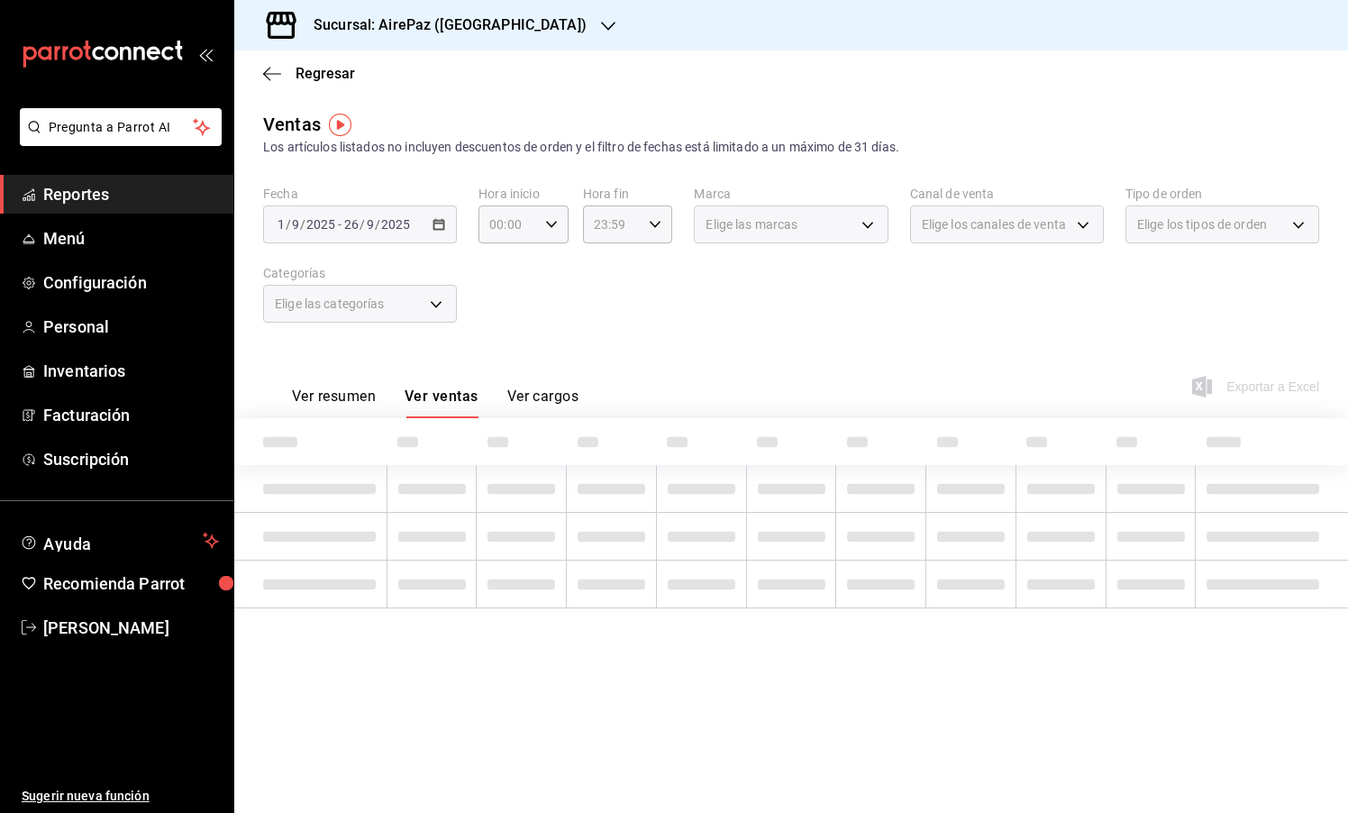
click at [437, 304] on div "Elige las categorías" at bounding box center [360, 304] width 194 height 38
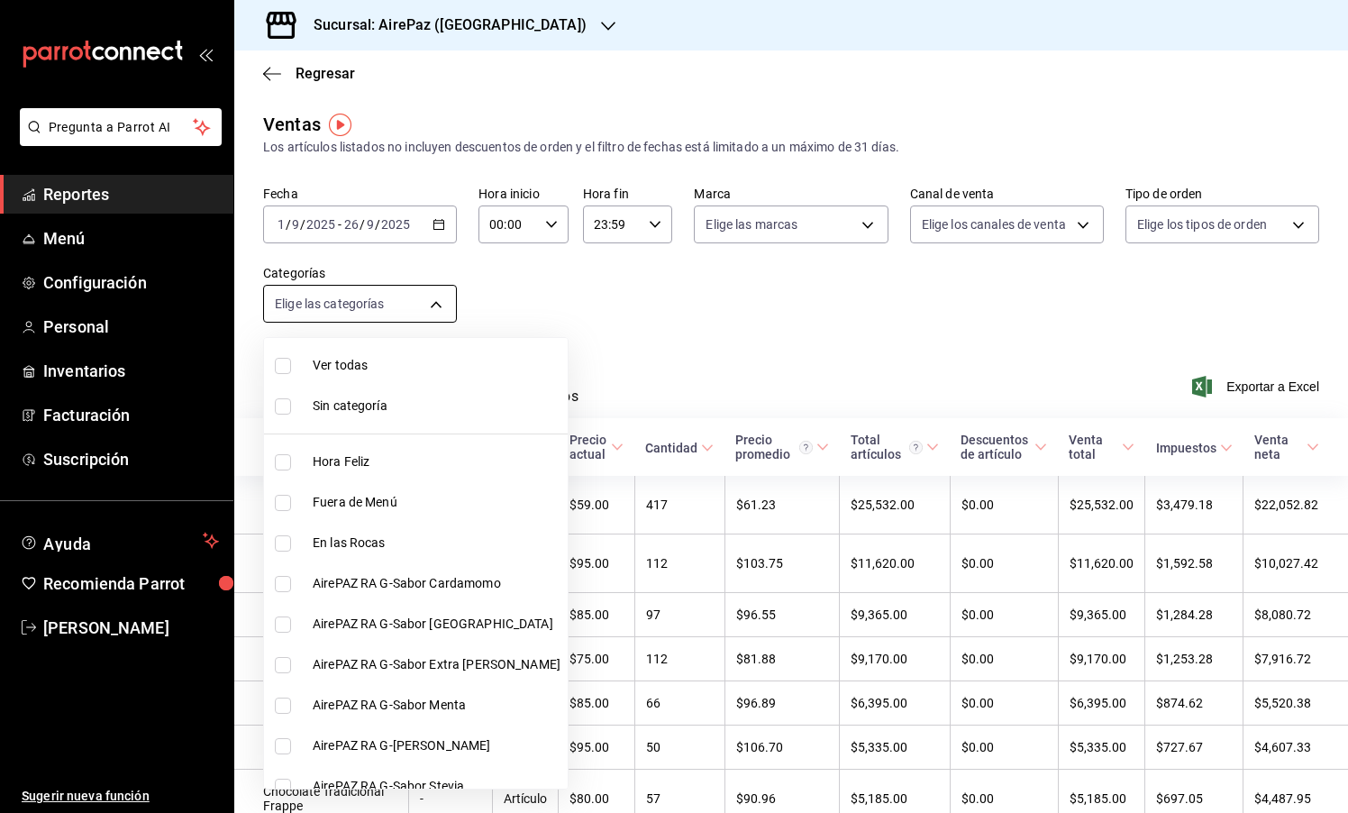
click at [437, 304] on body "Pregunta a Parrot AI Reportes Menú Configuración Personal Inventarios Facturaci…" at bounding box center [674, 406] width 1348 height 813
click at [355, 463] on span "Hora Feliz" at bounding box center [437, 461] width 248 height 19
type input "615acf57-f542-482b-8ff0-47a94d108a6c"
checkbox input "true"
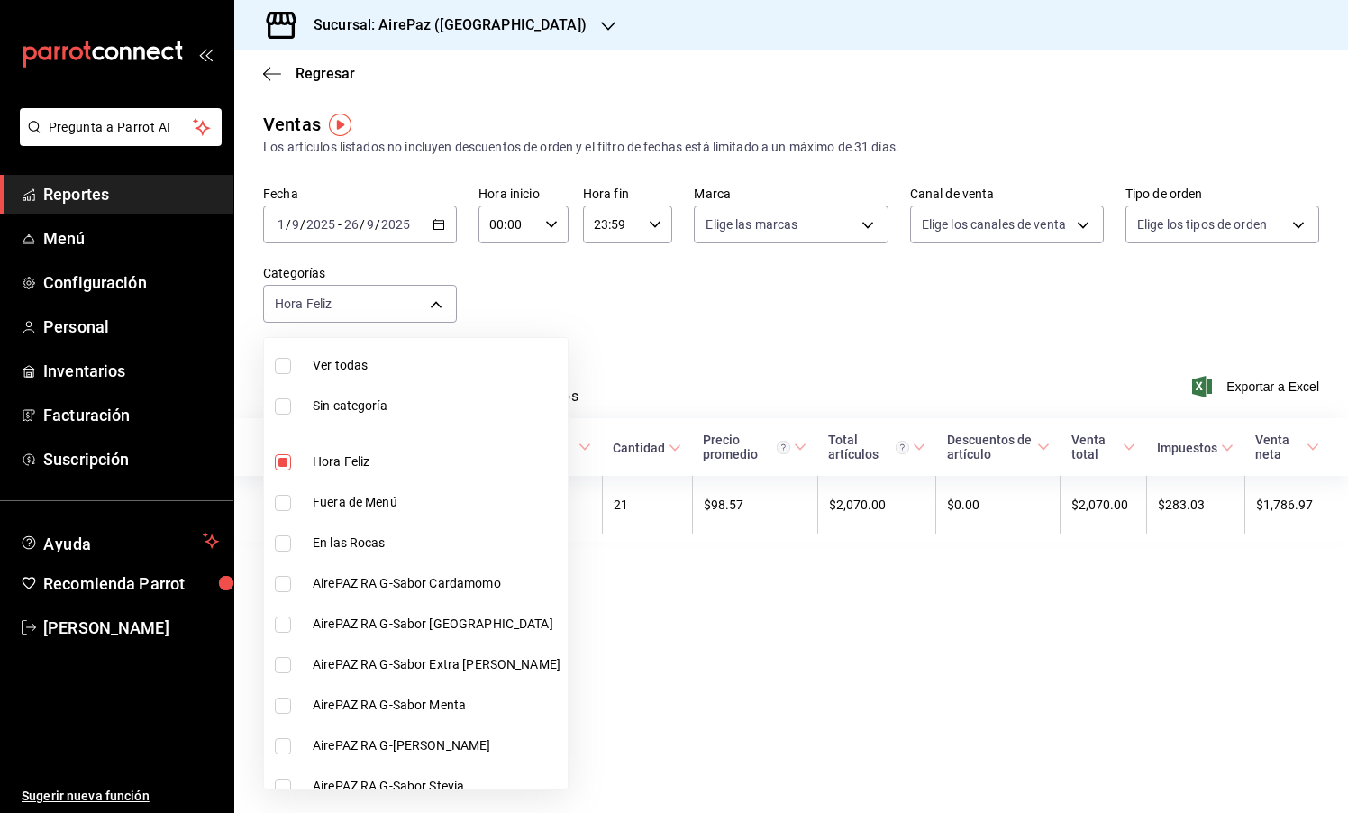
click at [525, 21] on div at bounding box center [674, 406] width 1348 height 813
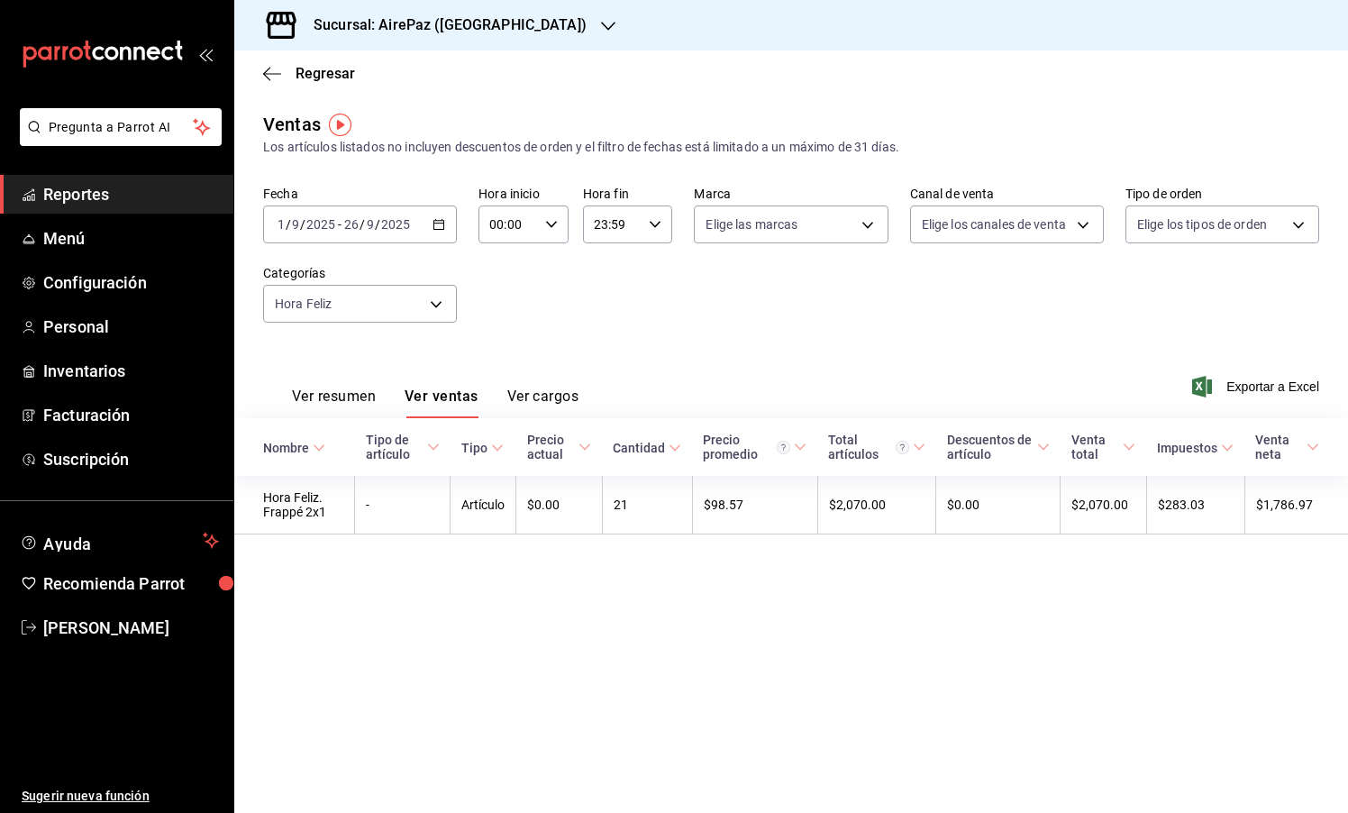
click at [479, 38] on div "Sucursal: AirePaz ([GEOGRAPHIC_DATA])" at bounding box center [436, 25] width 374 height 50
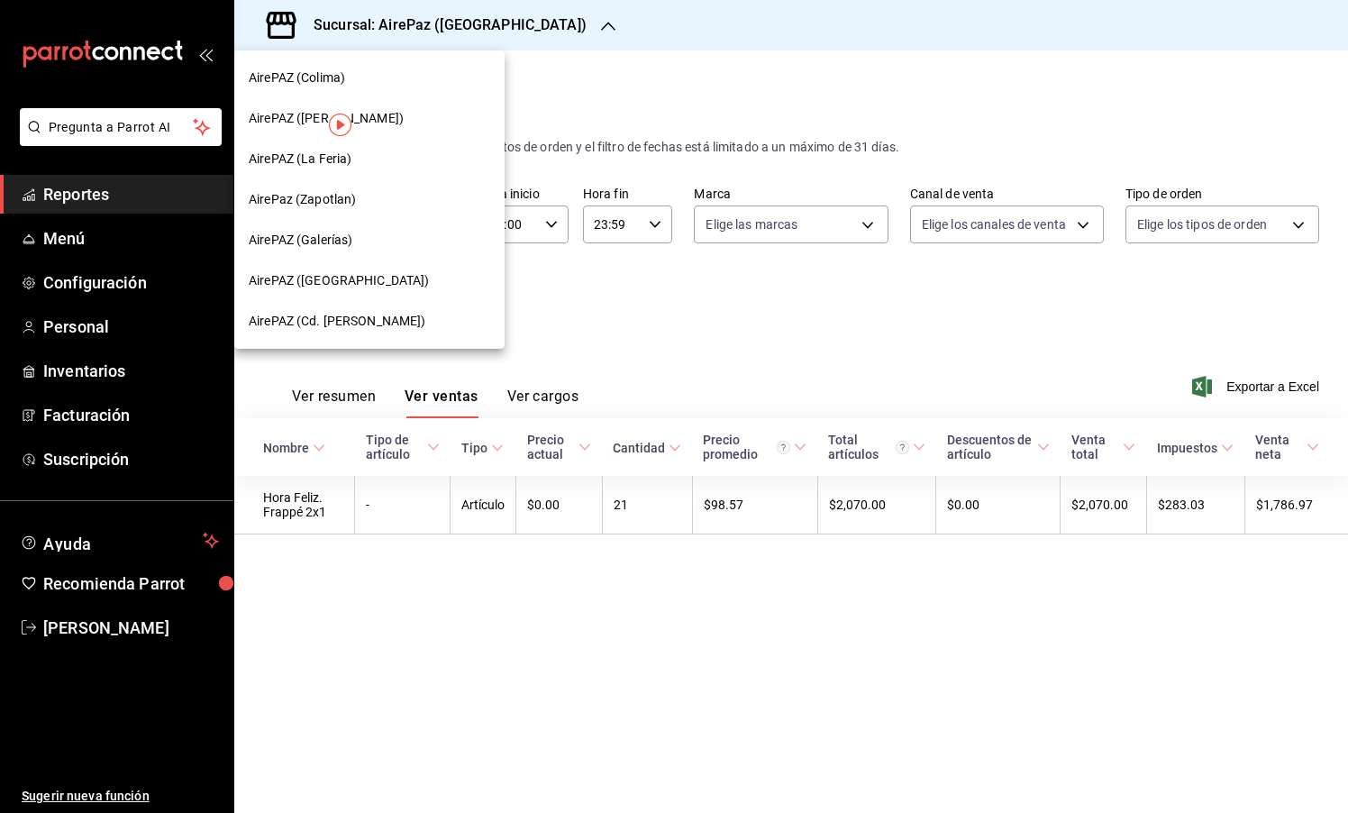
click at [407, 156] on div "AirePAZ (La Feria)" at bounding box center [370, 159] width 242 height 19
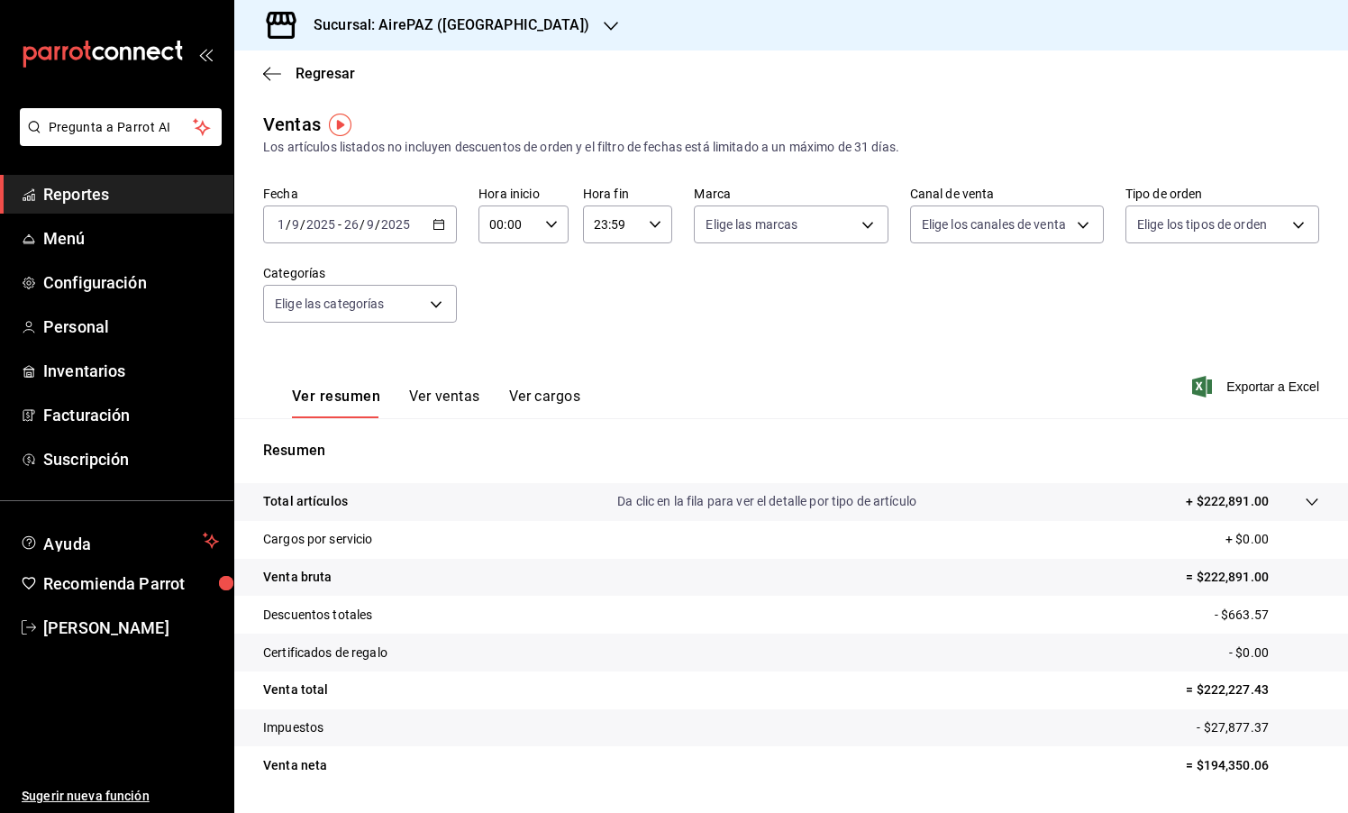
click at [420, 404] on button "Ver ventas" at bounding box center [444, 402] width 71 height 31
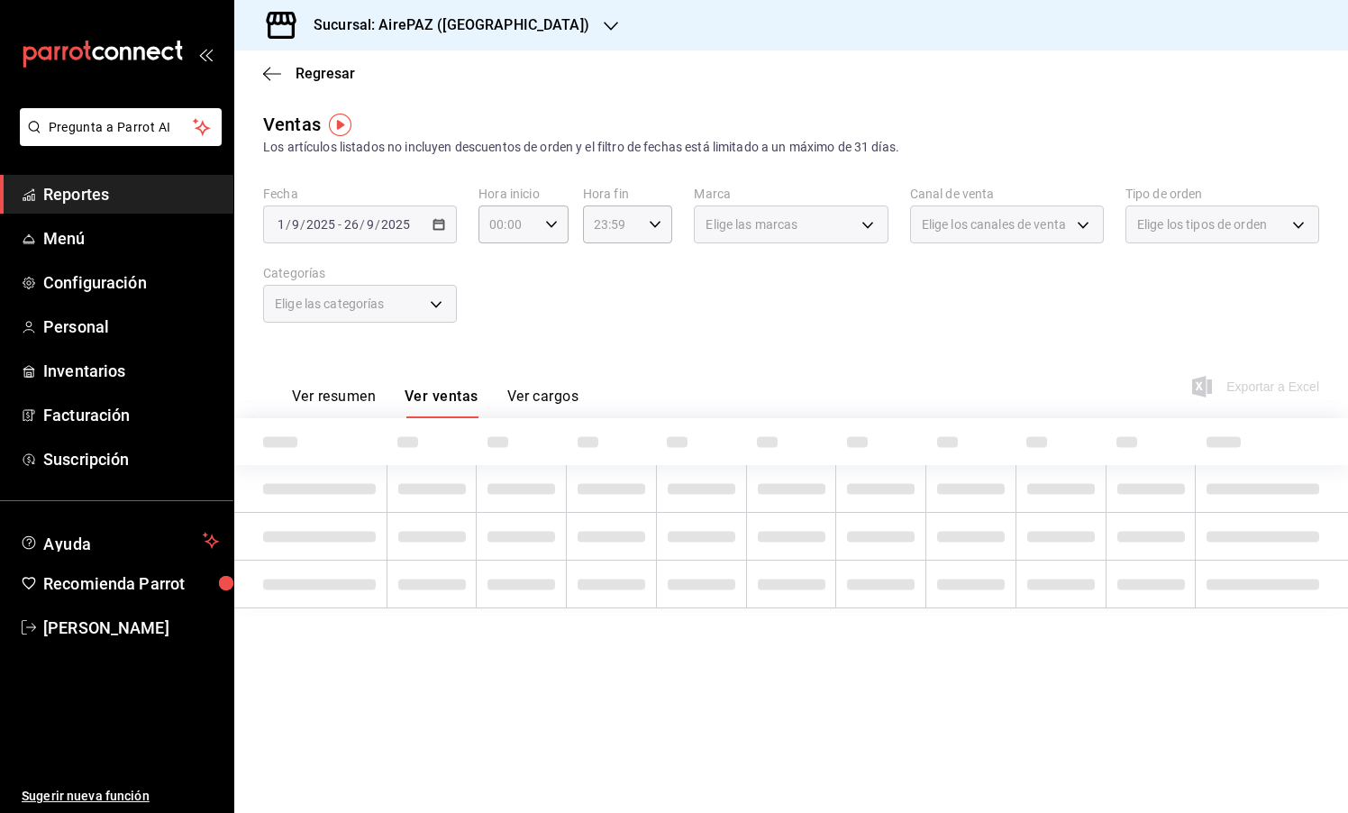
click at [435, 307] on div "Elige las categorías" at bounding box center [360, 304] width 194 height 38
click at [434, 300] on div "Elige las categorías" at bounding box center [360, 304] width 194 height 38
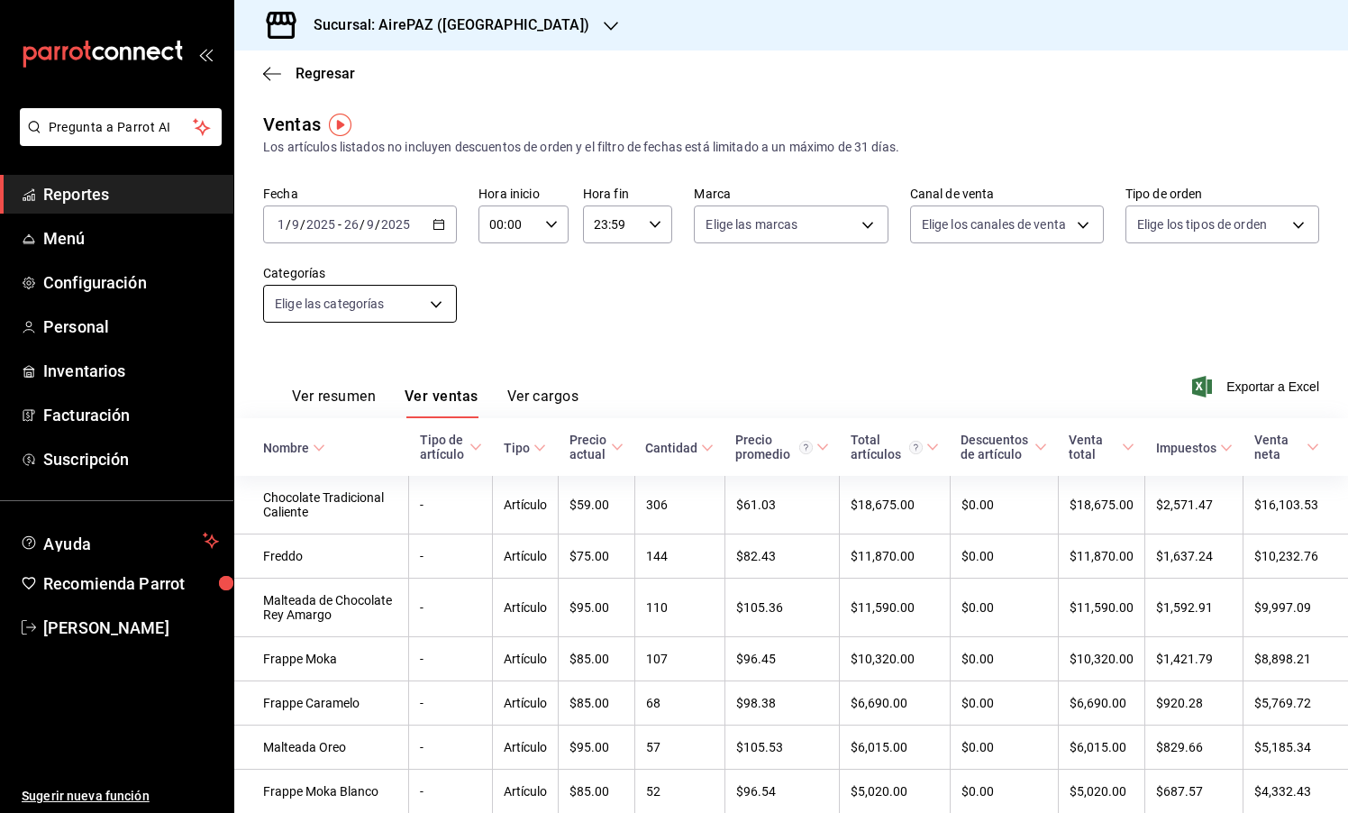
click at [425, 305] on body "Pregunta a Parrot AI Reportes Menú Configuración Personal Inventarios Facturaci…" at bounding box center [674, 406] width 1348 height 813
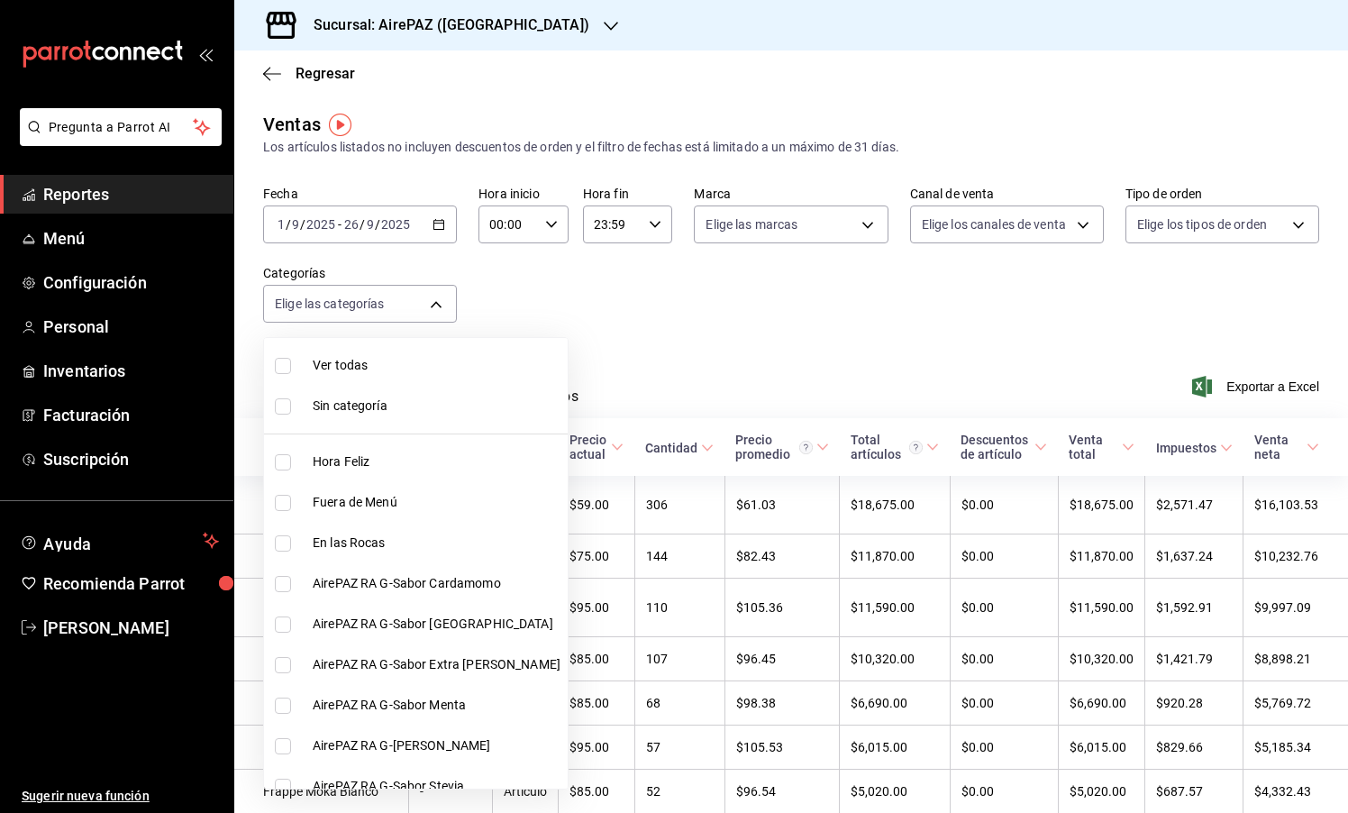
click at [367, 469] on span "Hora Feliz" at bounding box center [437, 461] width 248 height 19
type input "f039f0ca-94d8-470f-9b35-f7e62e0d5ba6"
checkbox input "true"
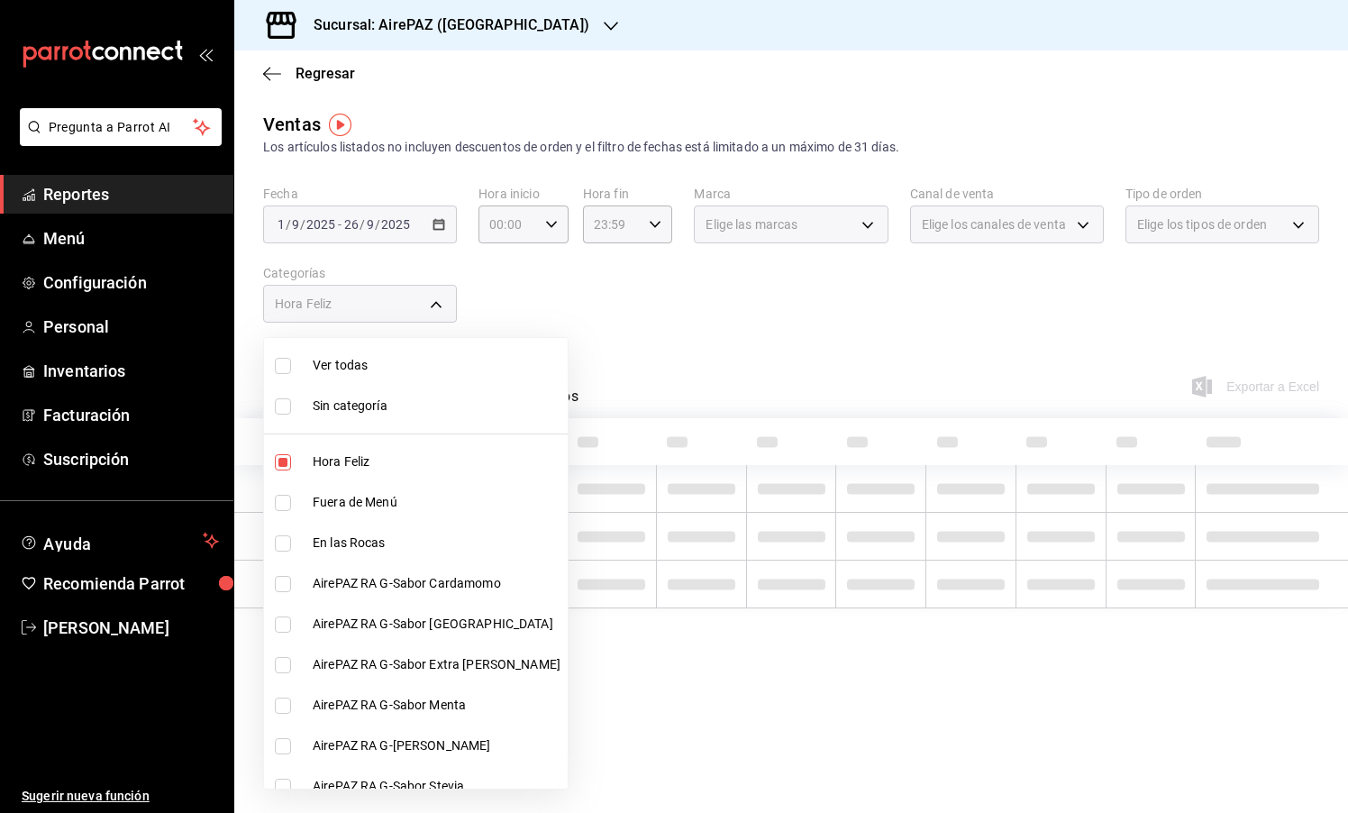
click at [549, 326] on div at bounding box center [674, 406] width 1348 height 813
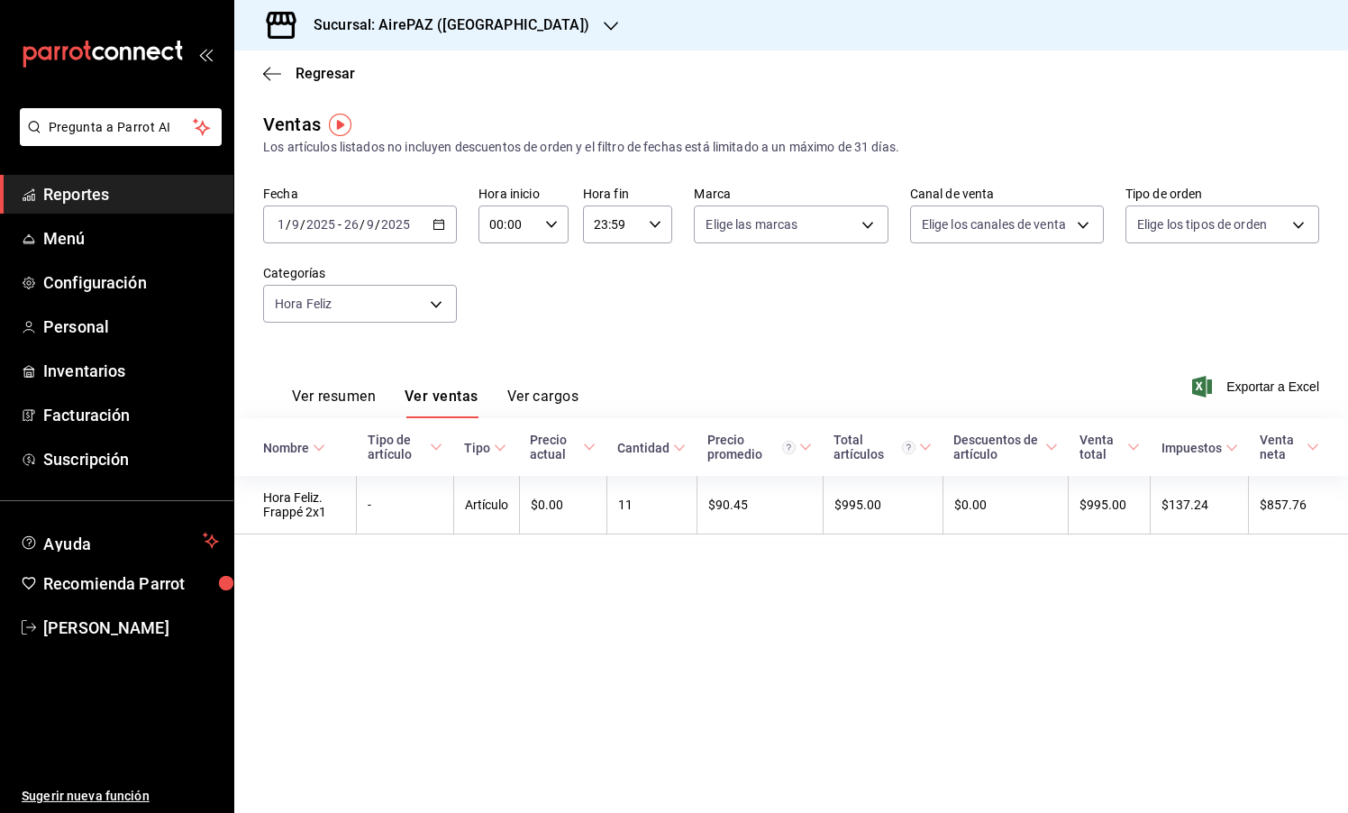
click at [462, 15] on h3 "Sucursal: AirePAZ ([GEOGRAPHIC_DATA])" at bounding box center [444, 25] width 290 height 22
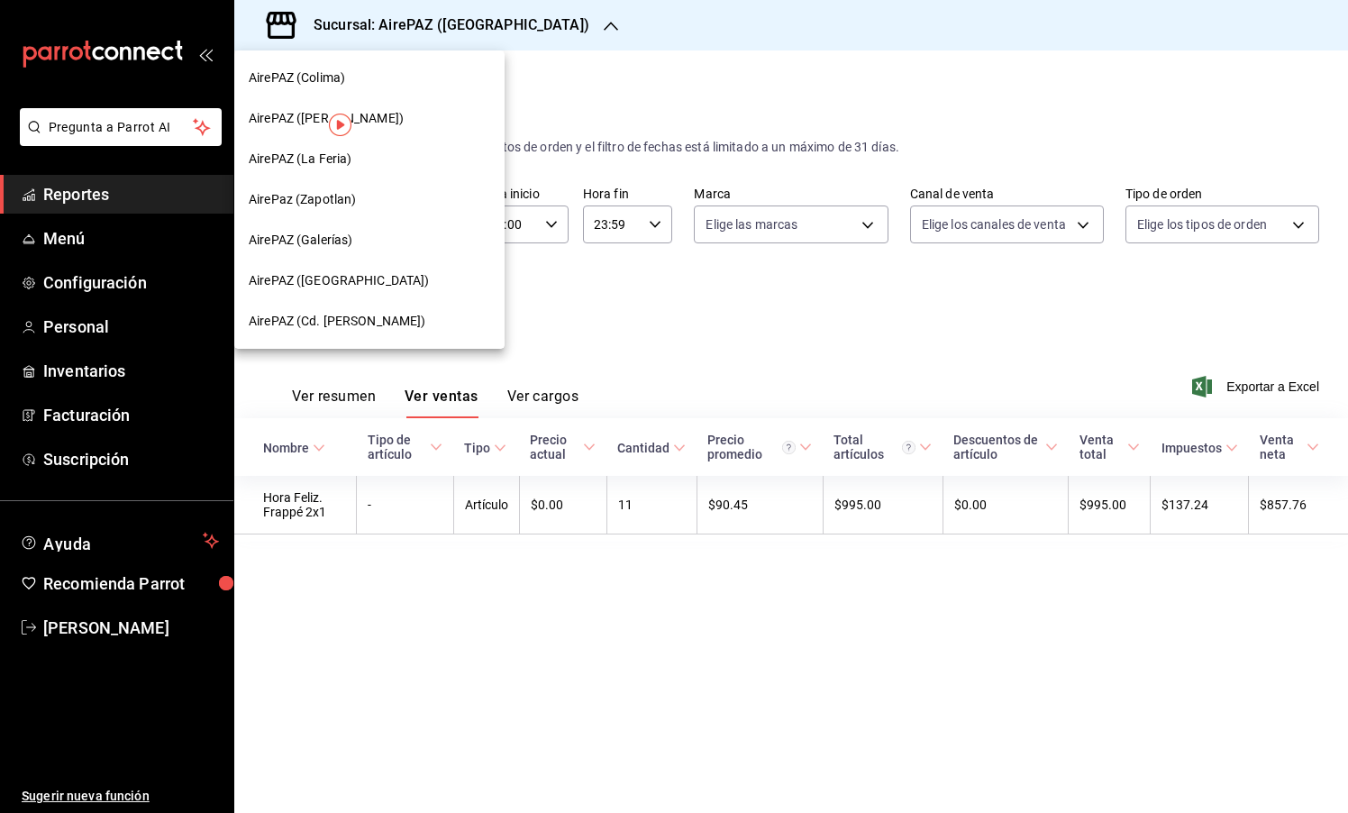
click at [390, 122] on div "AirePAZ ([PERSON_NAME])" at bounding box center [370, 118] width 242 height 19
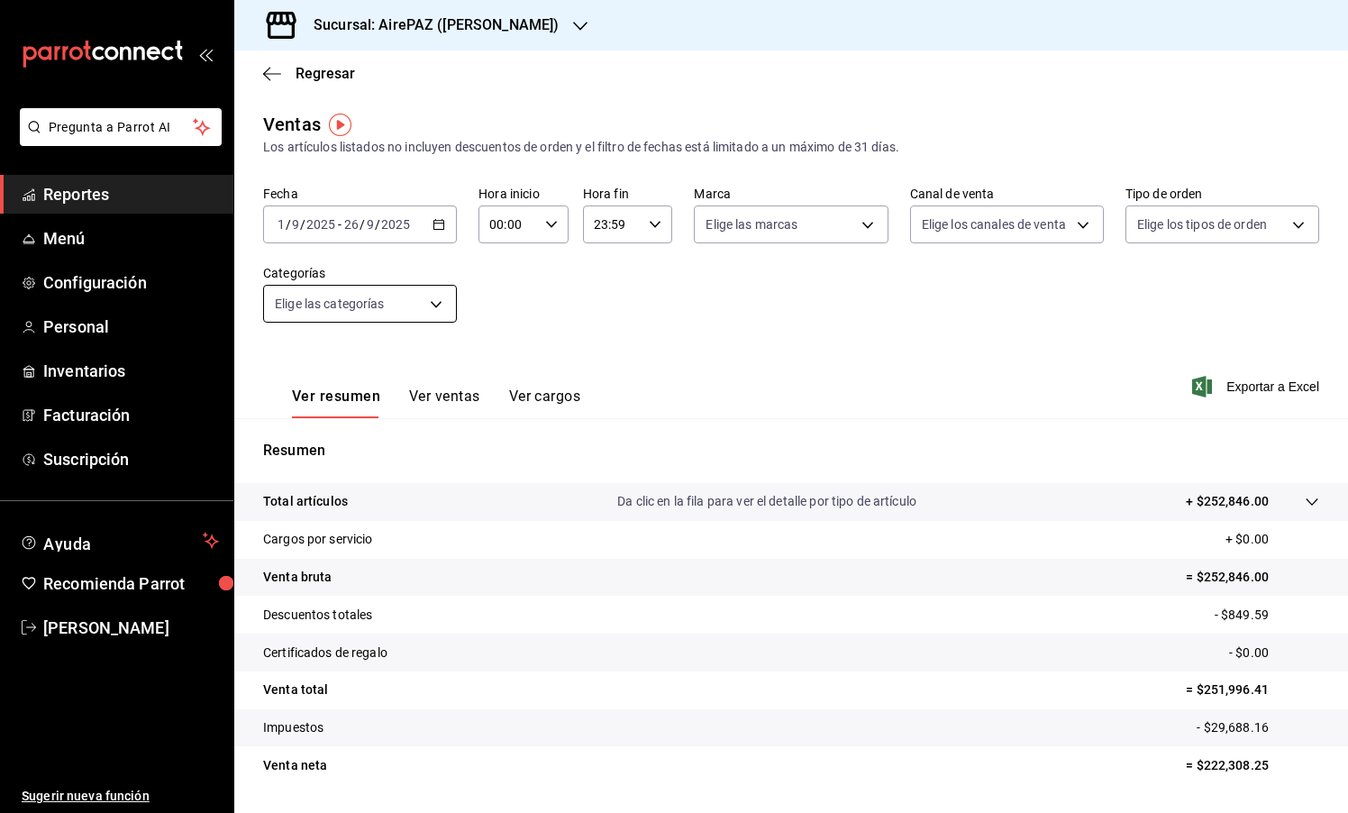
click at [431, 302] on body "Pregunta a Parrot AI Reportes Menú Configuración Personal Inventarios Facturaci…" at bounding box center [674, 406] width 1348 height 813
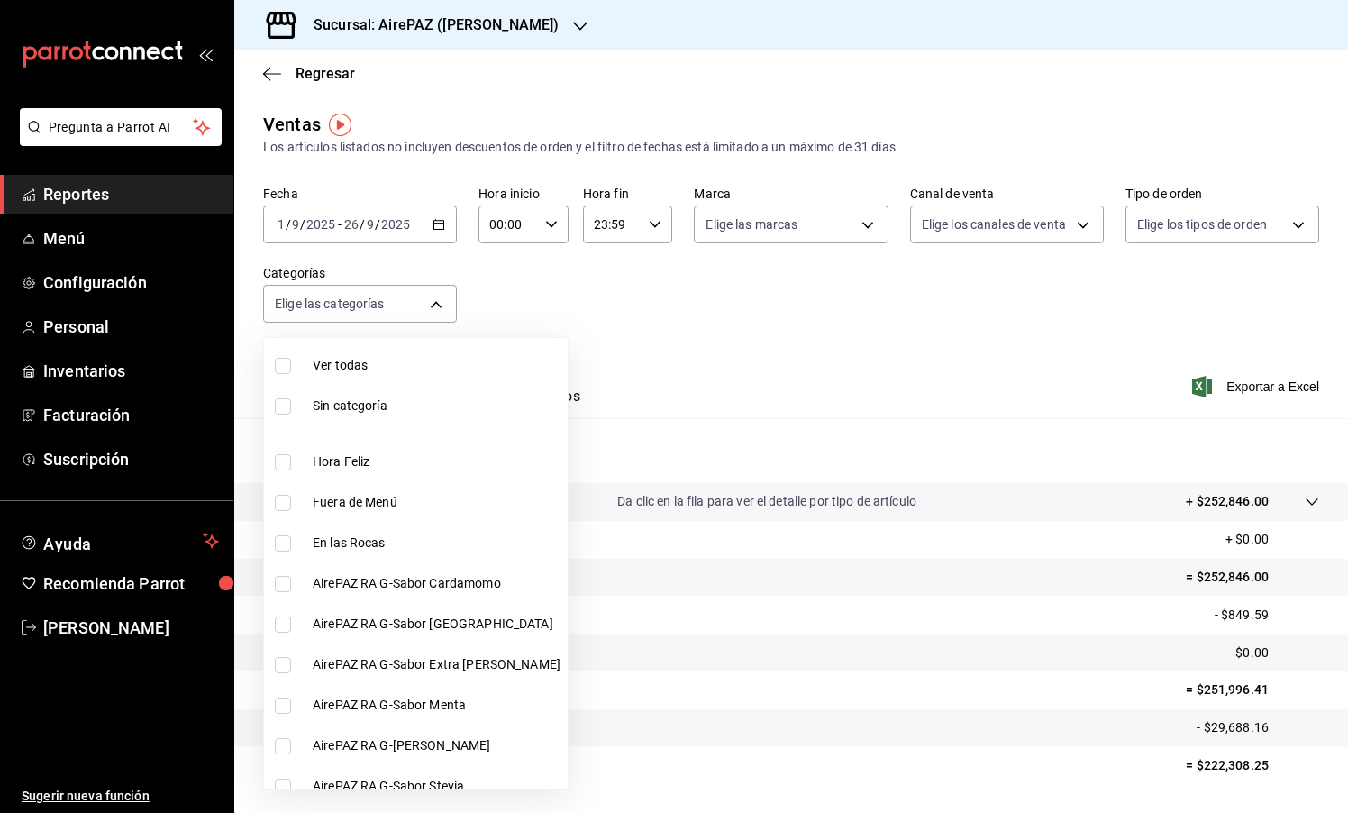
click at [366, 464] on span "Hora Feliz" at bounding box center [437, 461] width 248 height 19
type input "f3d9cd1a-f4e2-48d1-85b0-11726094c74e"
checkbox input "true"
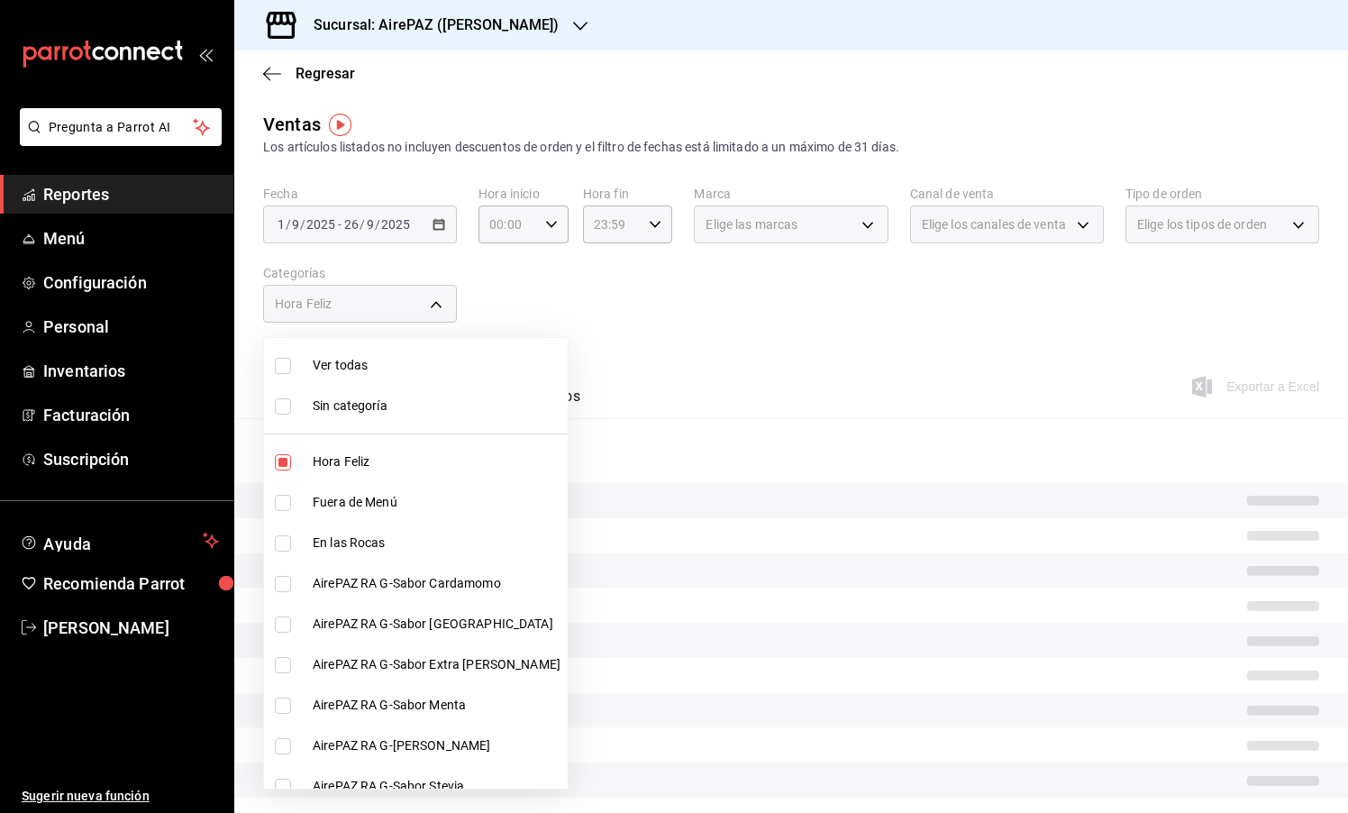
click at [583, 387] on div at bounding box center [674, 406] width 1348 height 813
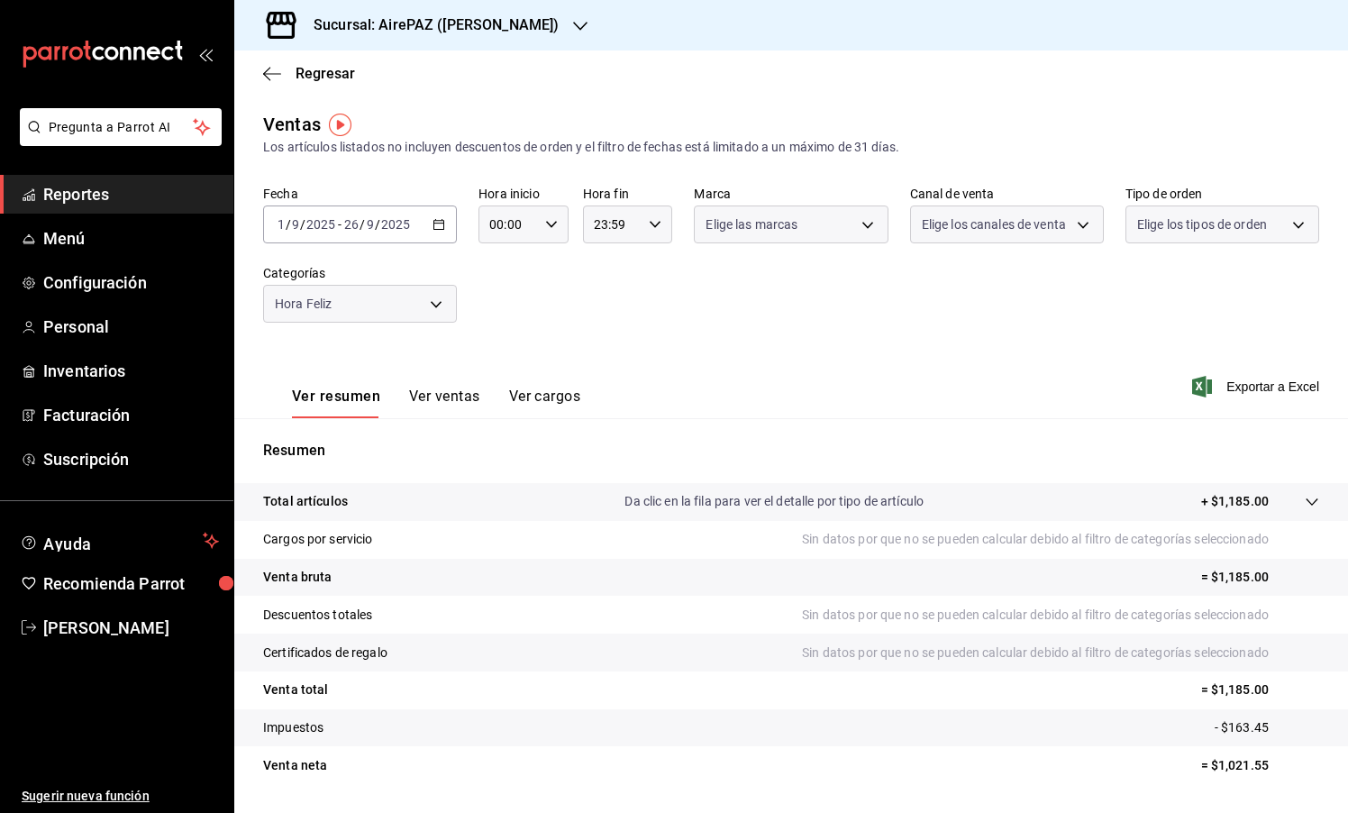
click at [440, 389] on button "Ver ventas" at bounding box center [444, 402] width 71 height 31
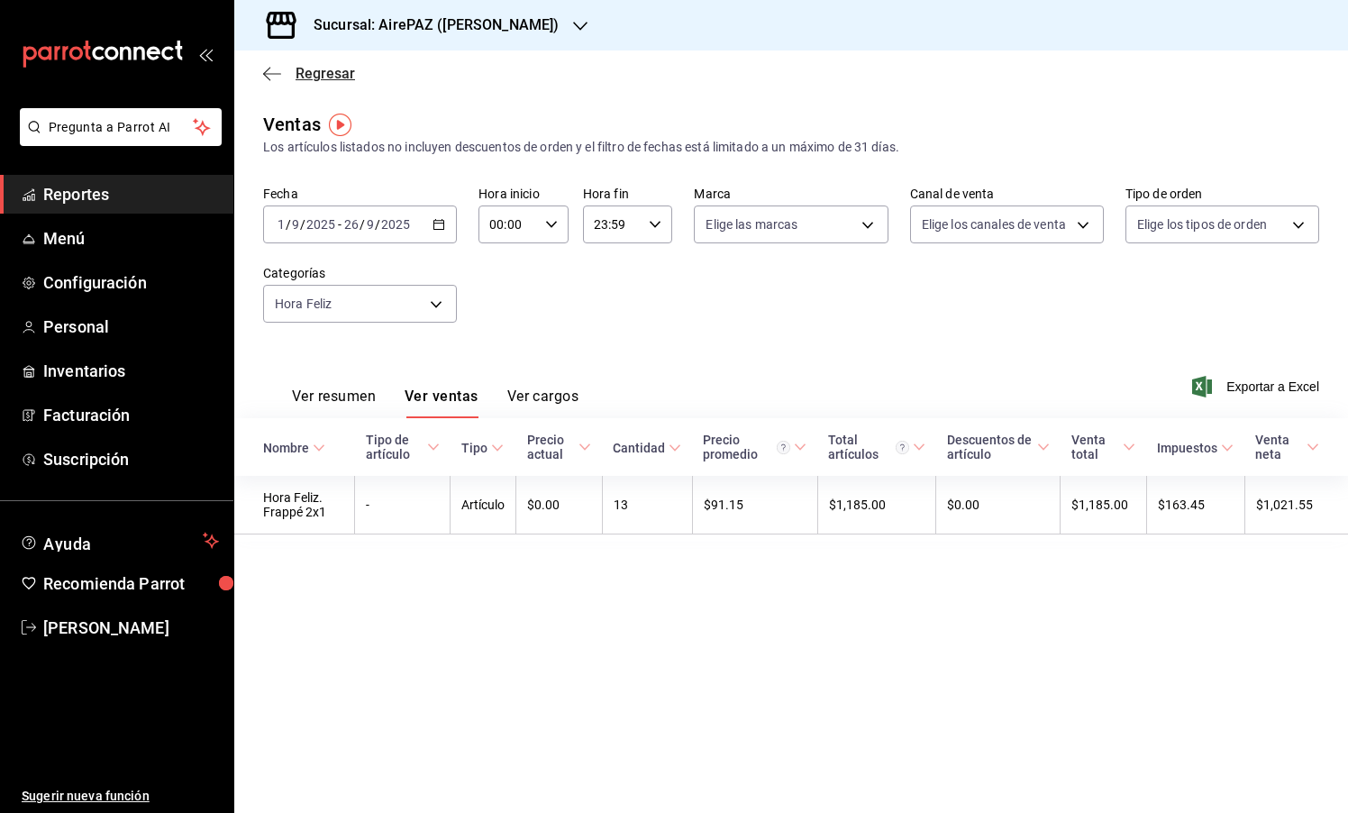
click at [277, 71] on icon "button" at bounding box center [272, 74] width 18 height 16
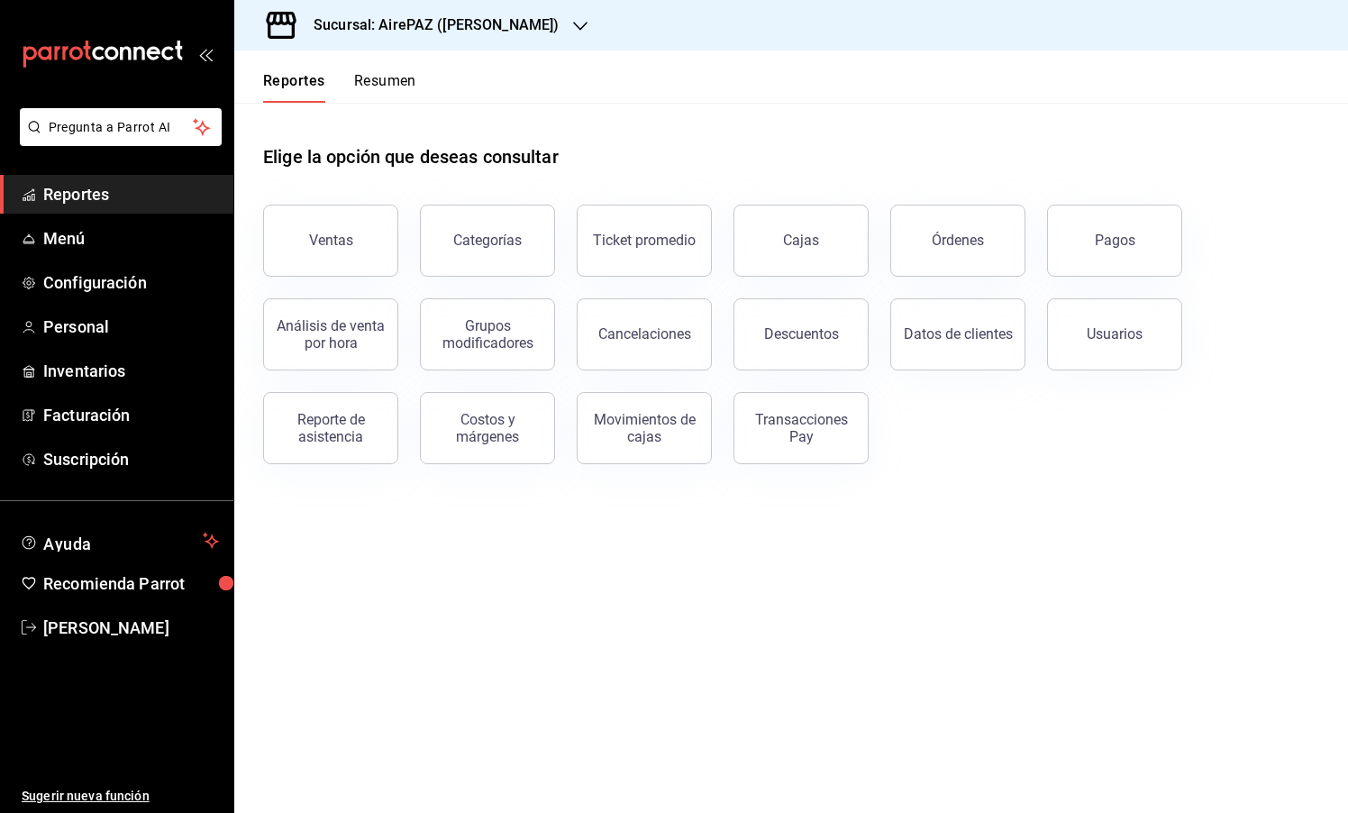
click at [383, 109] on div "Elige la opción que deseas consultar" at bounding box center [791, 143] width 1056 height 80
click at [383, 88] on button "Resumen" at bounding box center [385, 87] width 62 height 31
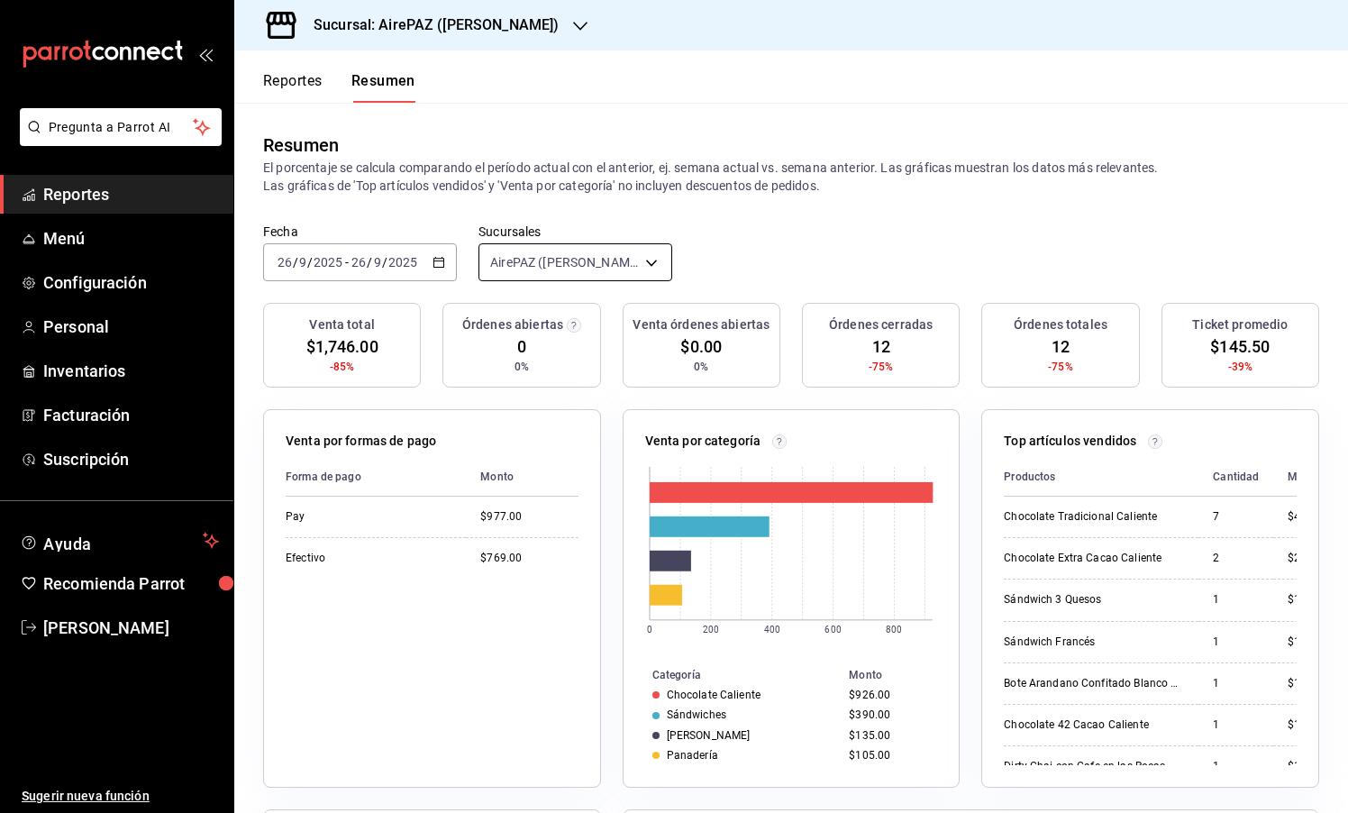
click at [648, 256] on body "Pregunta a Parrot AI Reportes Menú Configuración Personal Inventarios Facturaci…" at bounding box center [674, 406] width 1348 height 813
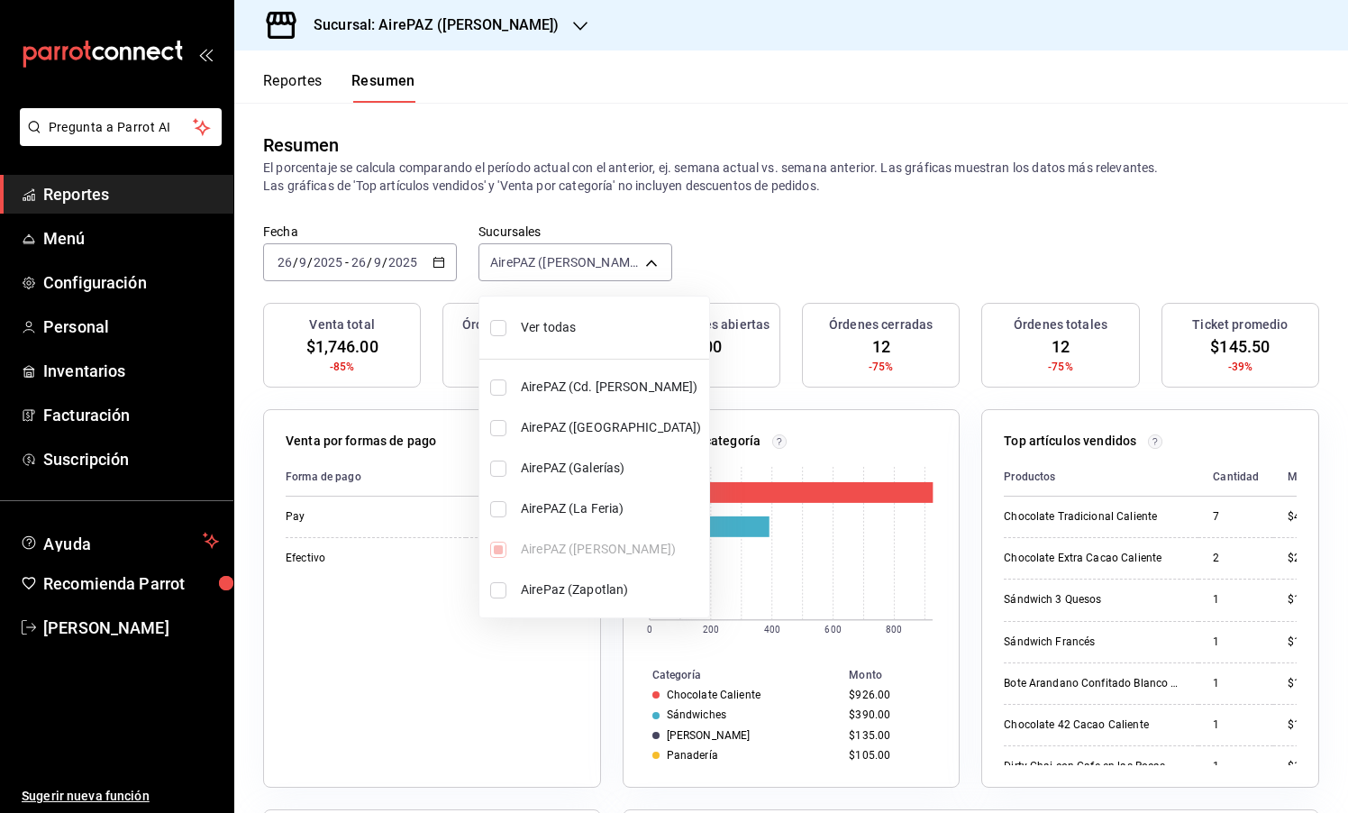
click at [436, 265] on div at bounding box center [674, 406] width 1348 height 813
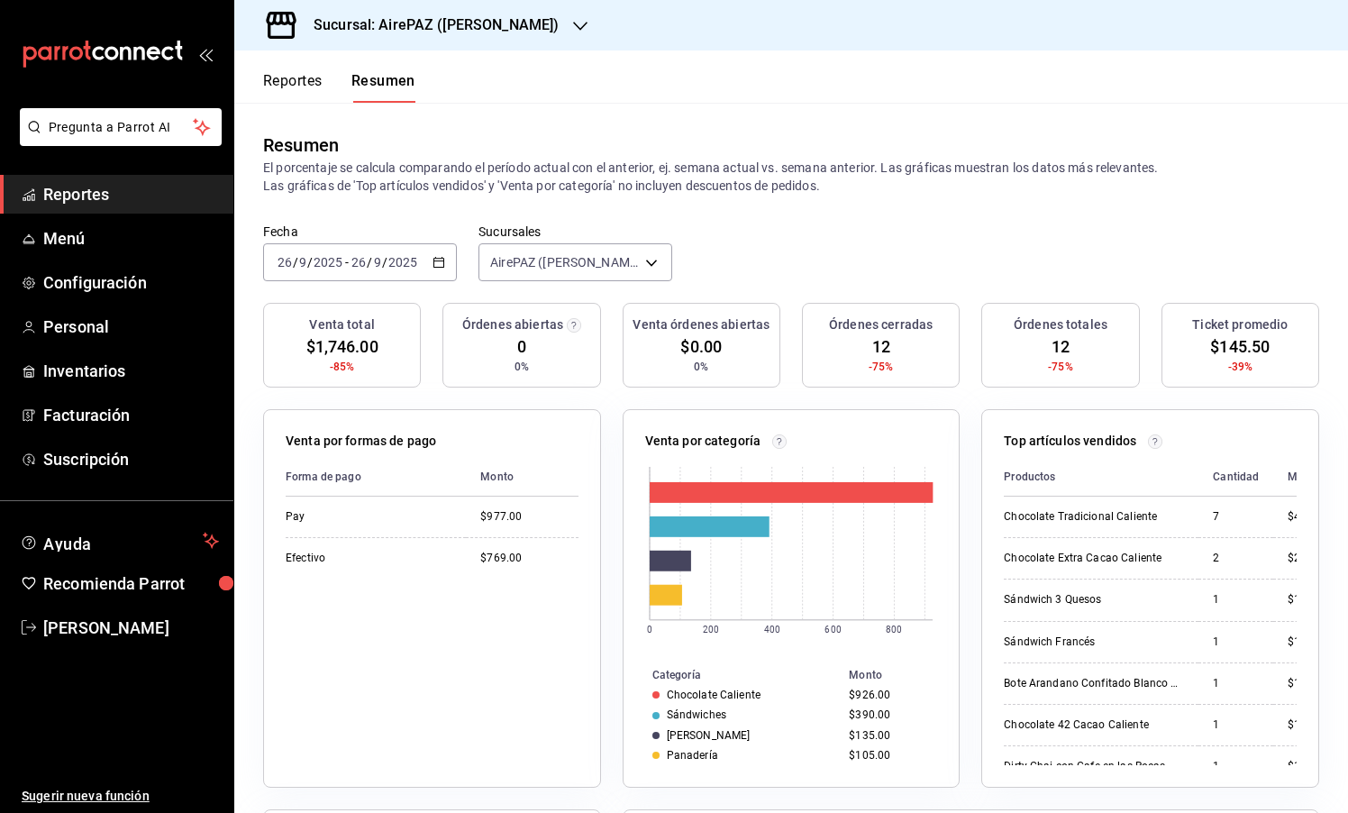
click at [441, 264] on icon "button" at bounding box center [439, 262] width 13 height 13
click at [360, 444] on span "Mes actual" at bounding box center [348, 438] width 140 height 19
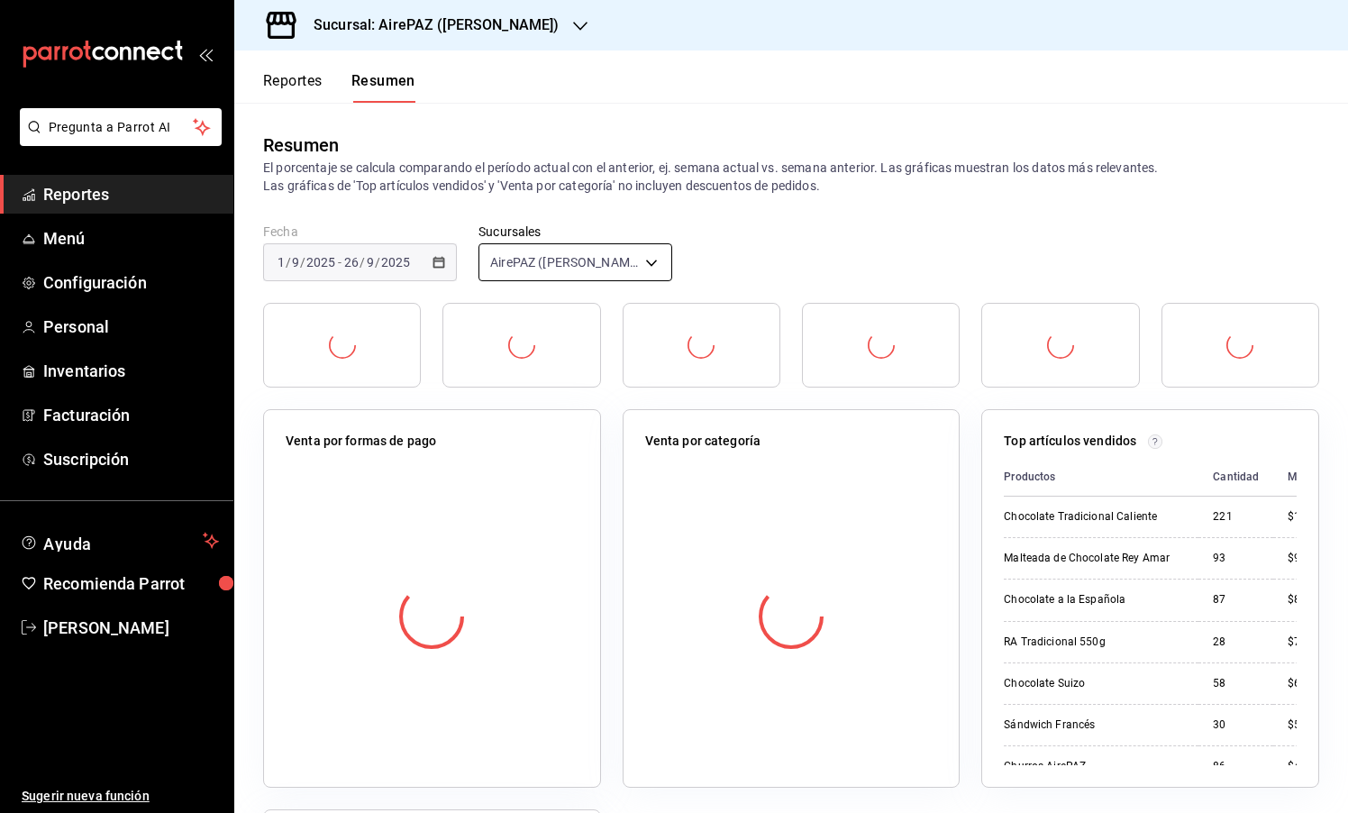
click at [653, 259] on body "Pregunta a Parrot AI Reportes Menú Configuración Personal Inventarios Facturaci…" at bounding box center [674, 406] width 1348 height 813
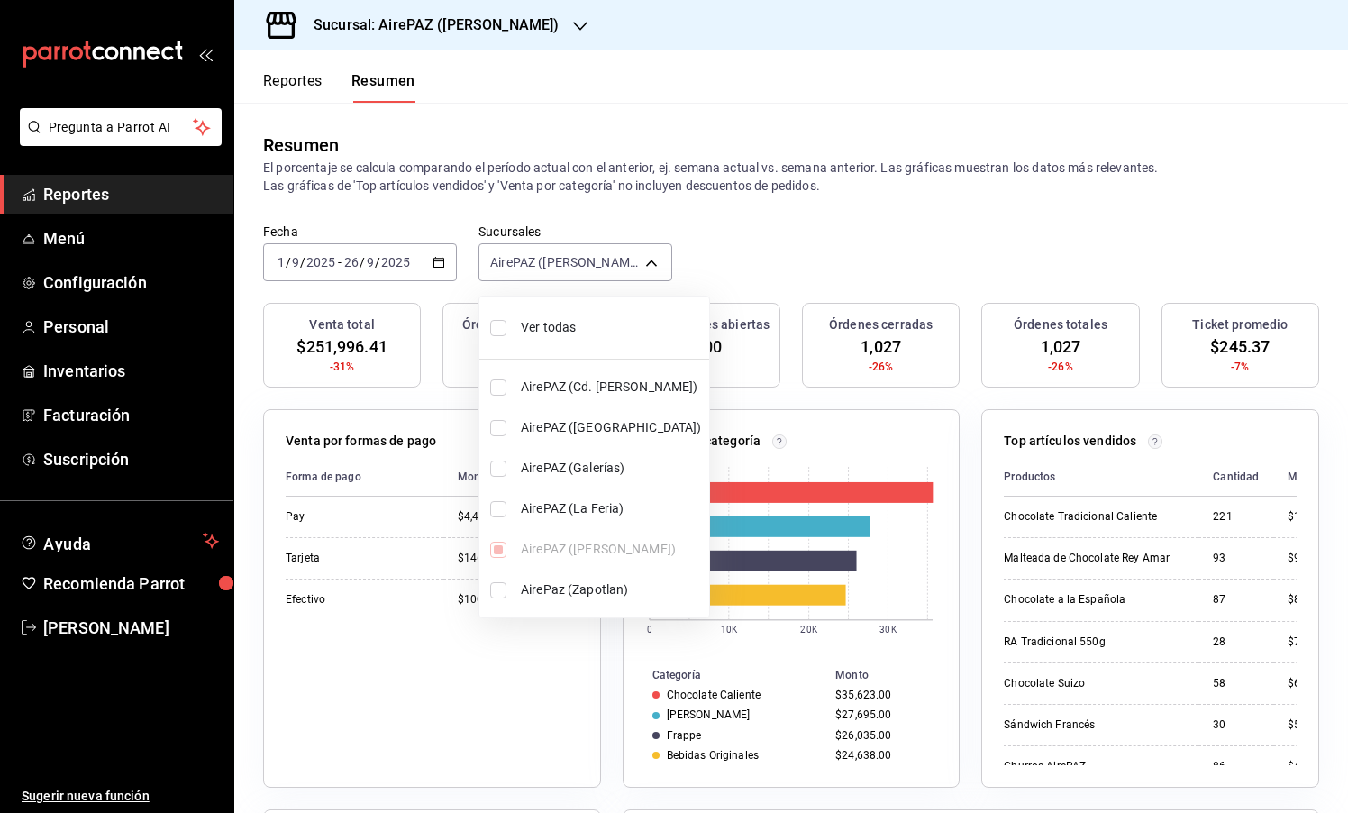
click at [569, 322] on span "Ver todas" at bounding box center [611, 327] width 181 height 19
type input "[object Object],[object Object],[object Object],[object Object],[object Object]…"
checkbox input "true"
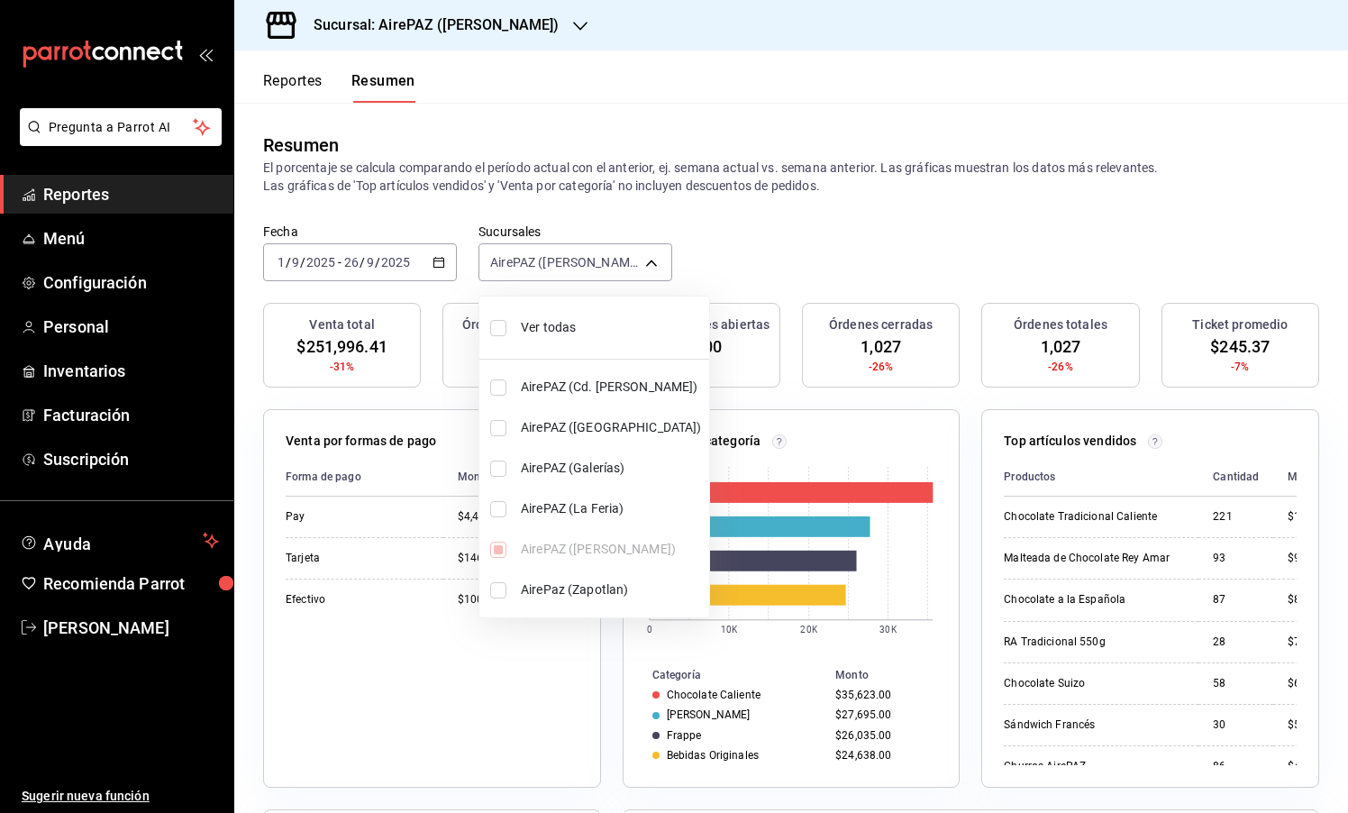
checkbox input "true"
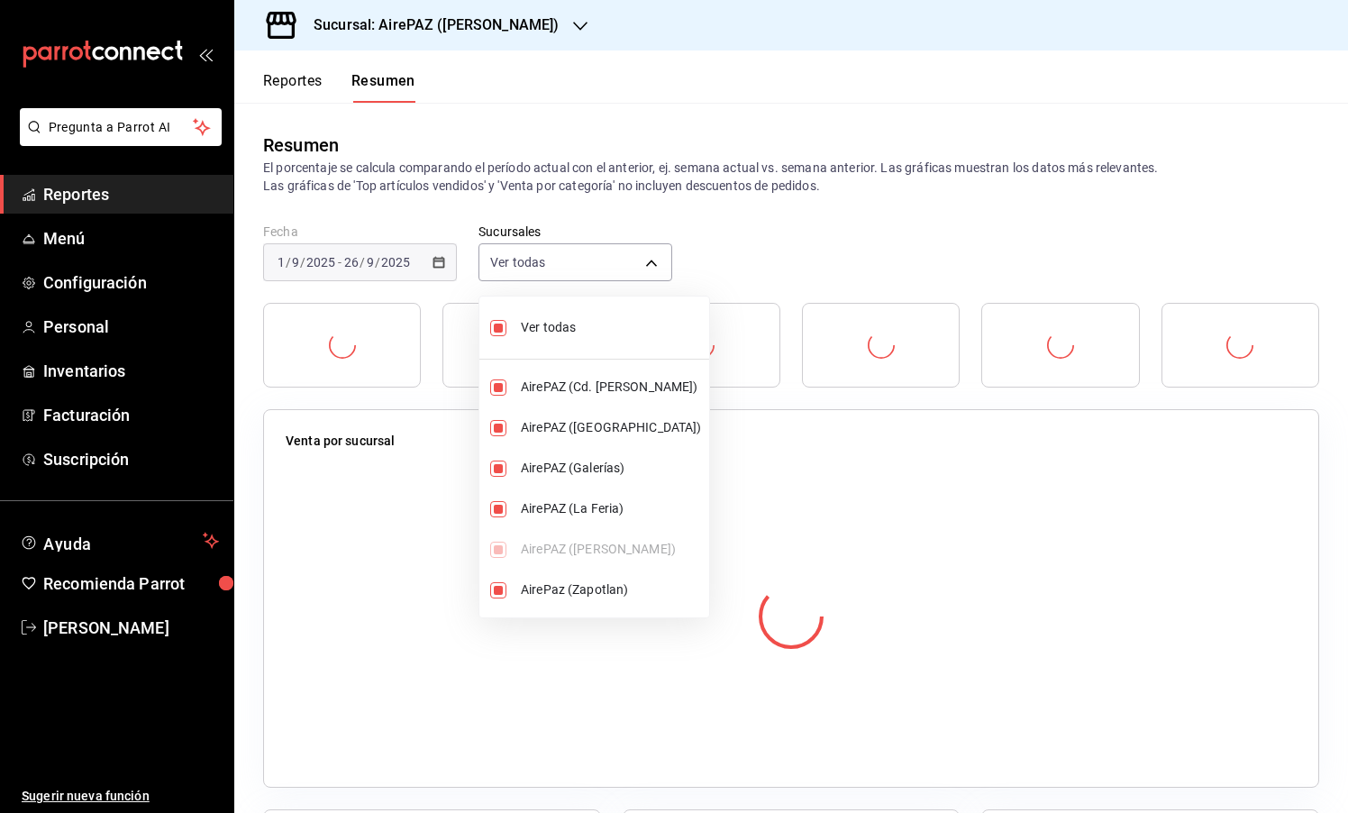
click at [797, 240] on div at bounding box center [674, 406] width 1348 height 813
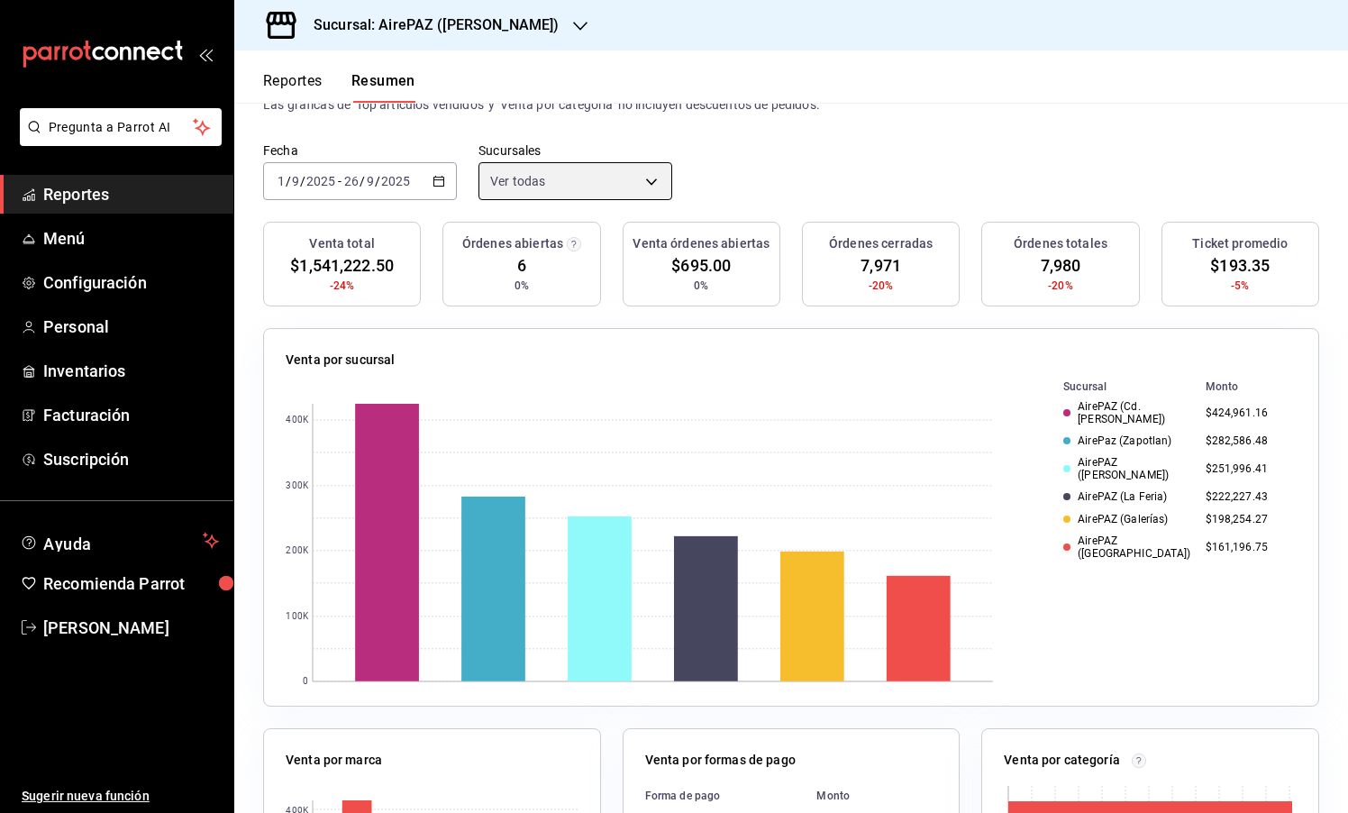
scroll to position [87, 0]
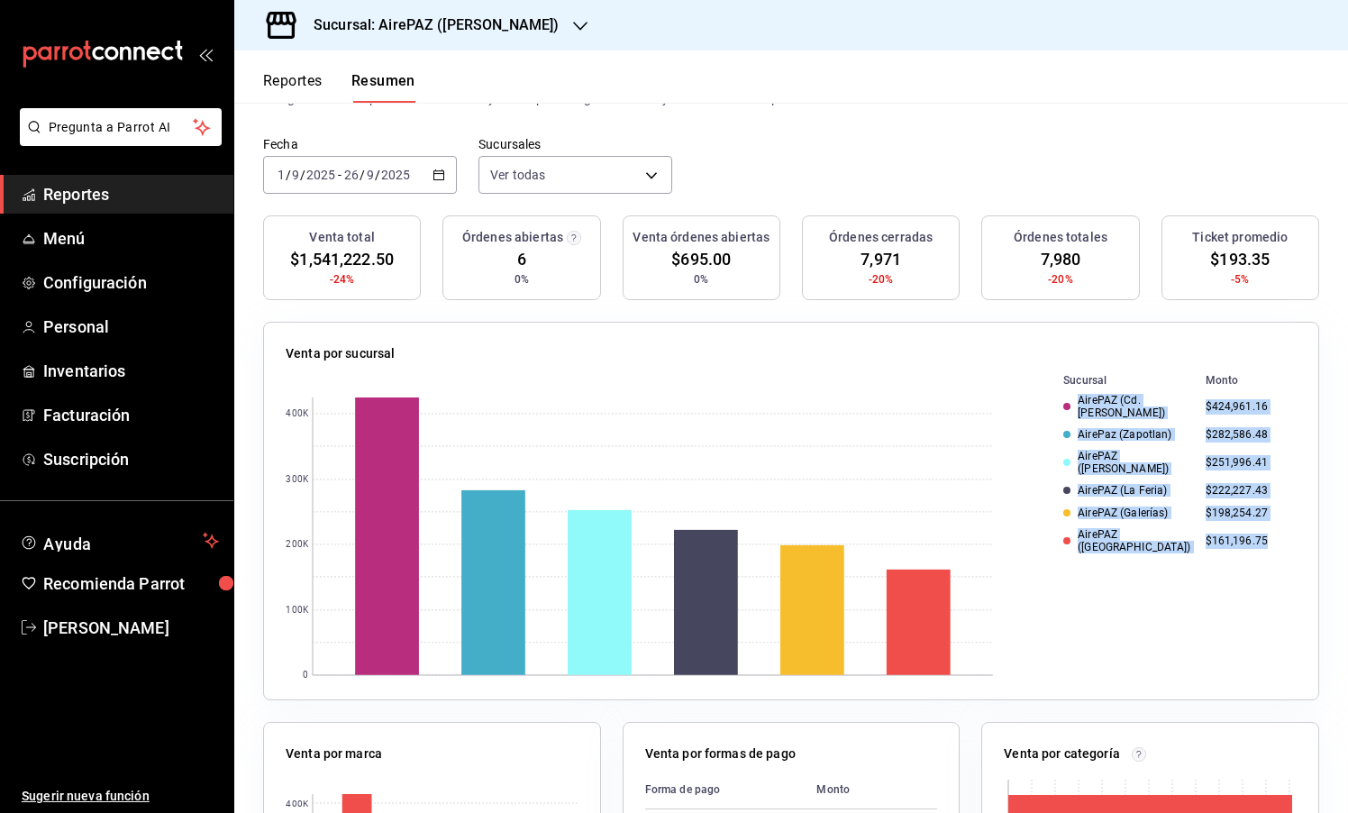
drag, startPoint x: 1063, startPoint y: 405, endPoint x: 1263, endPoint y: 524, distance: 233.2
click at [1265, 525] on tbody "AirePAZ (Cd. [PERSON_NAME]) $424,961.16 AirePaz ([GEOGRAPHIC_DATA]) $282,586.48…" at bounding box center [1165, 474] width 262 height 168
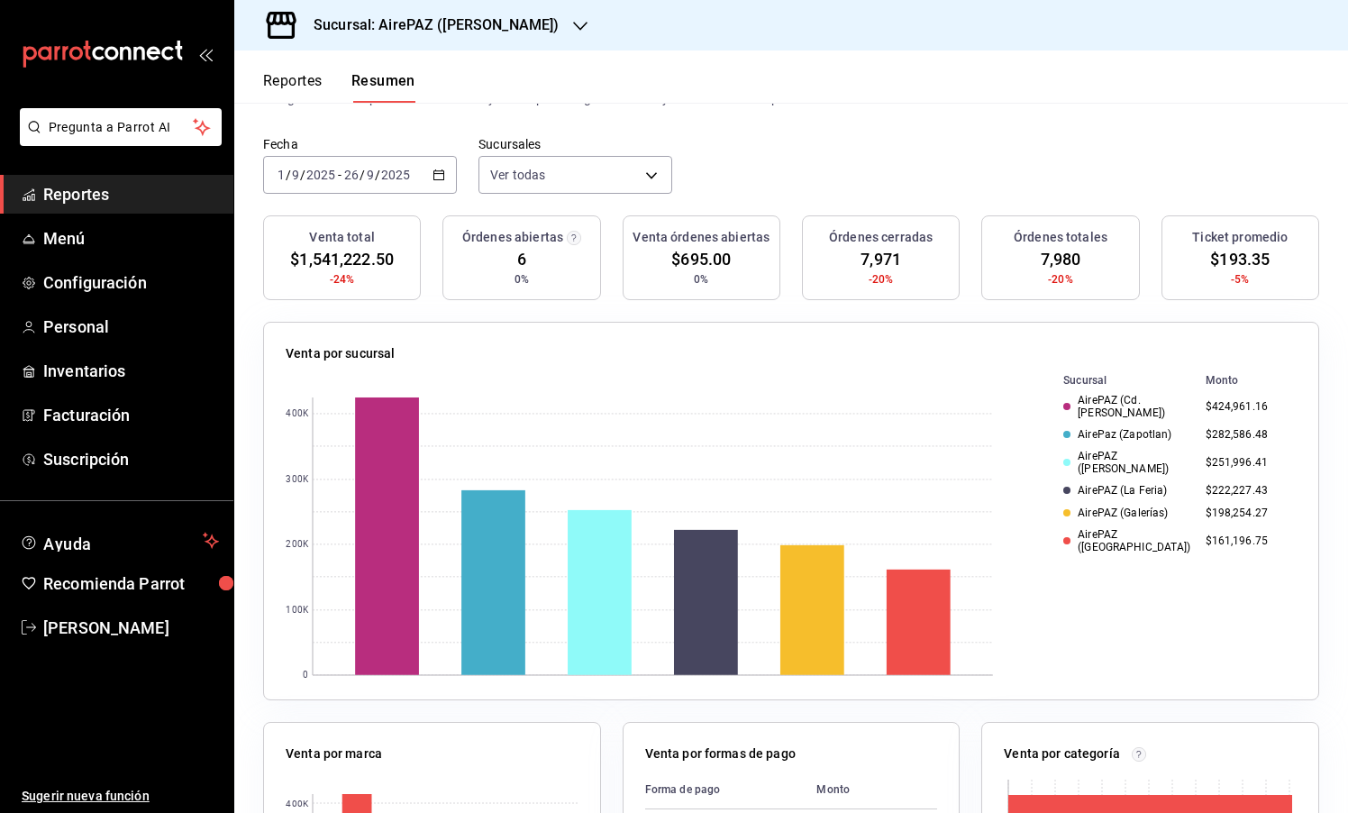
click at [1250, 552] on div "Sucursal Monto AirePAZ (Cd. [PERSON_NAME]) $424,961.16 AirePaz ([GEOGRAPHIC_DAT…" at bounding box center [1165, 523] width 262 height 307
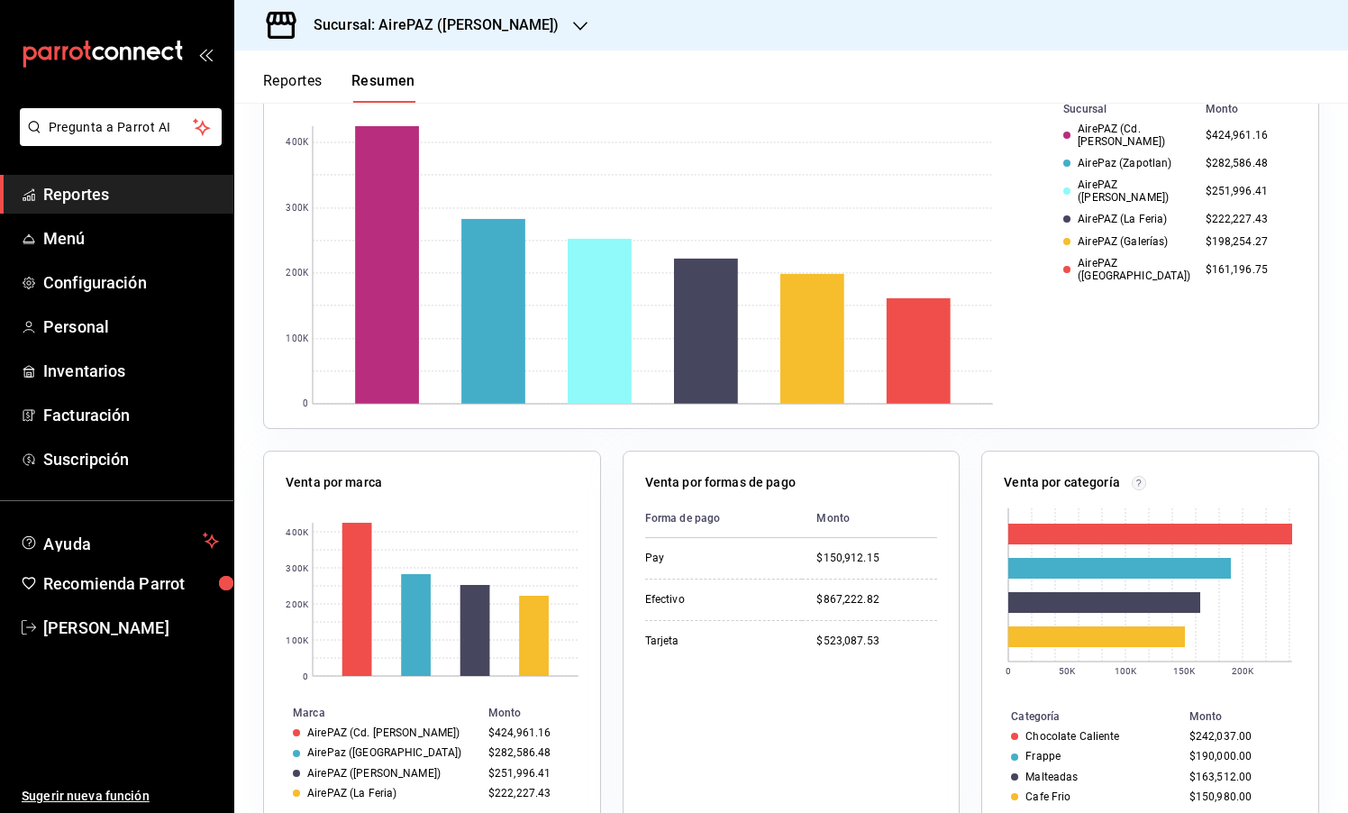
scroll to position [548, 0]
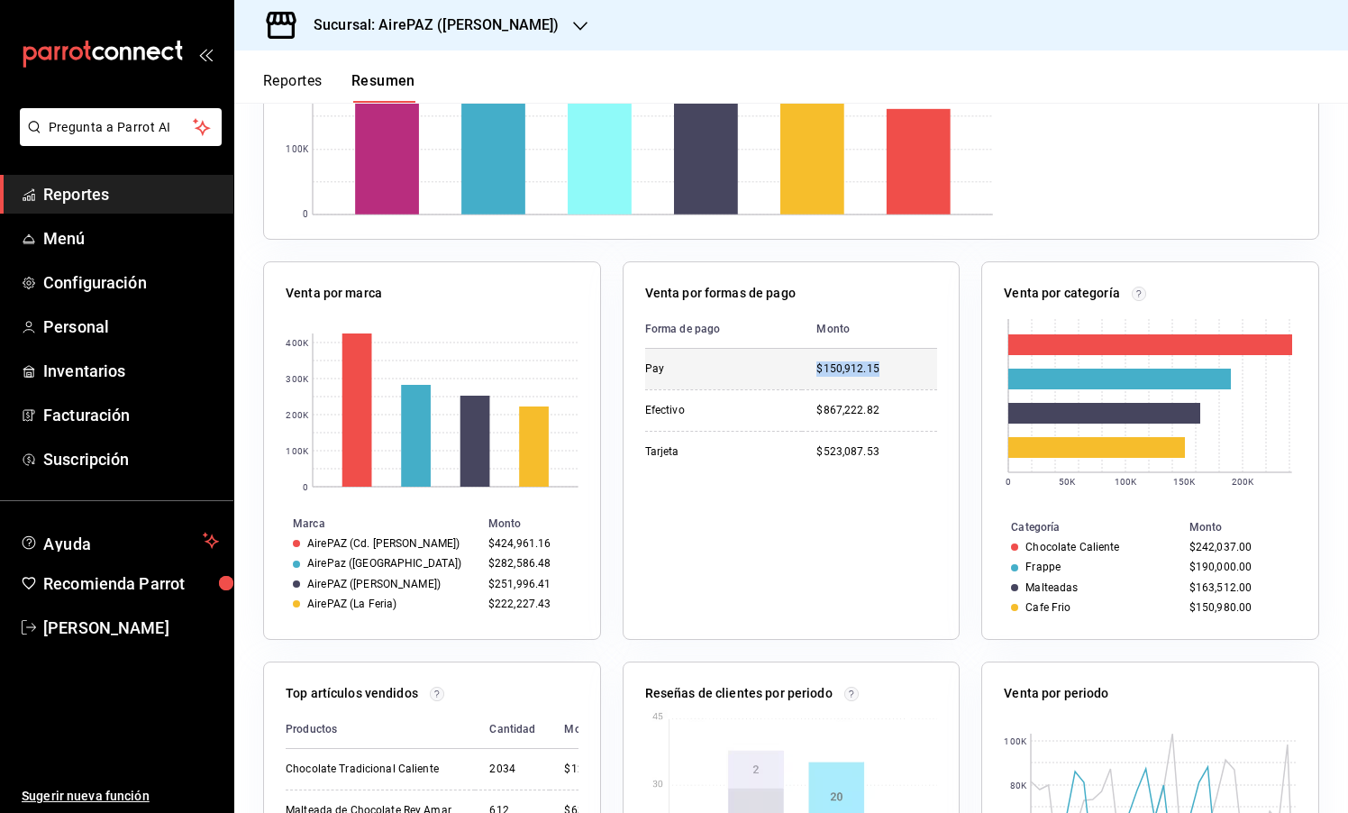
drag, startPoint x: 852, startPoint y: 371, endPoint x: 898, endPoint y: 370, distance: 46.0
click at [898, 370] on td "$150,912.15" at bounding box center [869, 369] width 135 height 41
click at [854, 486] on div "Forma de pago Monto Pay $150,912.15 Efectivo $867,222.82 Tarjeta $523,087.53" at bounding box center [791, 463] width 293 height 307
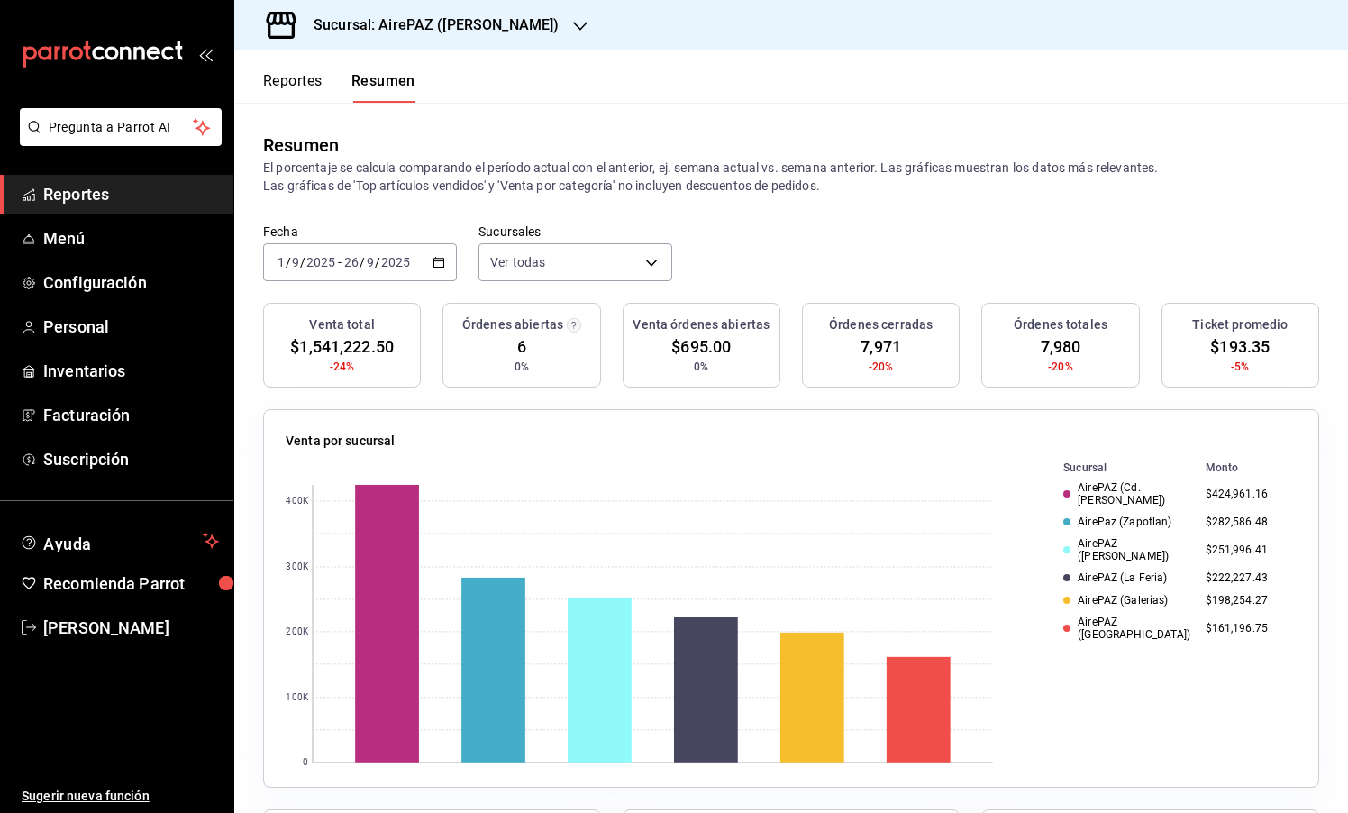
scroll to position [0, 0]
click at [440, 254] on div "[DATE] [DATE] - [DATE] [DATE]" at bounding box center [360, 262] width 194 height 38
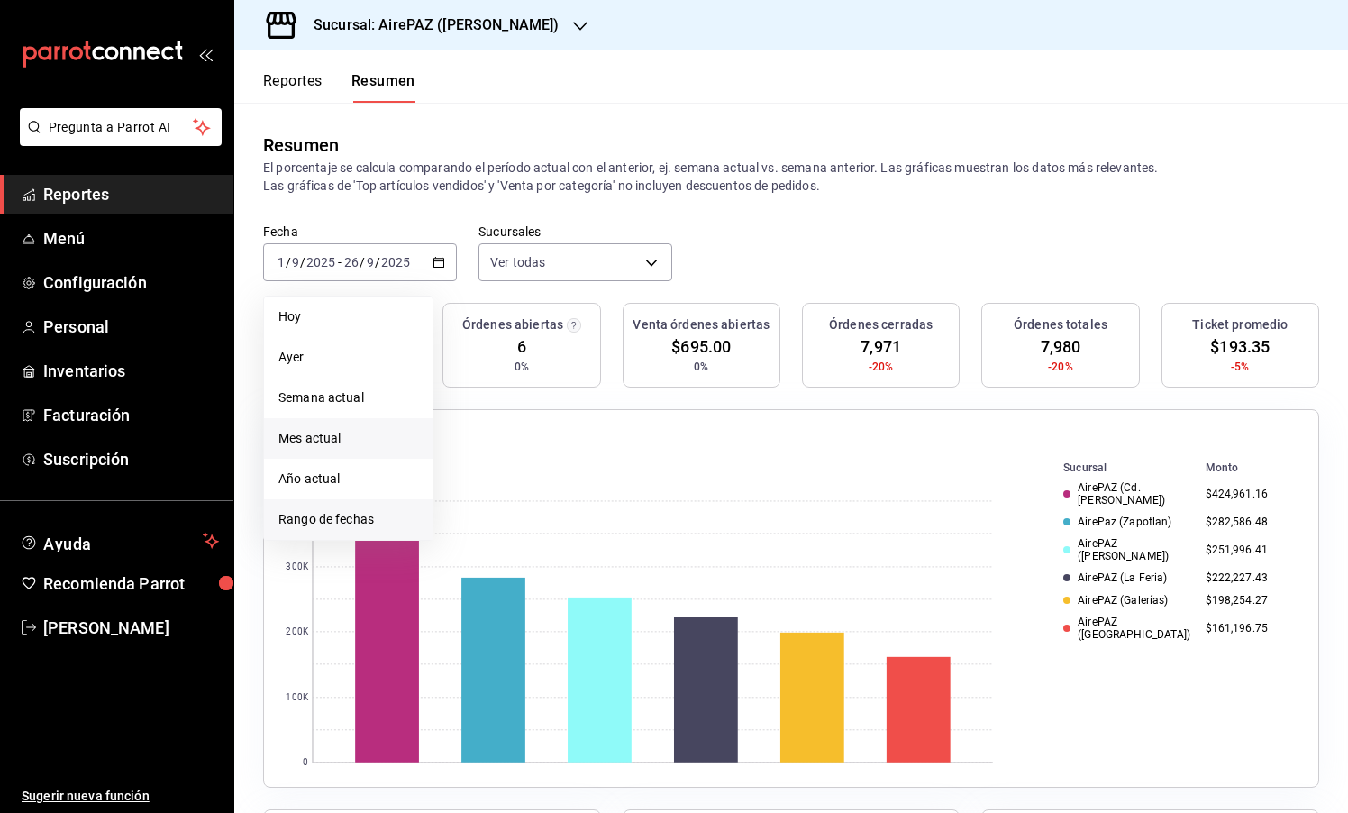
click at [351, 522] on span "Rango de fechas" at bounding box center [348, 519] width 140 height 19
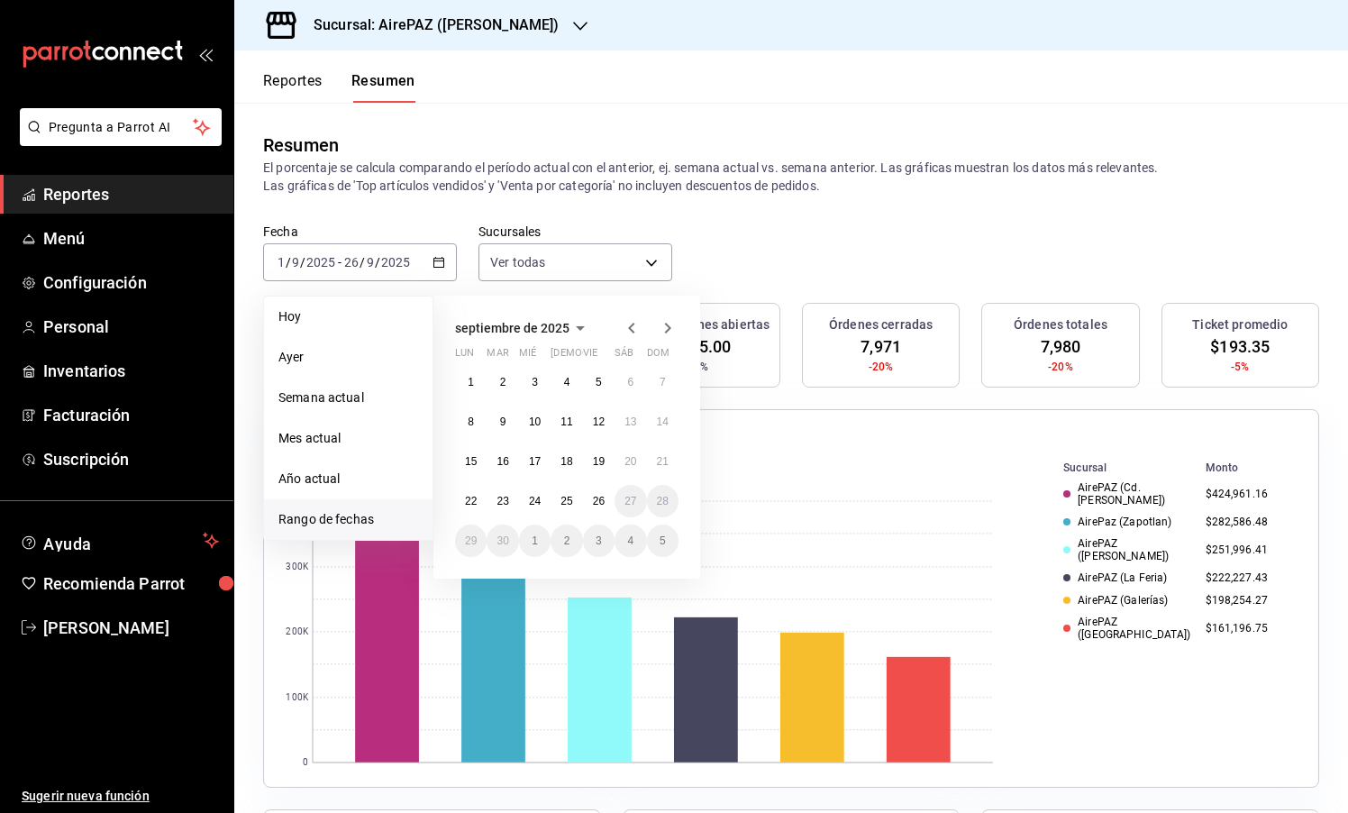
click at [633, 324] on icon "button" at bounding box center [631, 328] width 6 height 11
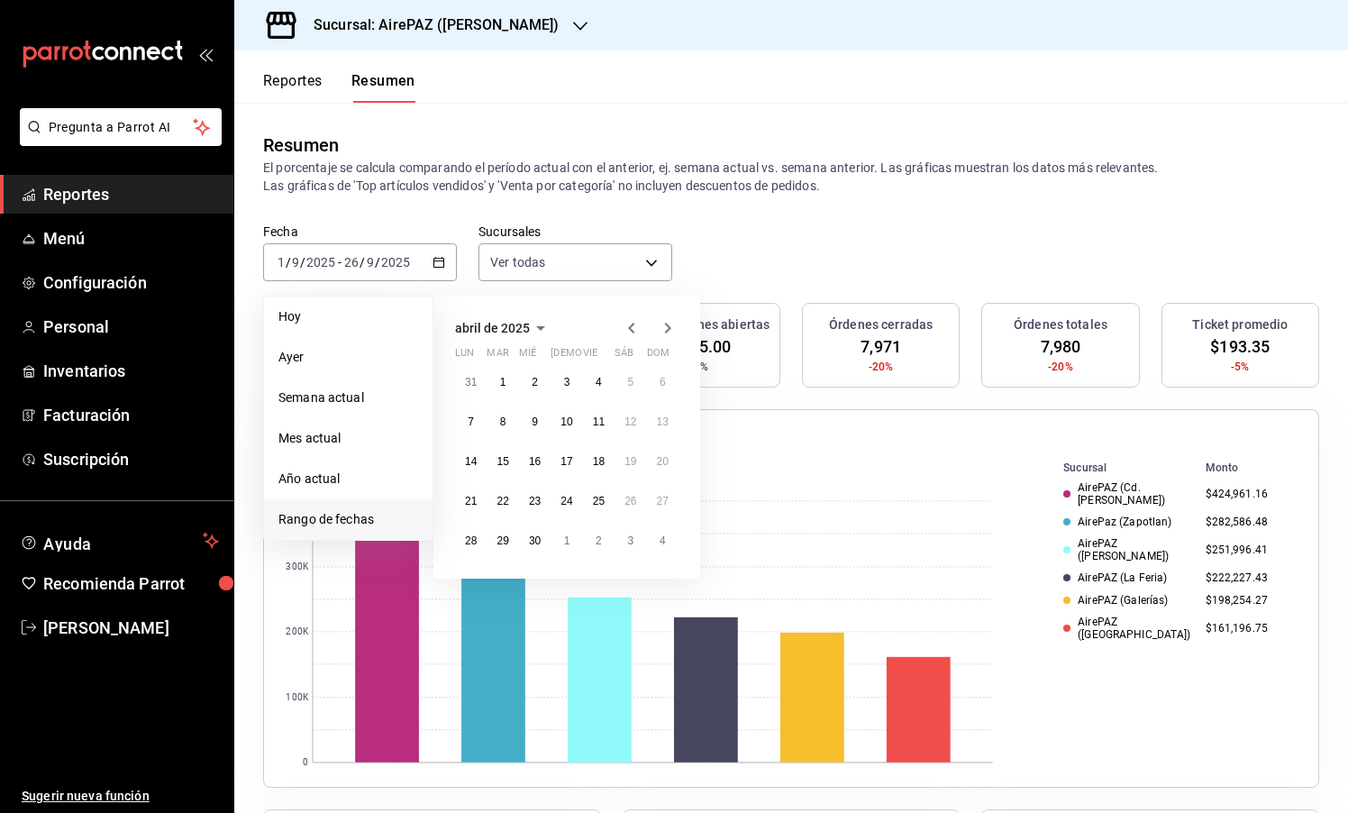
click at [633, 324] on icon "button" at bounding box center [631, 328] width 6 height 11
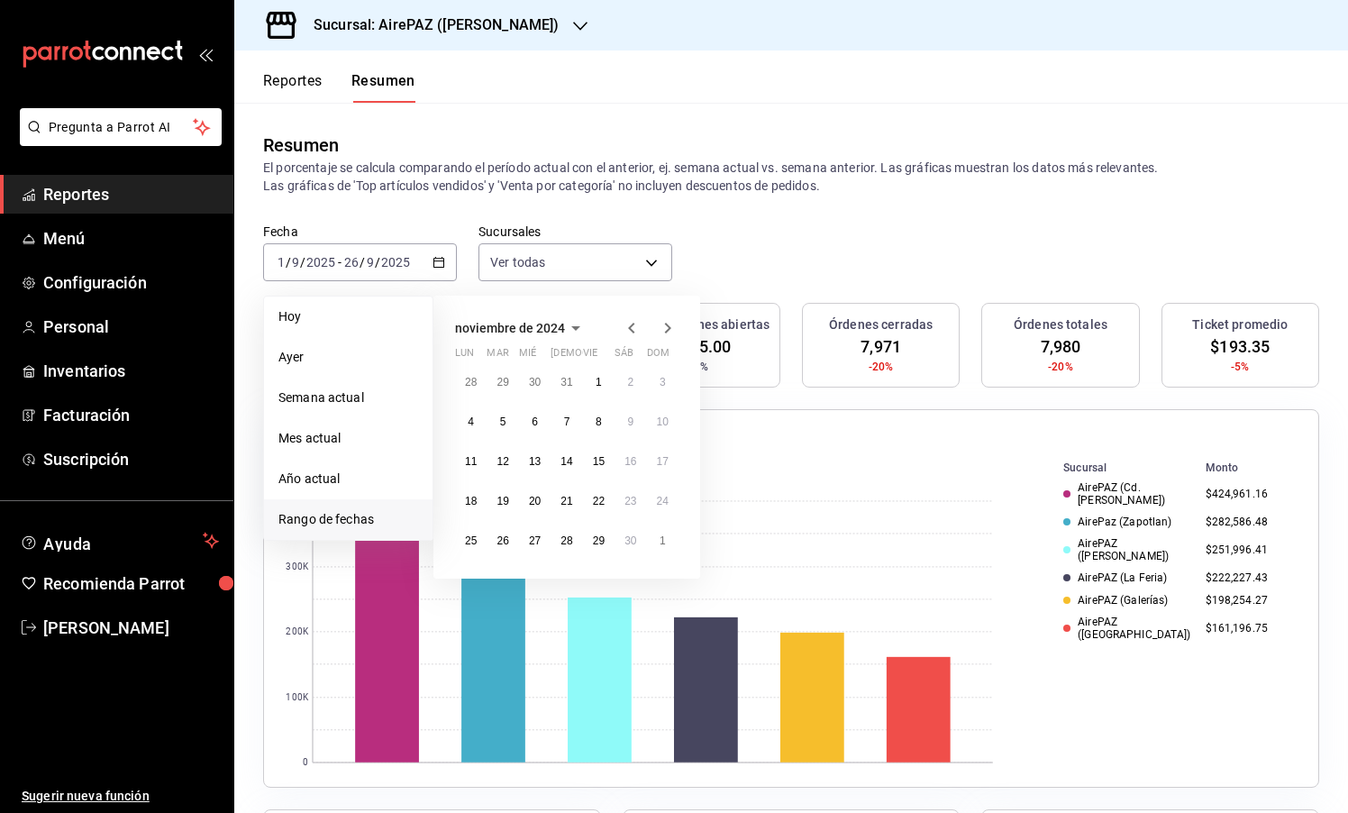
click at [633, 324] on icon "button" at bounding box center [631, 328] width 6 height 11
click at [674, 320] on icon "button" at bounding box center [668, 328] width 22 height 22
click at [627, 324] on icon "button" at bounding box center [632, 328] width 22 height 22
click at [665, 378] on abbr "1" at bounding box center [663, 382] width 6 height 13
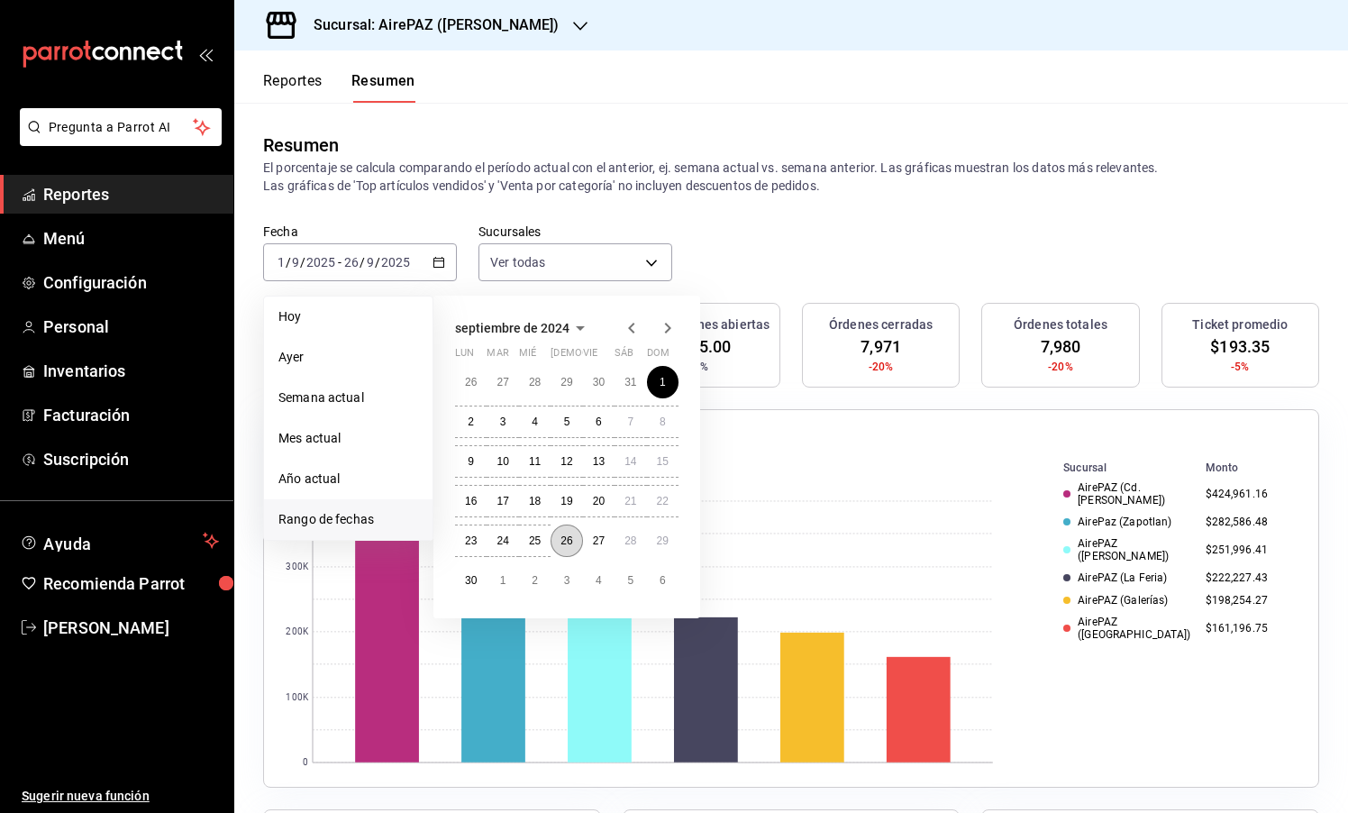
click at [572, 542] on abbr "26" at bounding box center [566, 540] width 12 height 13
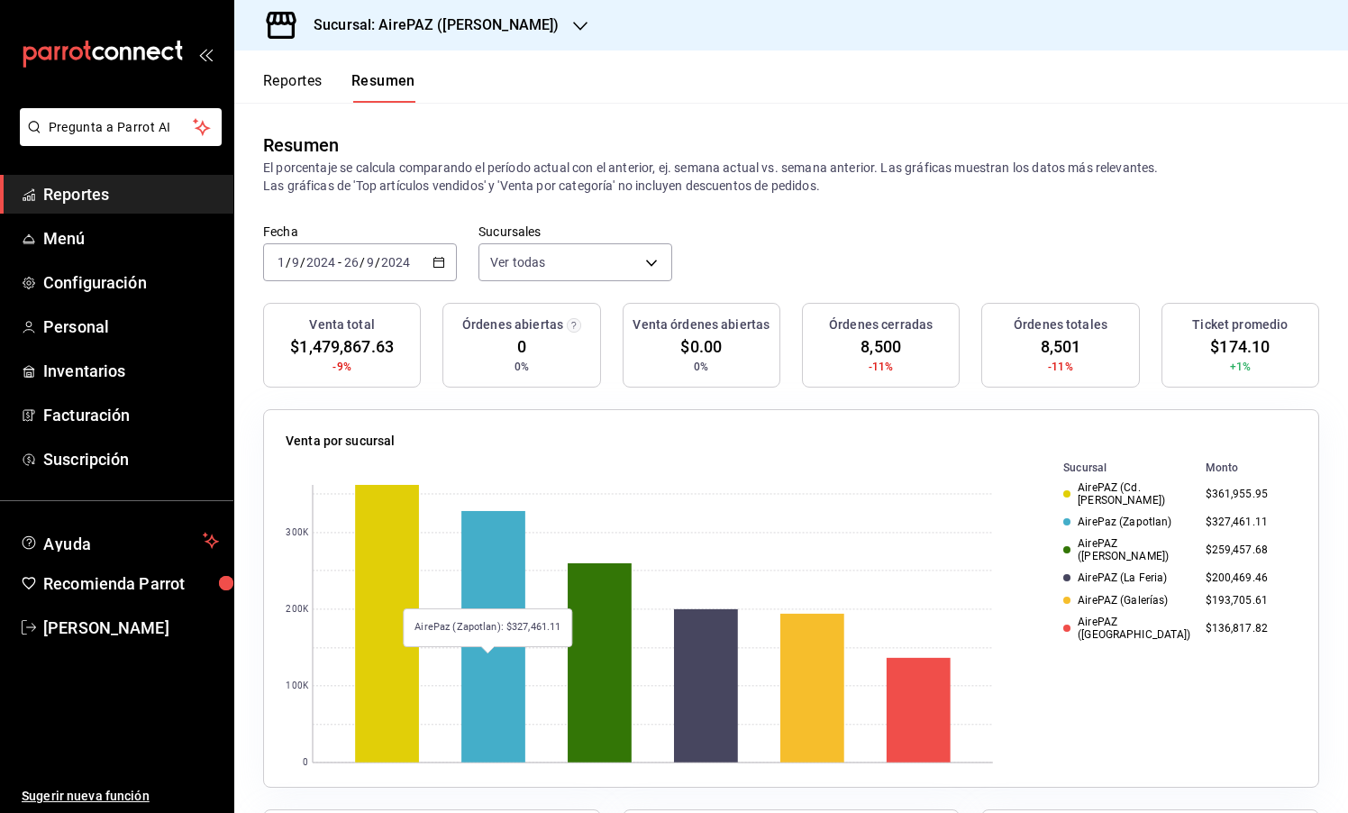
scroll to position [-1, 0]
click at [488, 406] on div "Venta por sucursal 0 100K 200K 300K AirePaz ([GEOGRAPHIC_DATA]): $327,461.11 Su…" at bounding box center [781, 587] width 1078 height 400
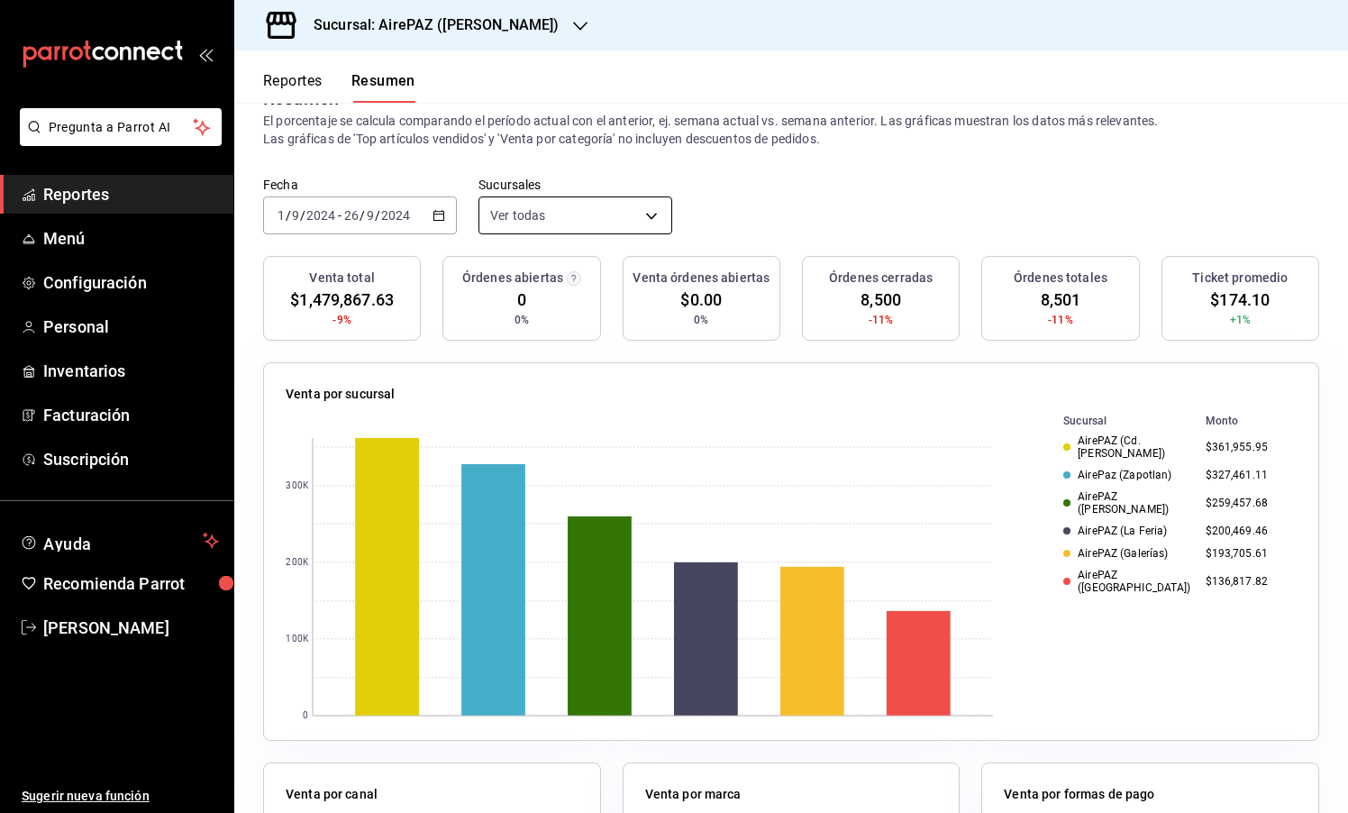
click at [587, 218] on body "Pregunta a Parrot AI Reportes Menú Configuración Personal Inventarios Facturaci…" at bounding box center [674, 406] width 1348 height 813
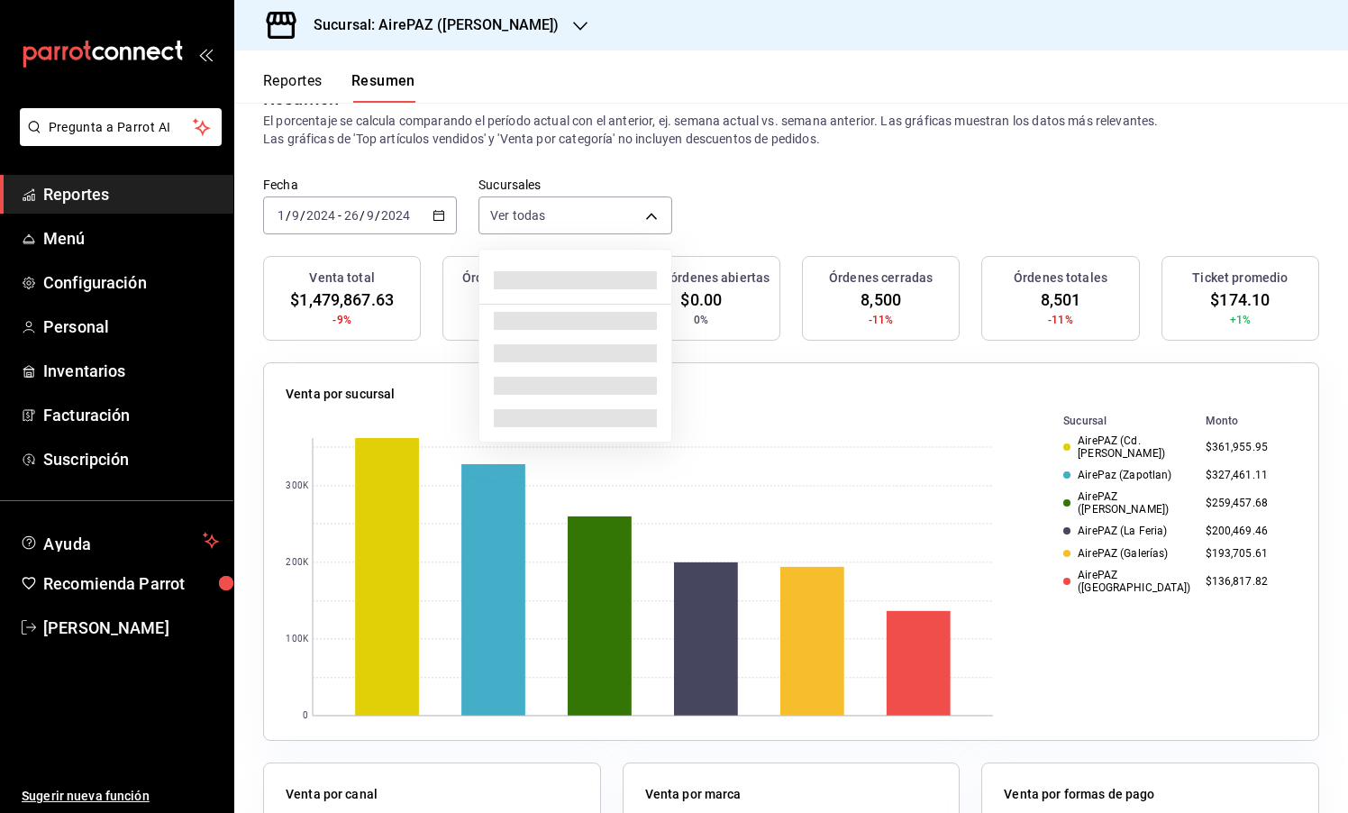
click at [830, 199] on div at bounding box center [674, 406] width 1348 height 813
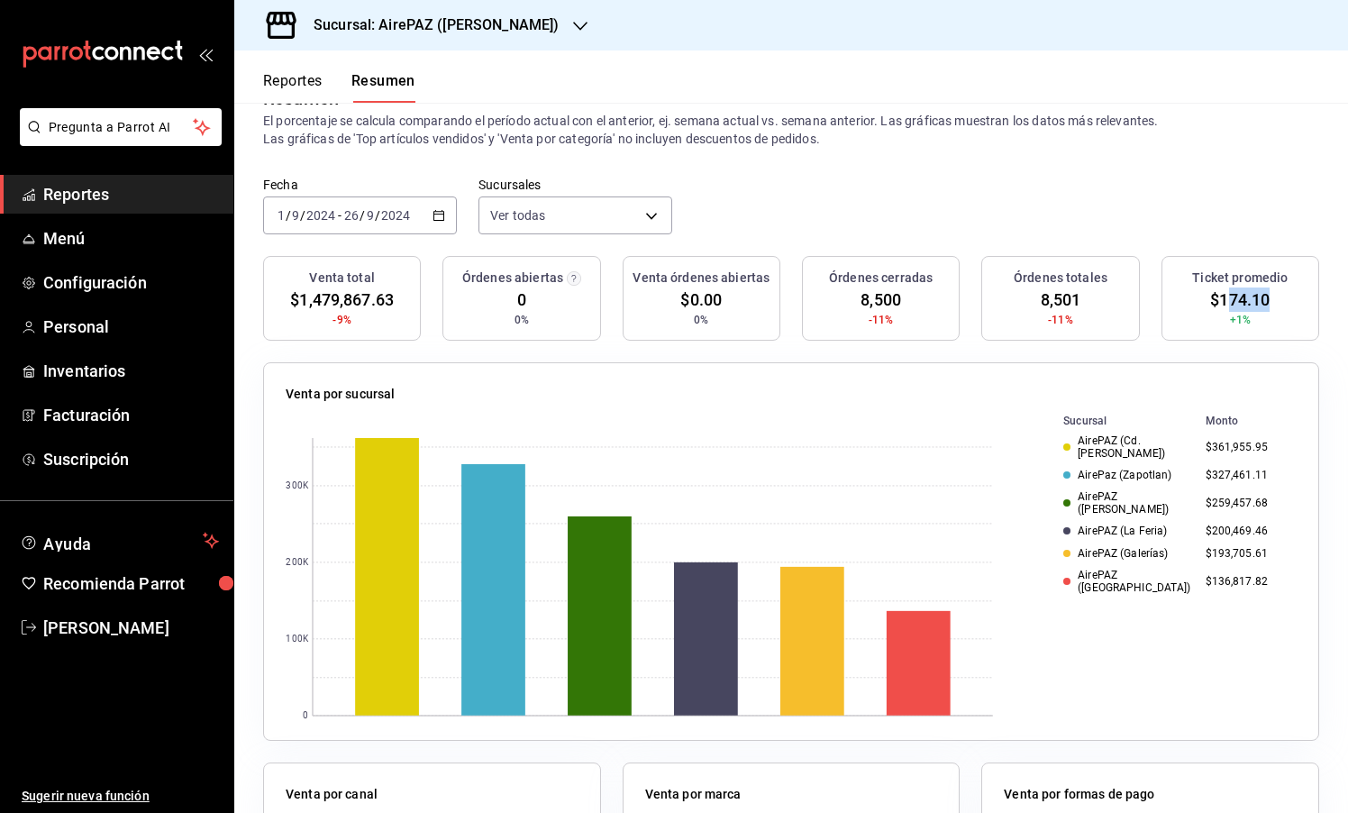
drag, startPoint x: 1227, startPoint y: 305, endPoint x: 1273, endPoint y: 305, distance: 46.0
click at [1273, 305] on div "Ticket promedio $174.10 +1%" at bounding box center [1241, 298] width 158 height 85
click at [310, 81] on button "Reportes" at bounding box center [292, 87] width 59 height 31
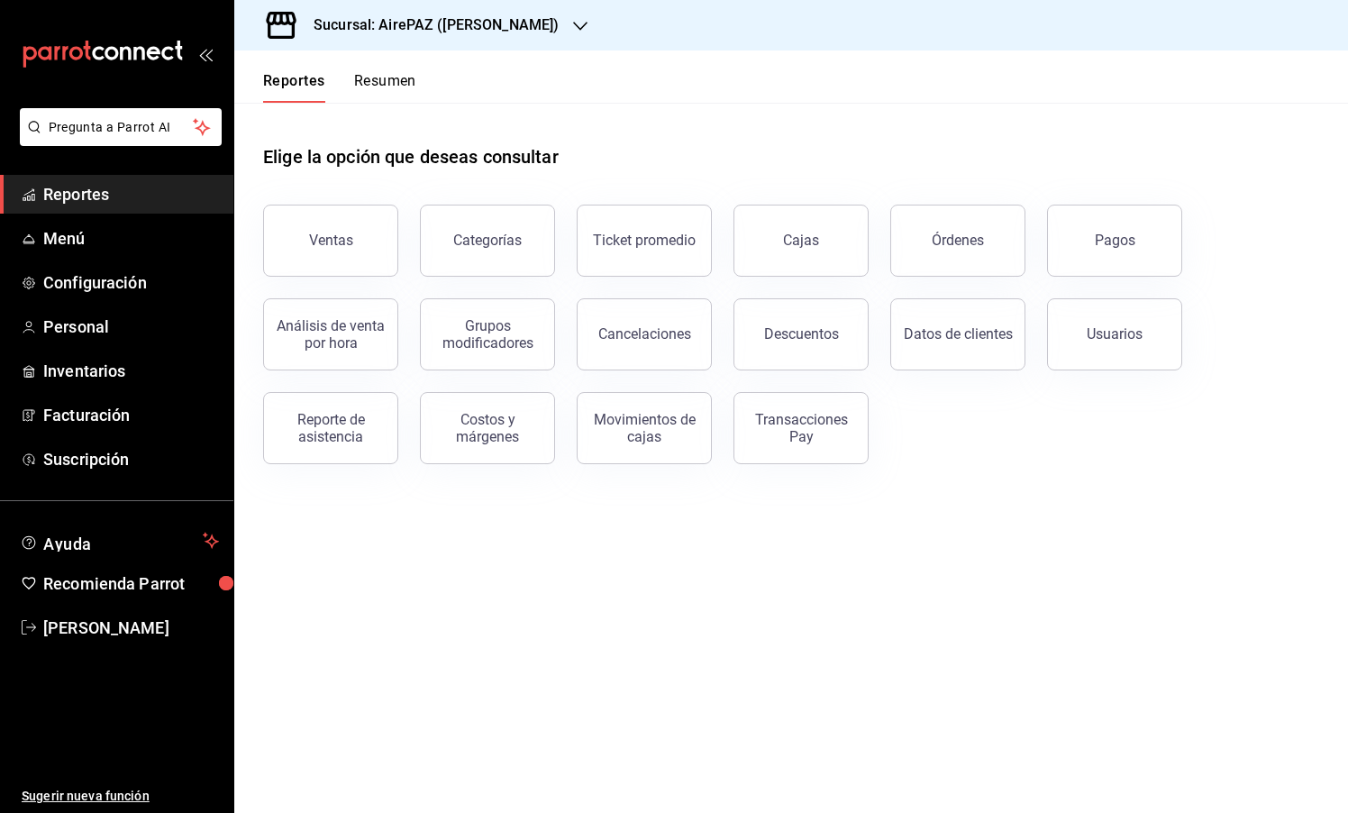
click at [395, 80] on button "Resumen" at bounding box center [385, 87] width 62 height 31
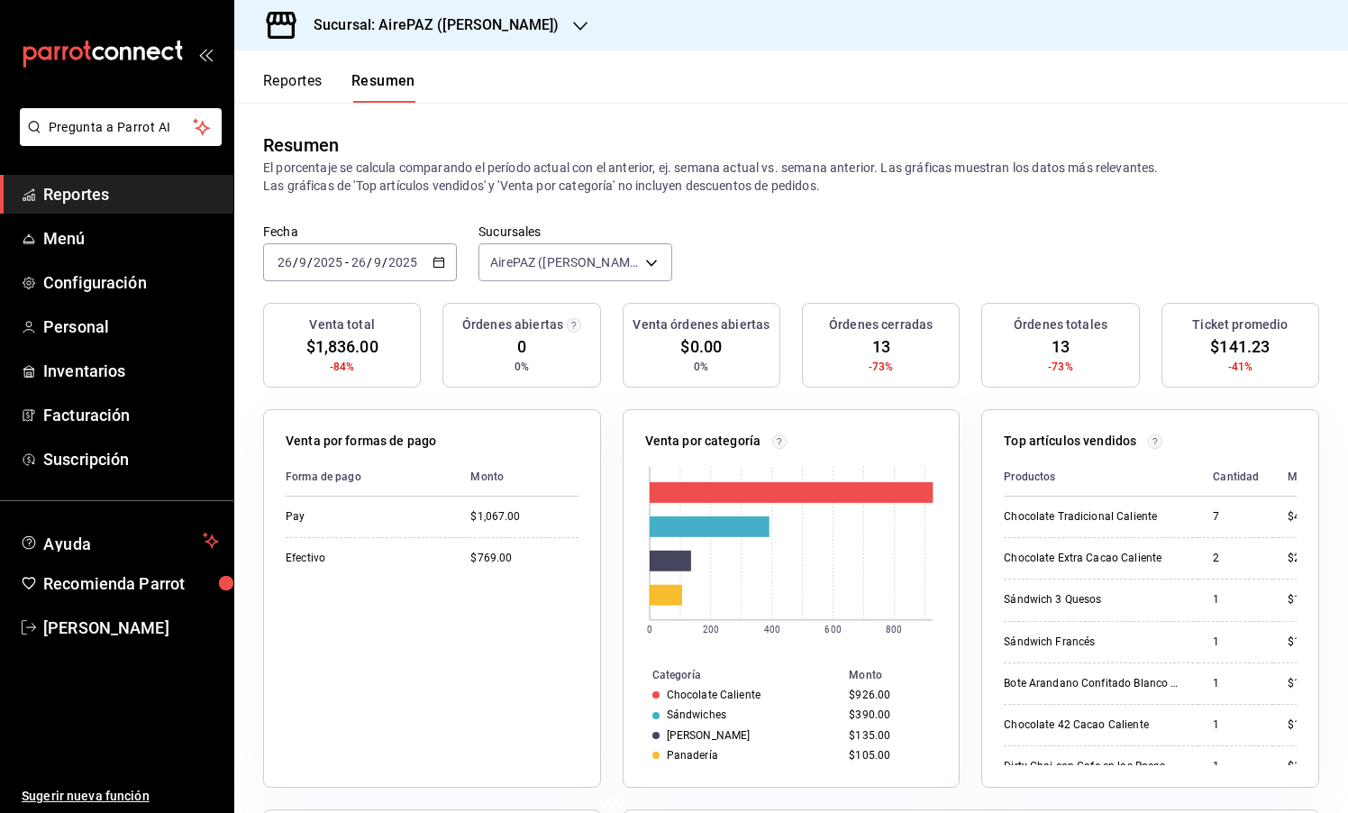
click at [486, 21] on h3 "Sucursal: AirePAZ ([PERSON_NAME])" at bounding box center [429, 25] width 260 height 22
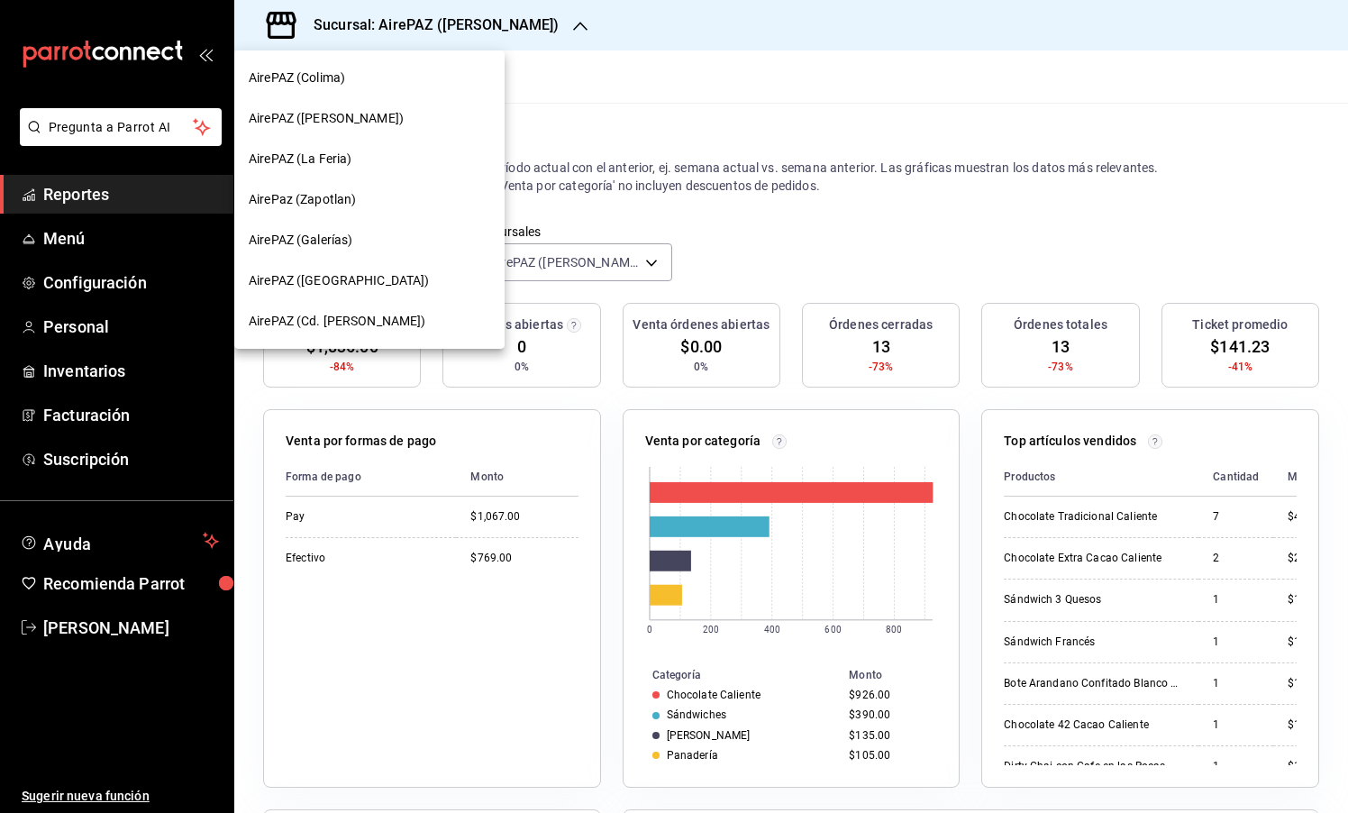
click at [649, 123] on div at bounding box center [674, 406] width 1348 height 813
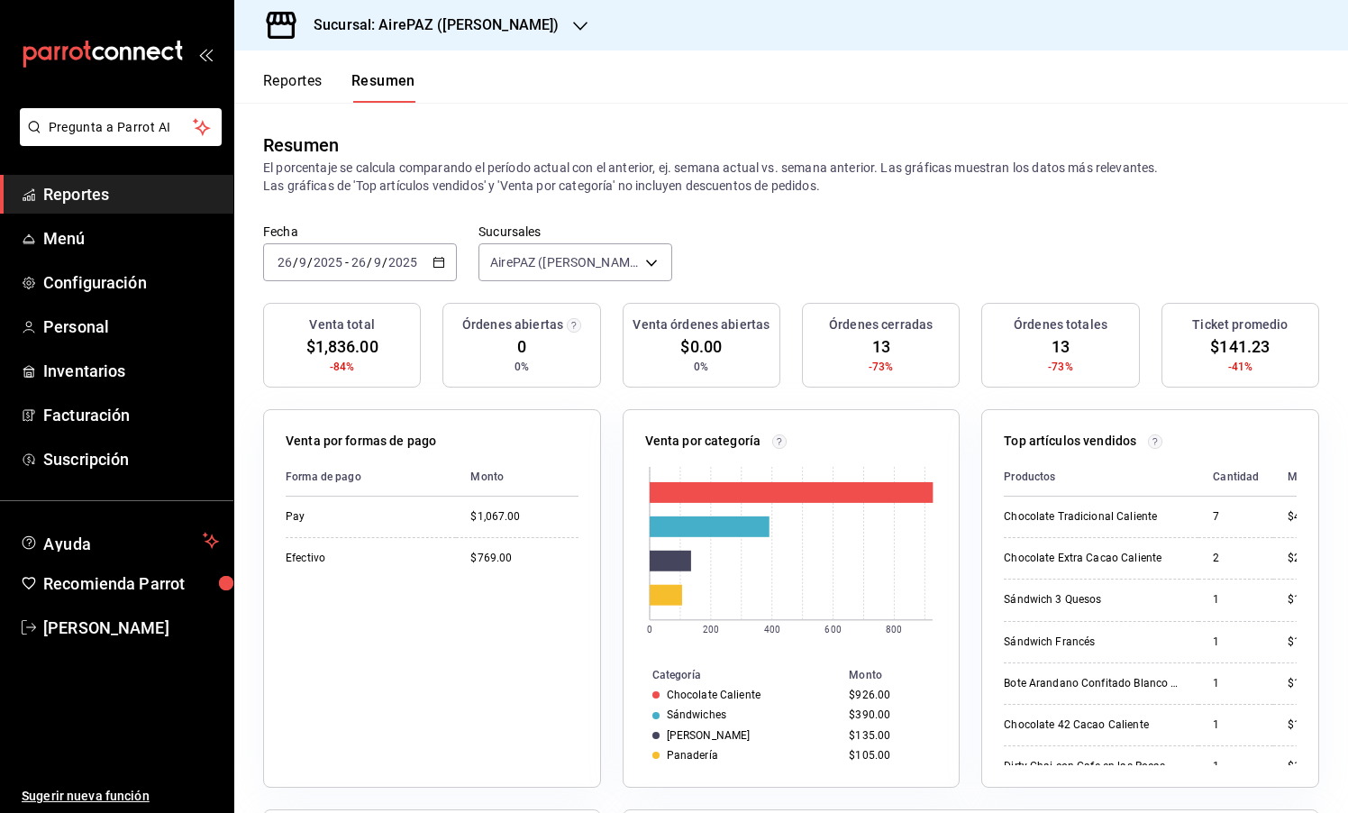
click at [435, 260] on icon "button" at bounding box center [439, 262] width 13 height 13
click at [599, 305] on div "Órdenes abiertas 0 0%" at bounding box center [521, 345] width 158 height 85
click at [431, 269] on div "[DATE] [DATE] - [DATE] [DATE]" at bounding box center [360, 262] width 194 height 38
click at [347, 451] on li "Mes actual" at bounding box center [348, 438] width 169 height 41
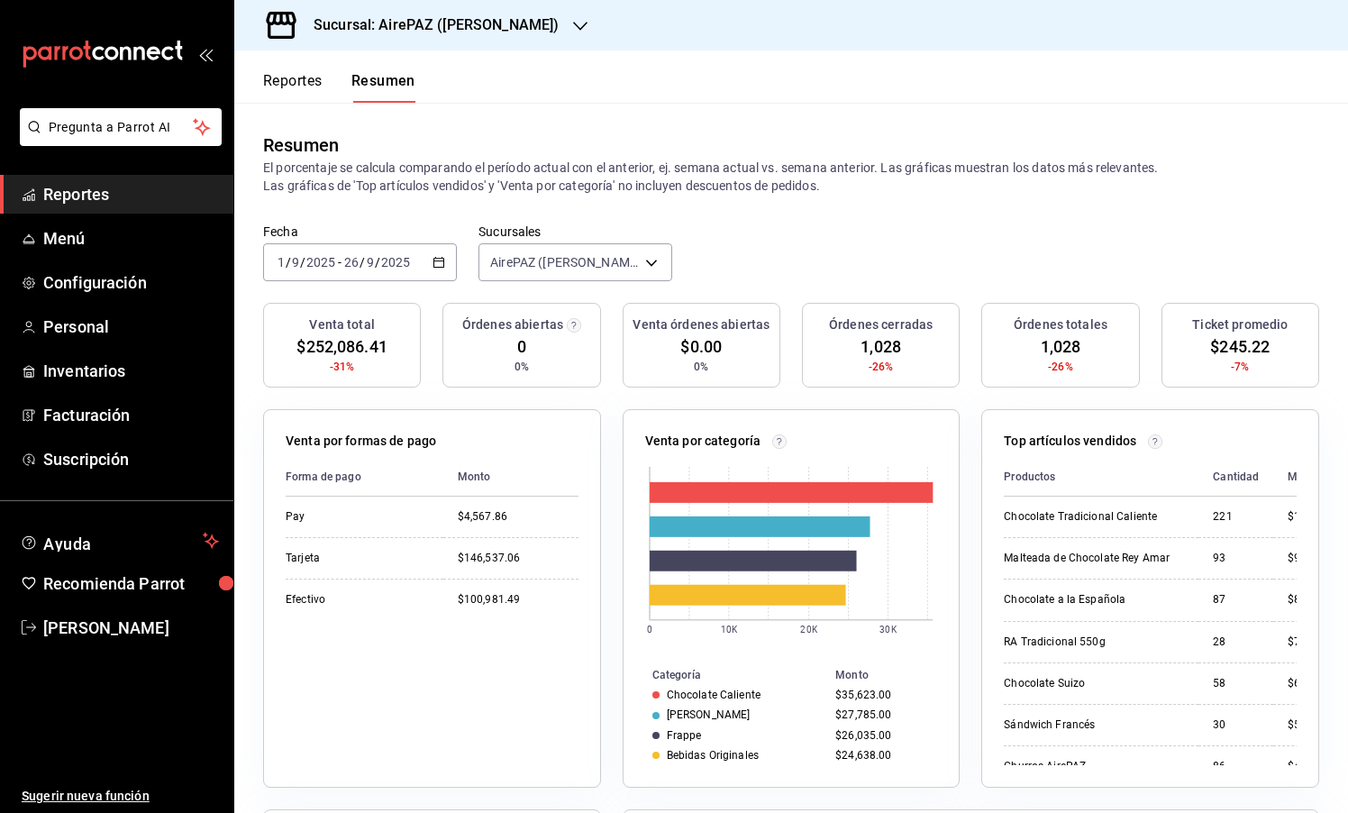
scroll to position [16, 0]
